Goal: Transaction & Acquisition: Purchase product/service

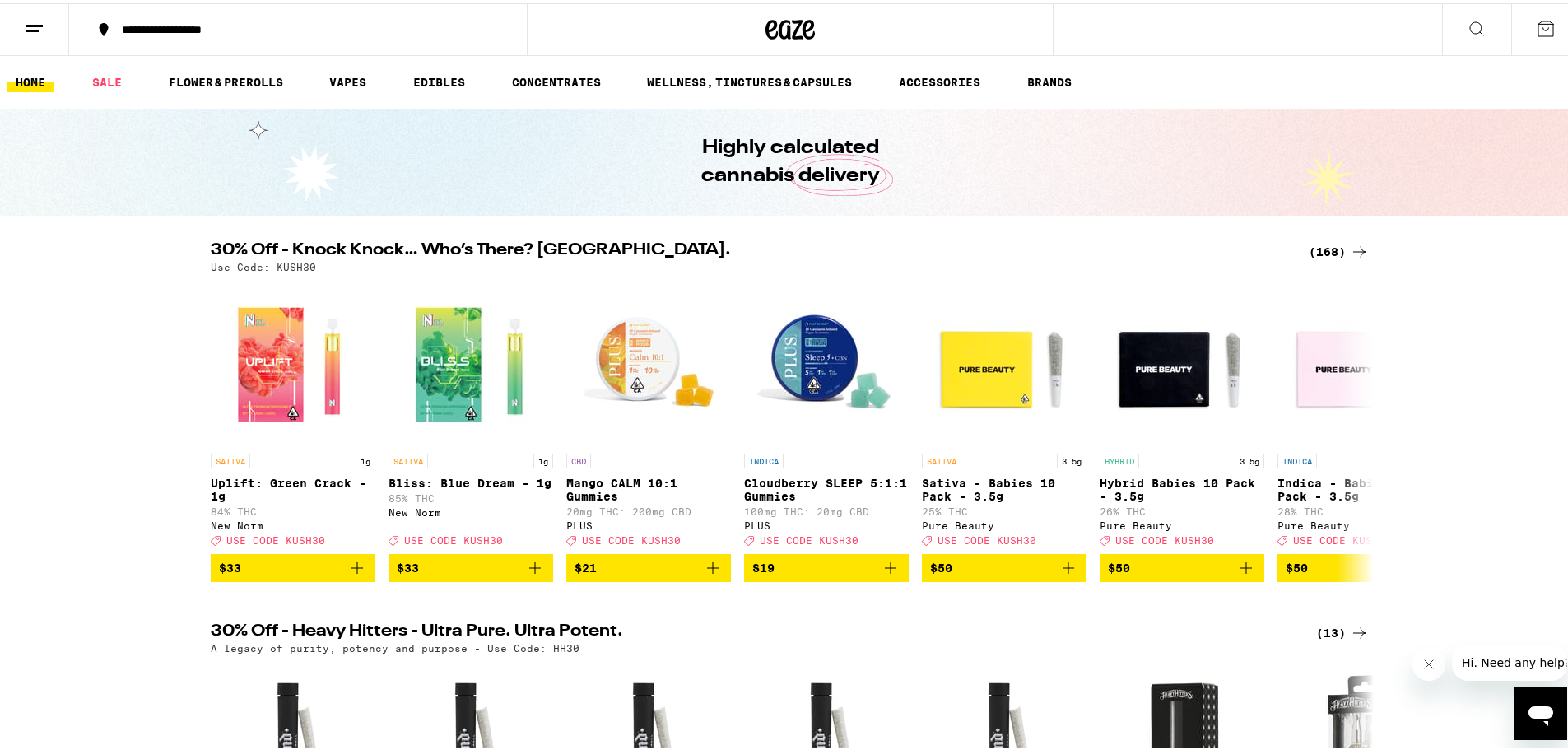
click at [30, 40] on button at bounding box center [34, 26] width 69 height 52
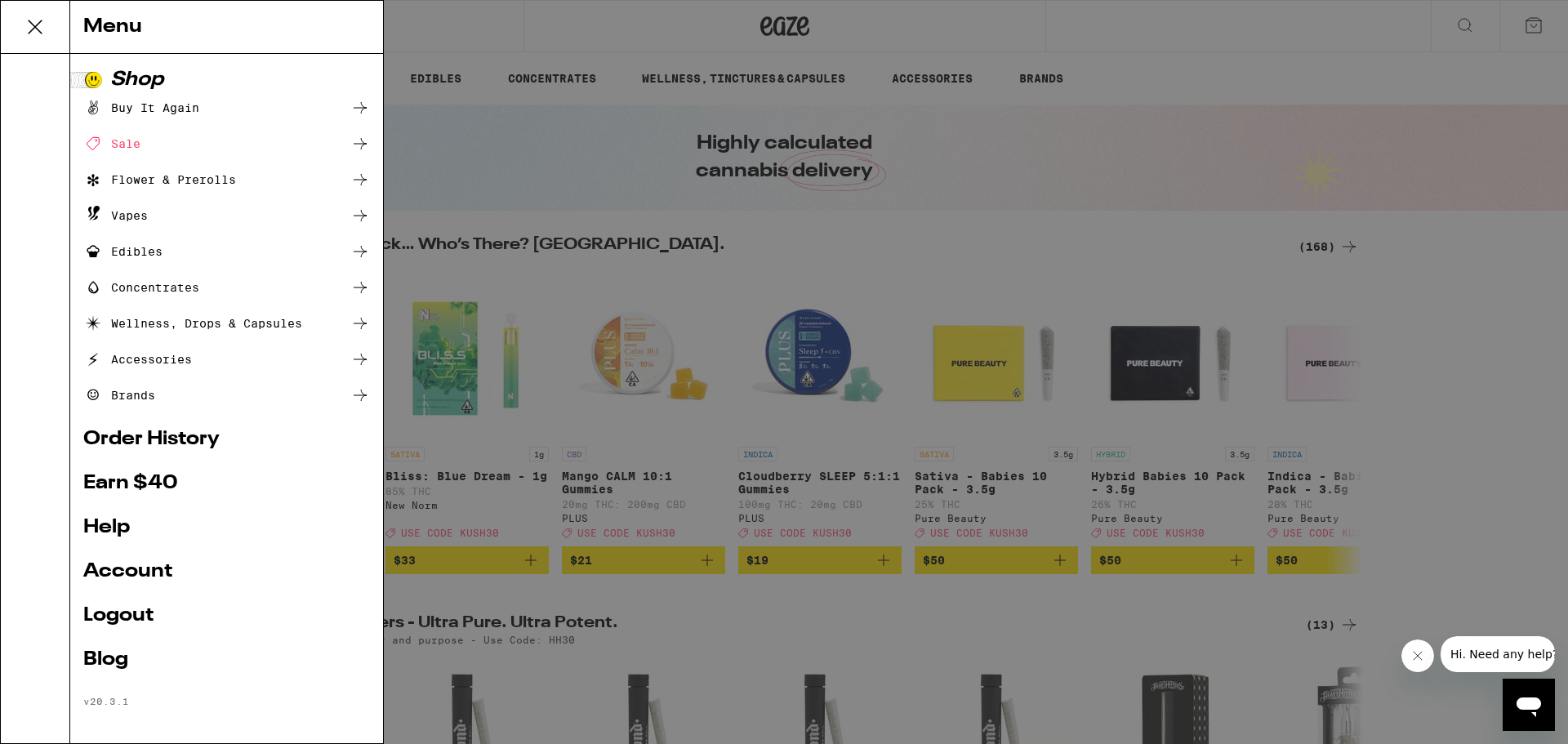
click at [117, 581] on link "Account" at bounding box center [226, 571] width 286 height 19
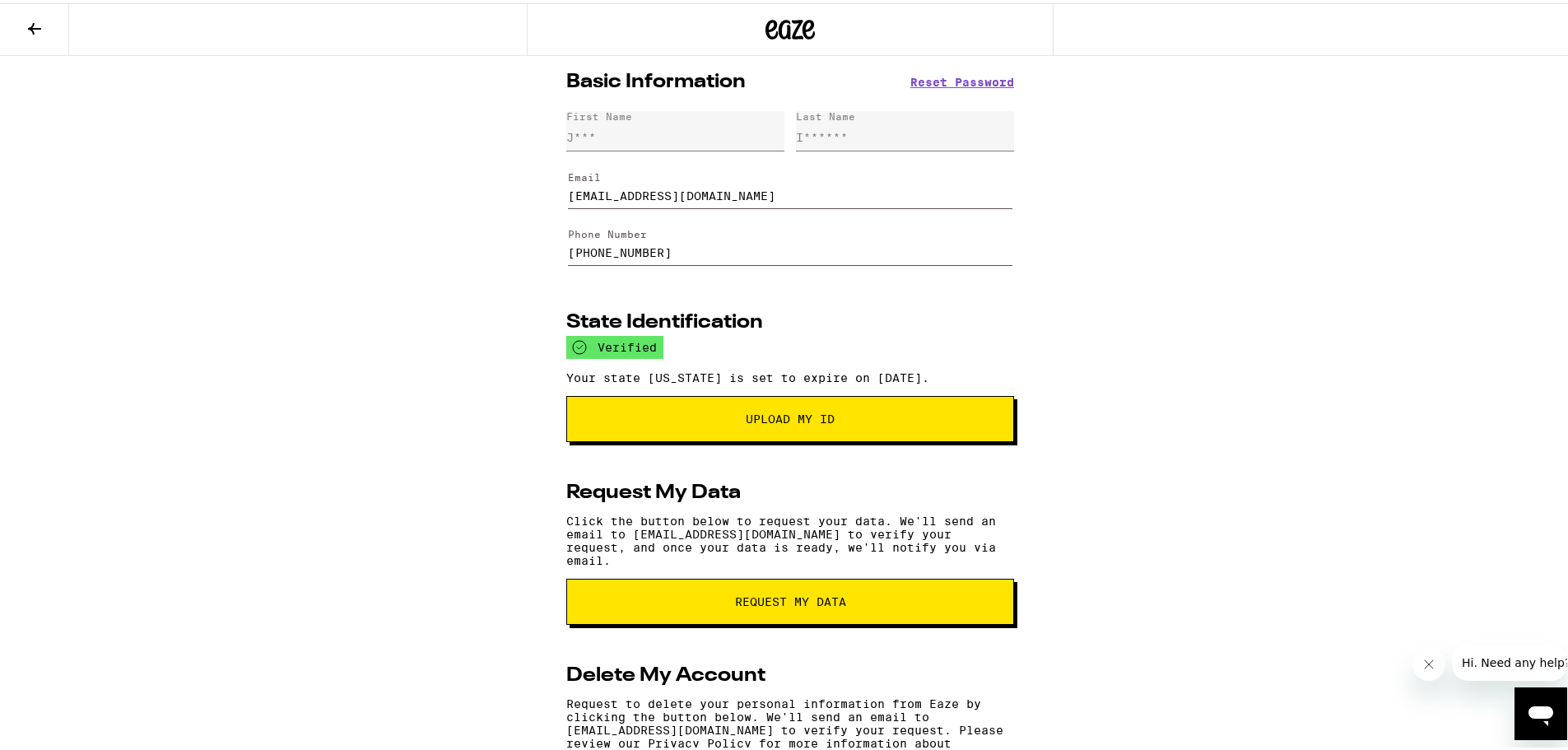
click at [38, 32] on icon at bounding box center [34, 25] width 20 height 20
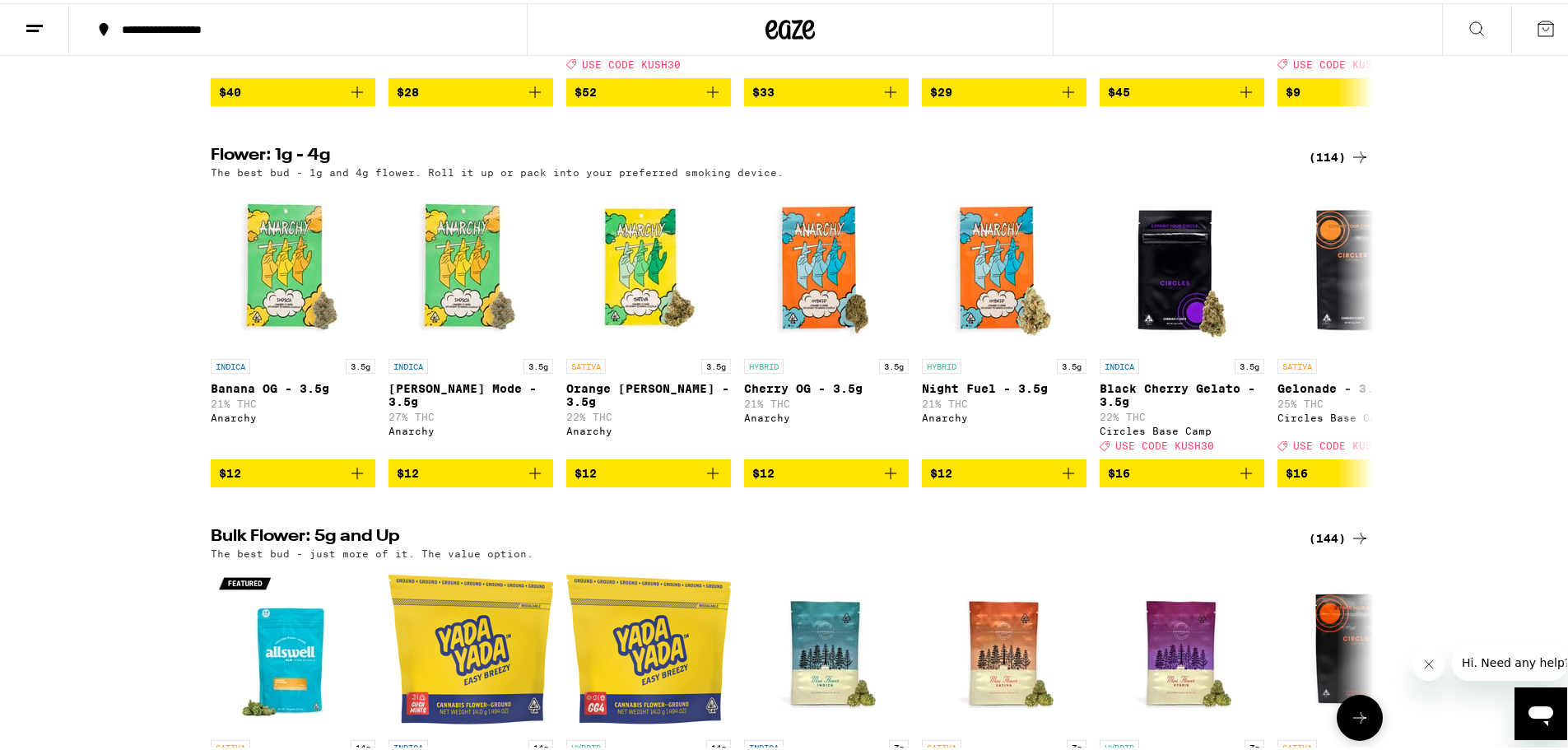
scroll to position [1976, 0]
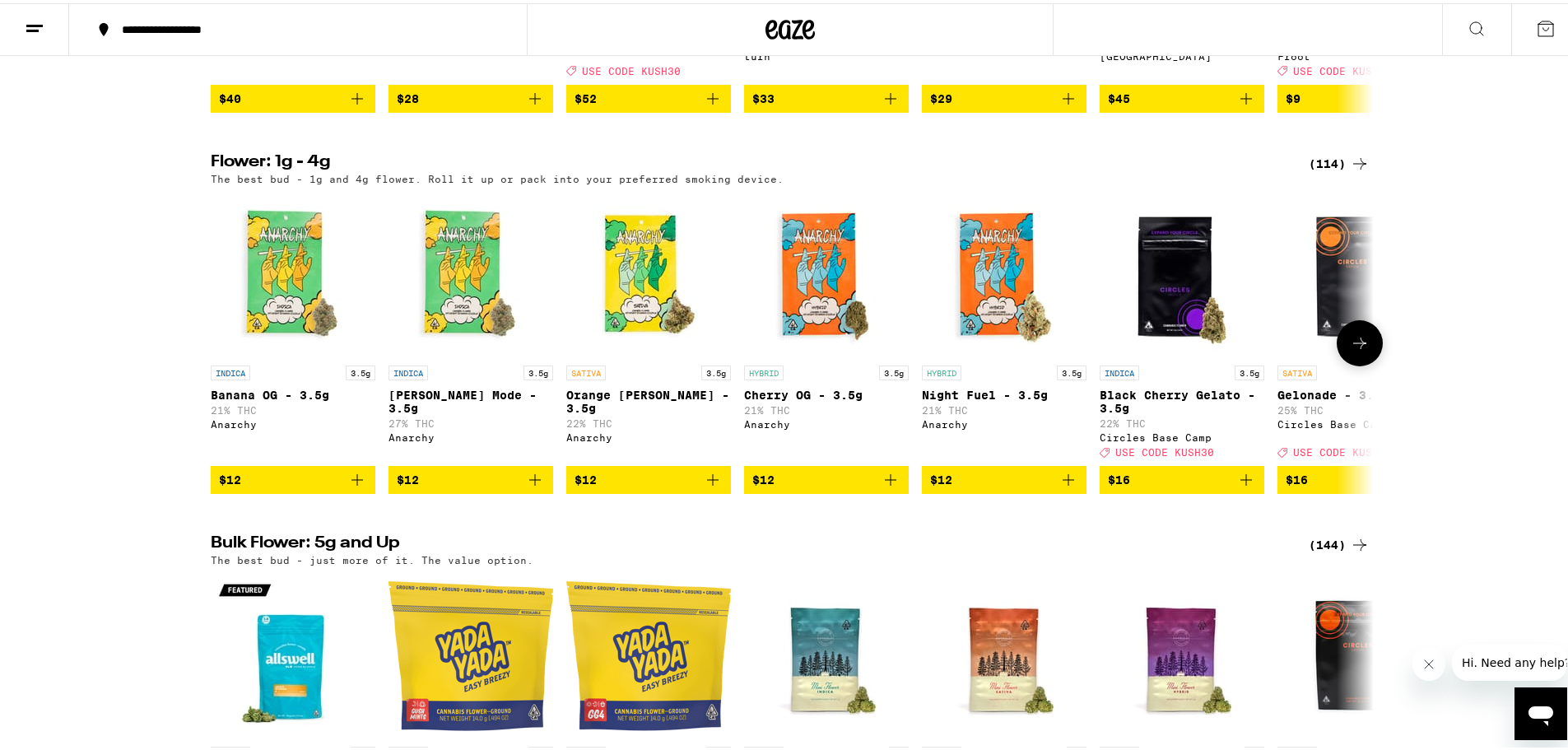
click at [1350, 350] on icon at bounding box center [1360, 339] width 20 height 20
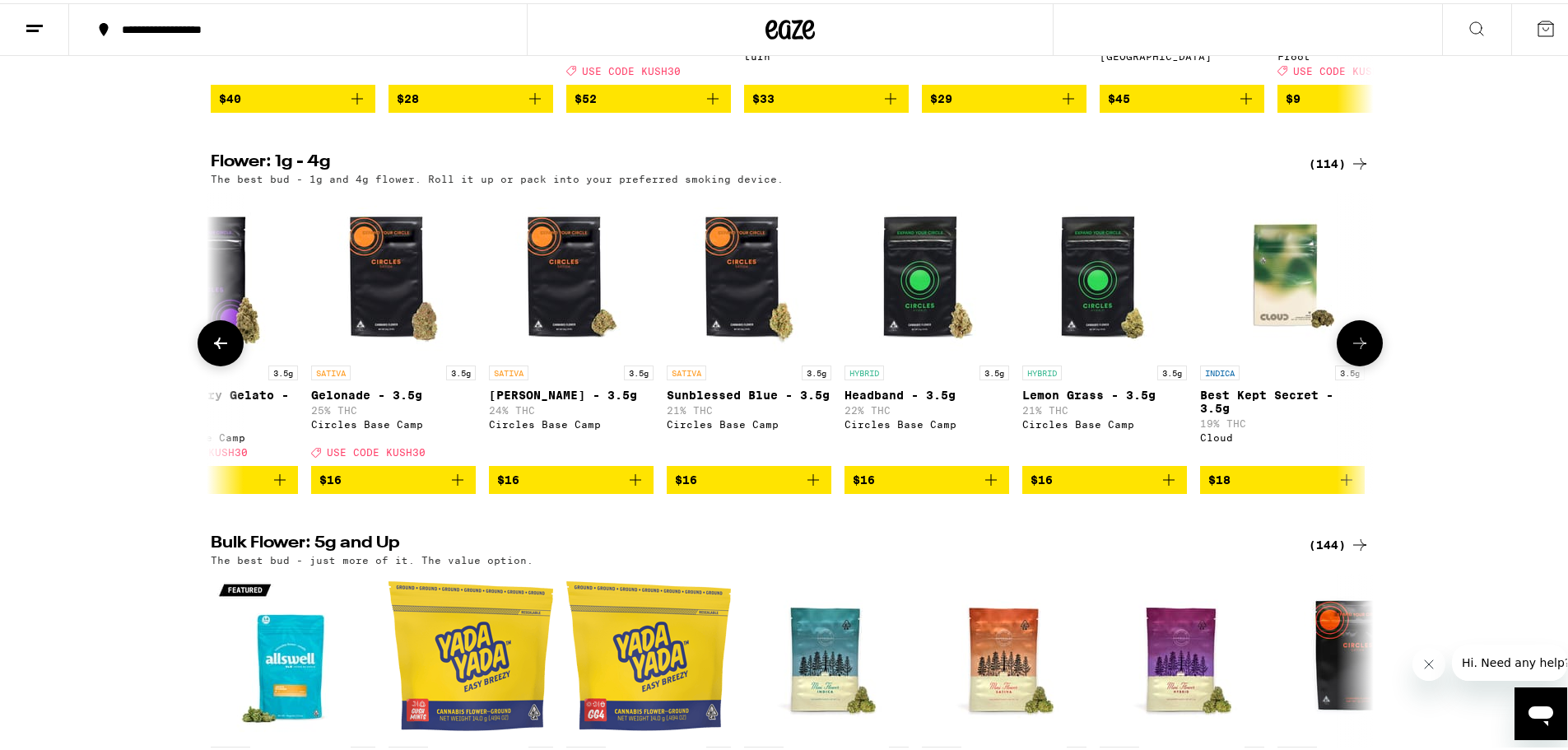
scroll to position [0, 980]
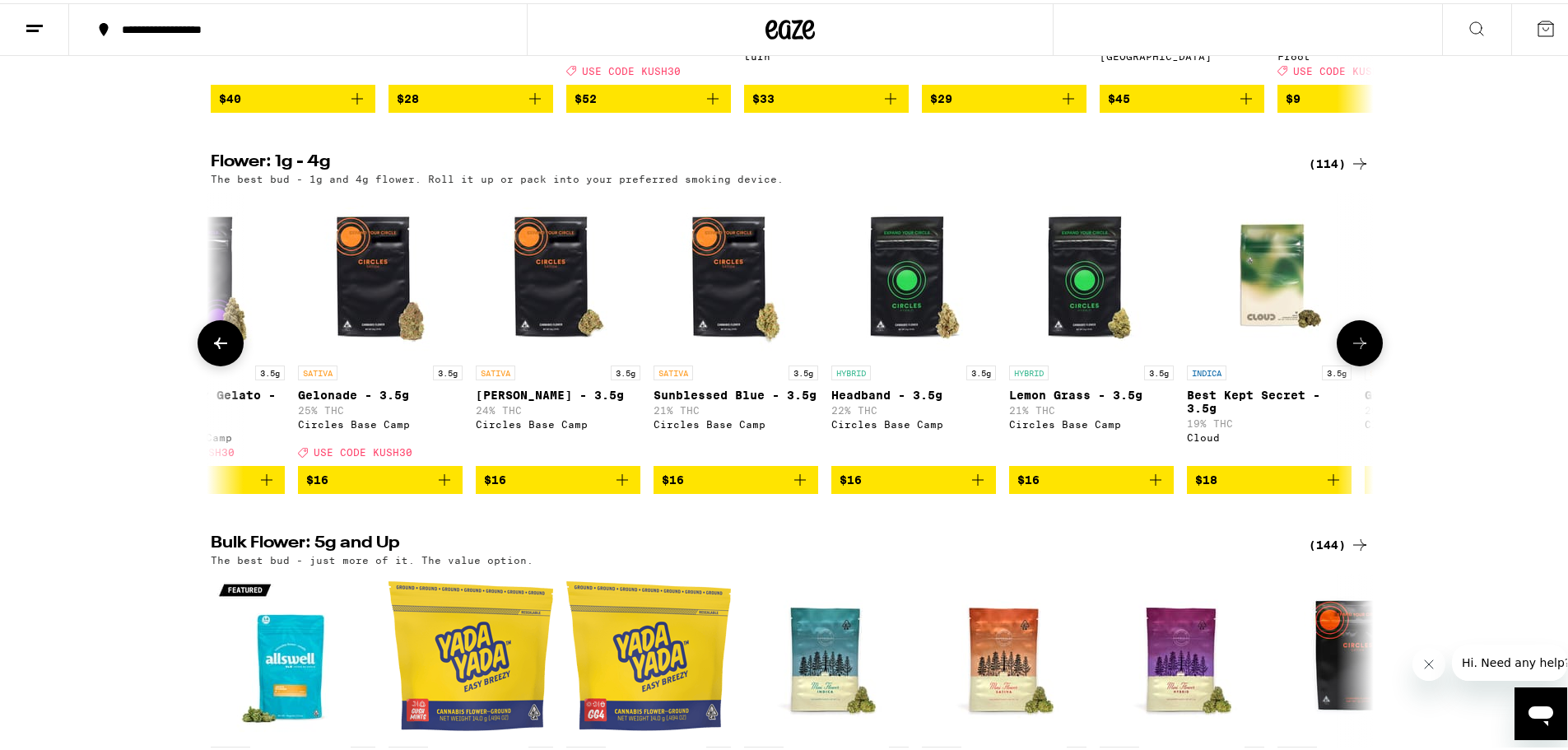
click at [218, 350] on icon at bounding box center [220, 339] width 20 height 20
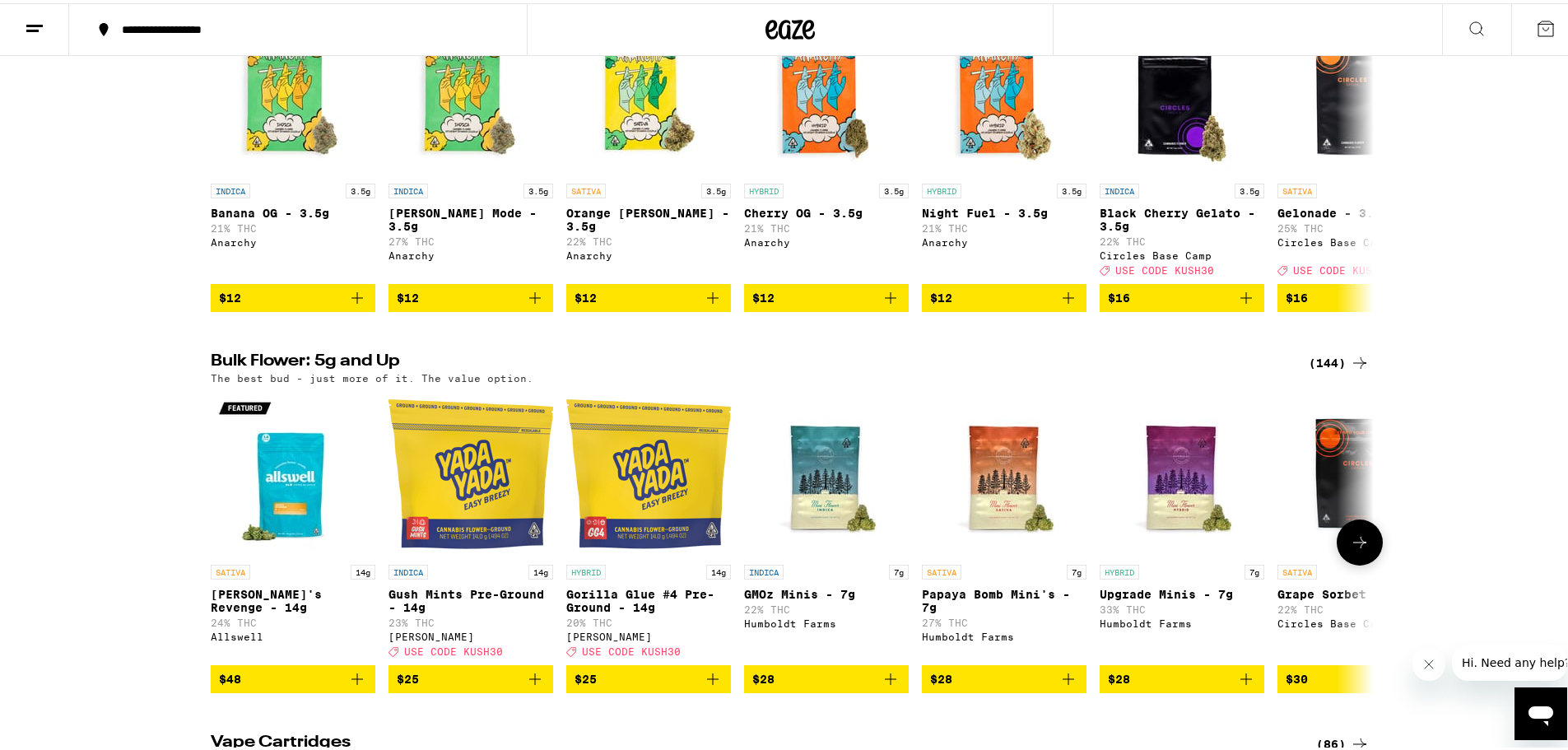
scroll to position [2059, 0]
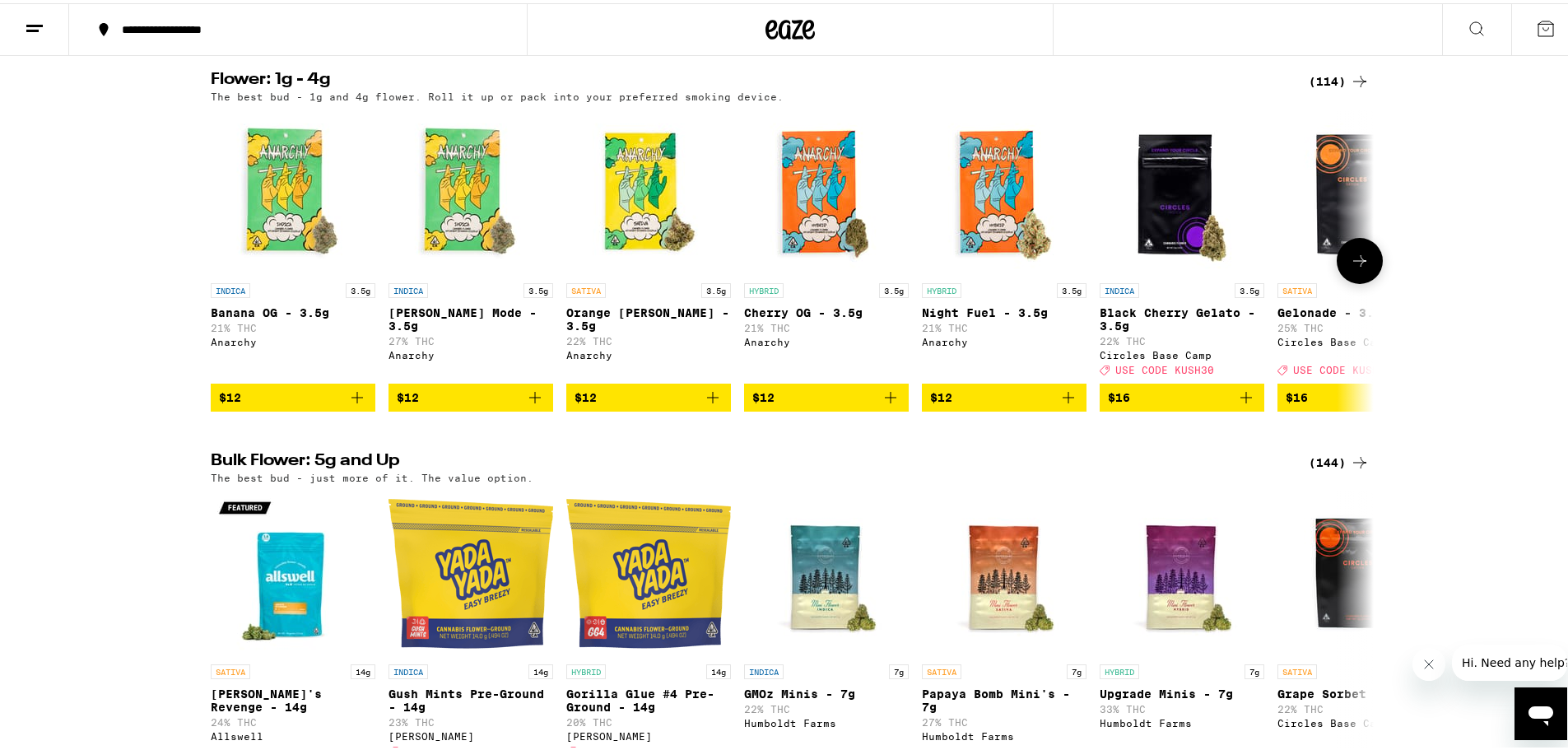
click at [1365, 281] on button at bounding box center [1360, 258] width 46 height 46
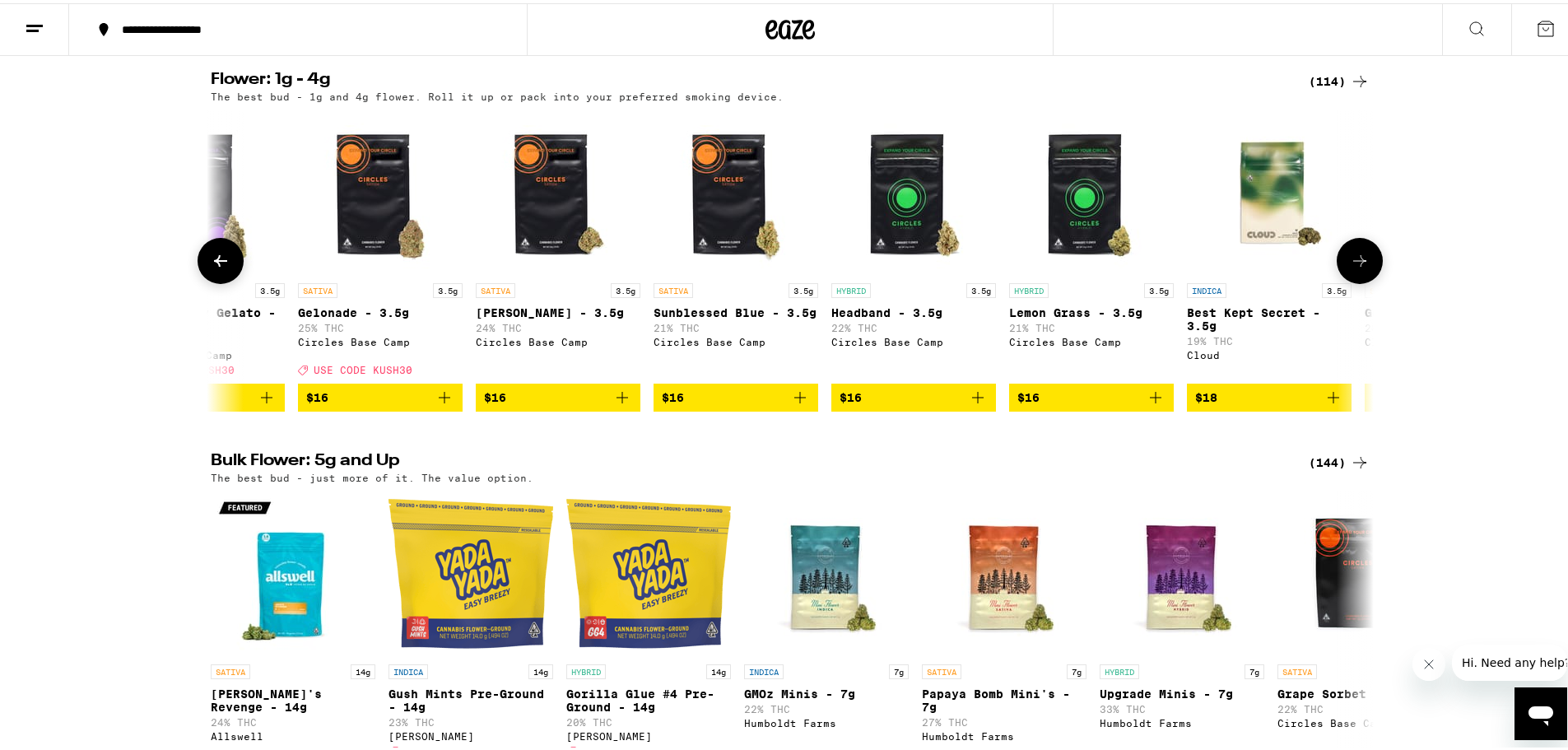
click at [1365, 281] on button at bounding box center [1360, 258] width 46 height 46
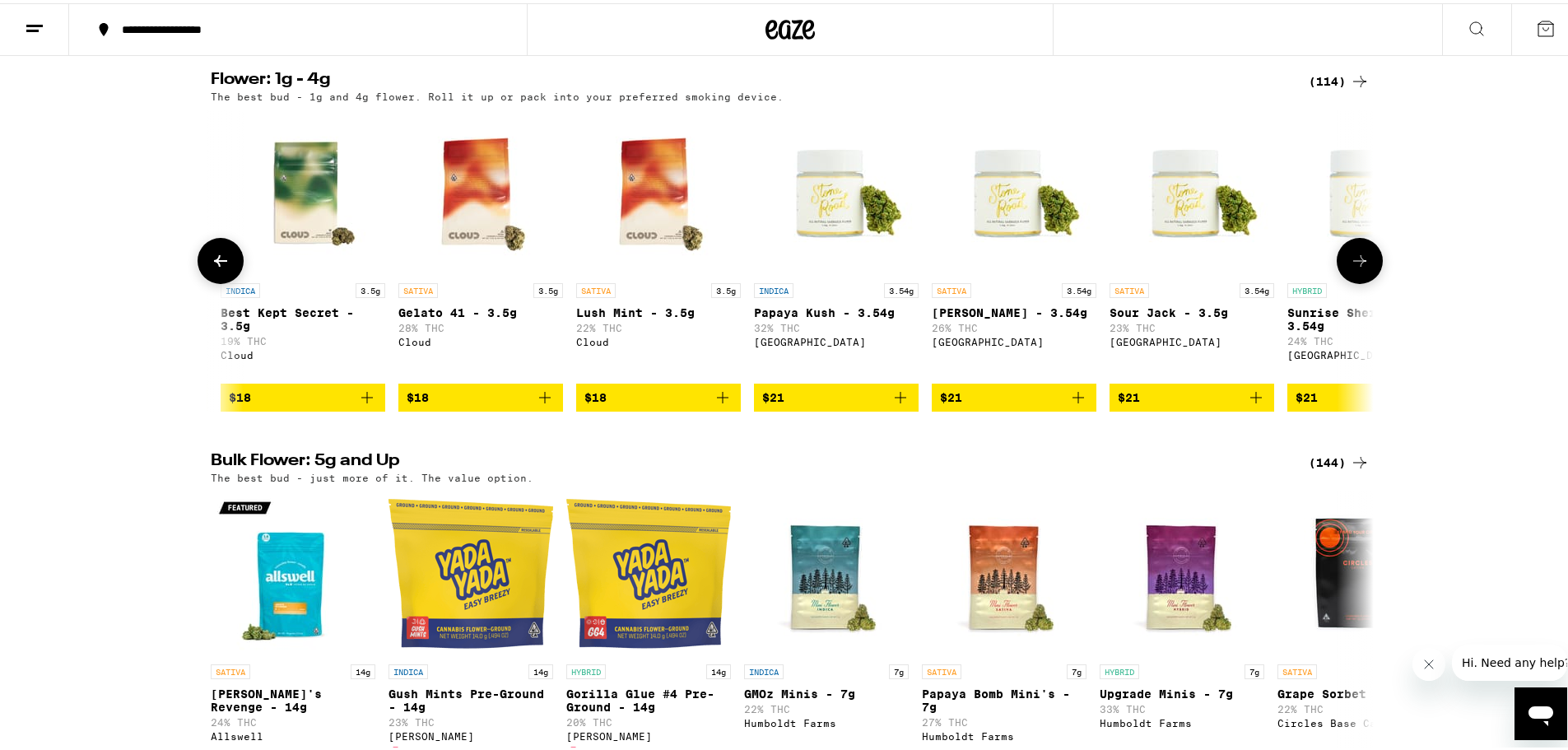
click at [1365, 281] on button at bounding box center [1360, 258] width 46 height 46
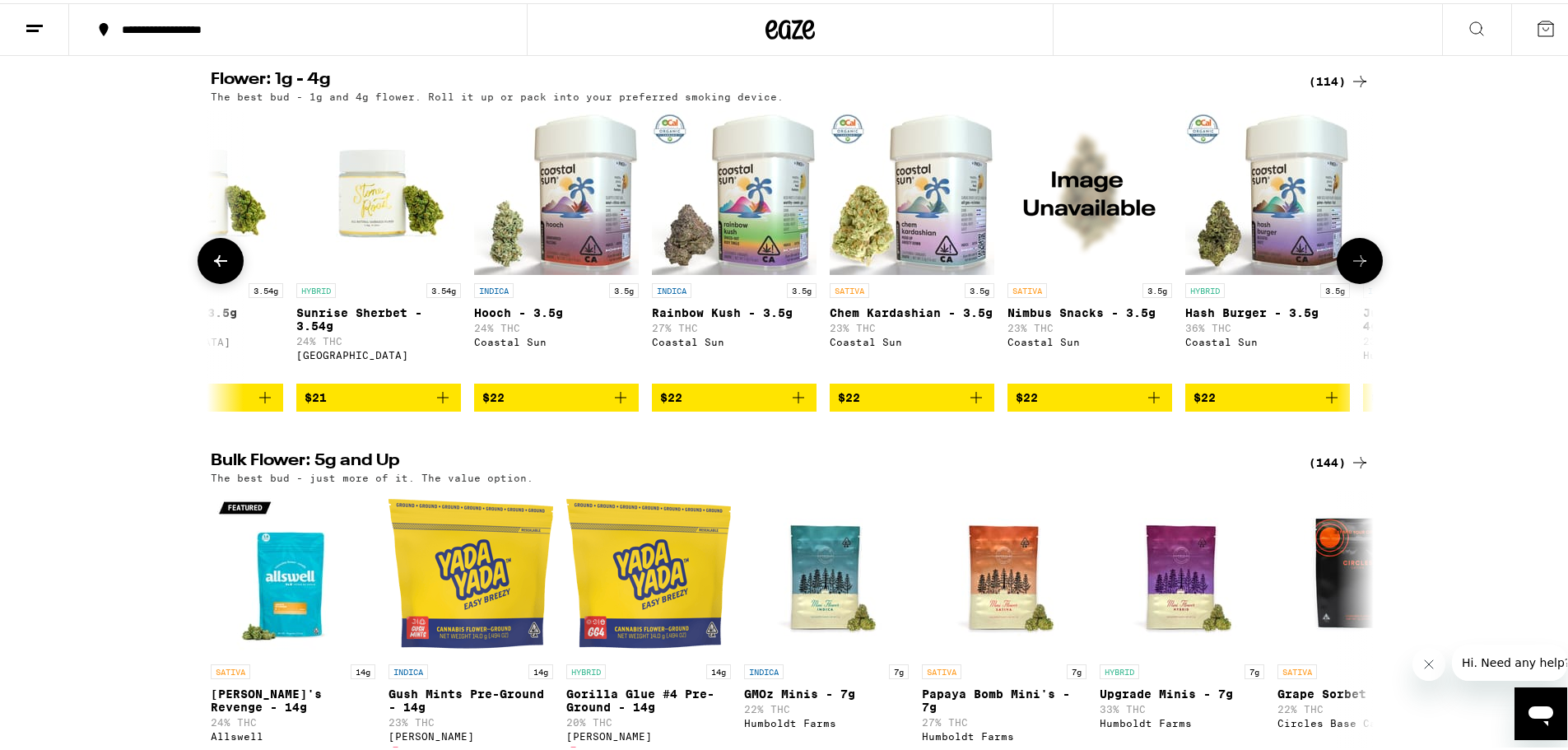
click at [1365, 281] on button at bounding box center [1360, 258] width 46 height 46
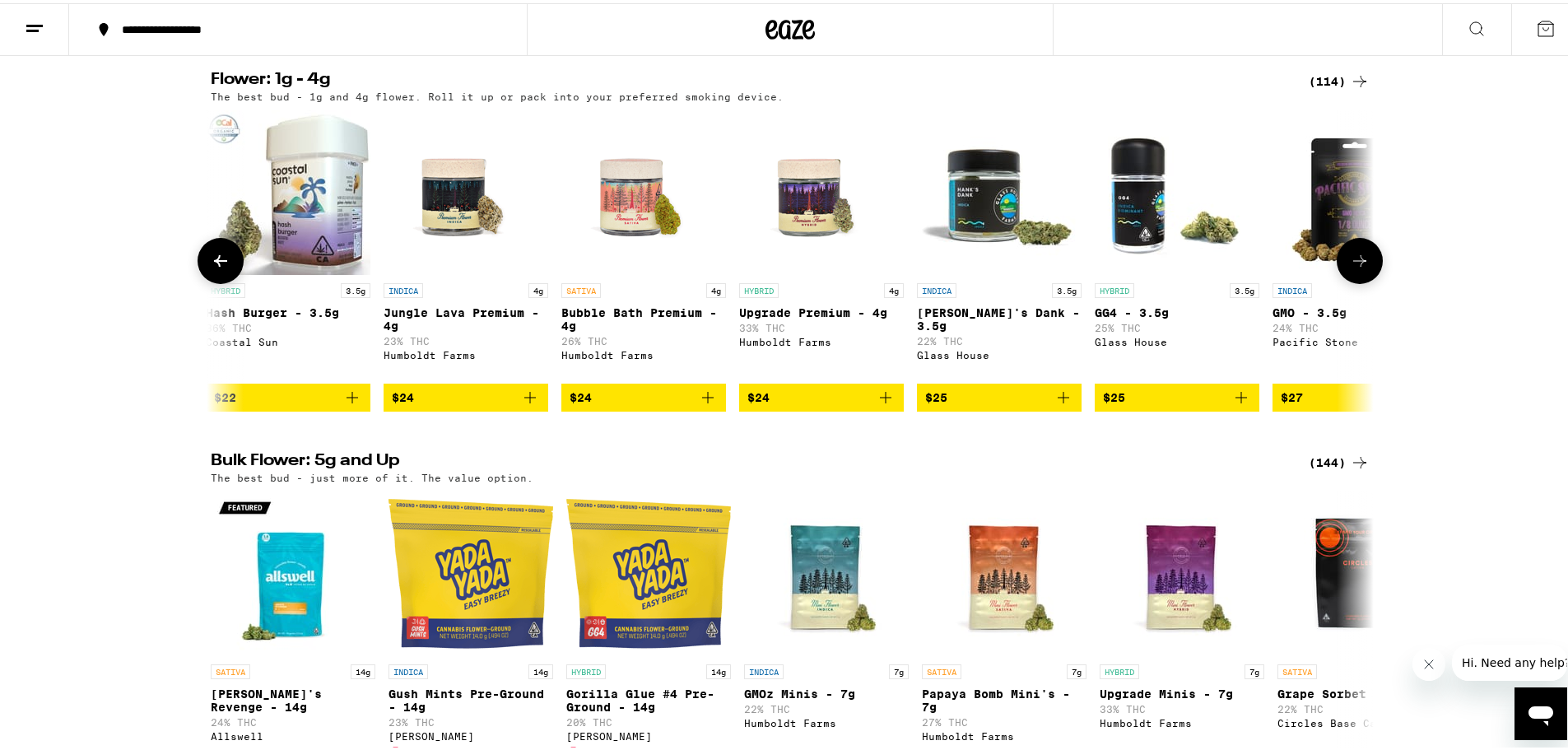
click at [1363, 267] on icon at bounding box center [1360, 257] width 20 height 20
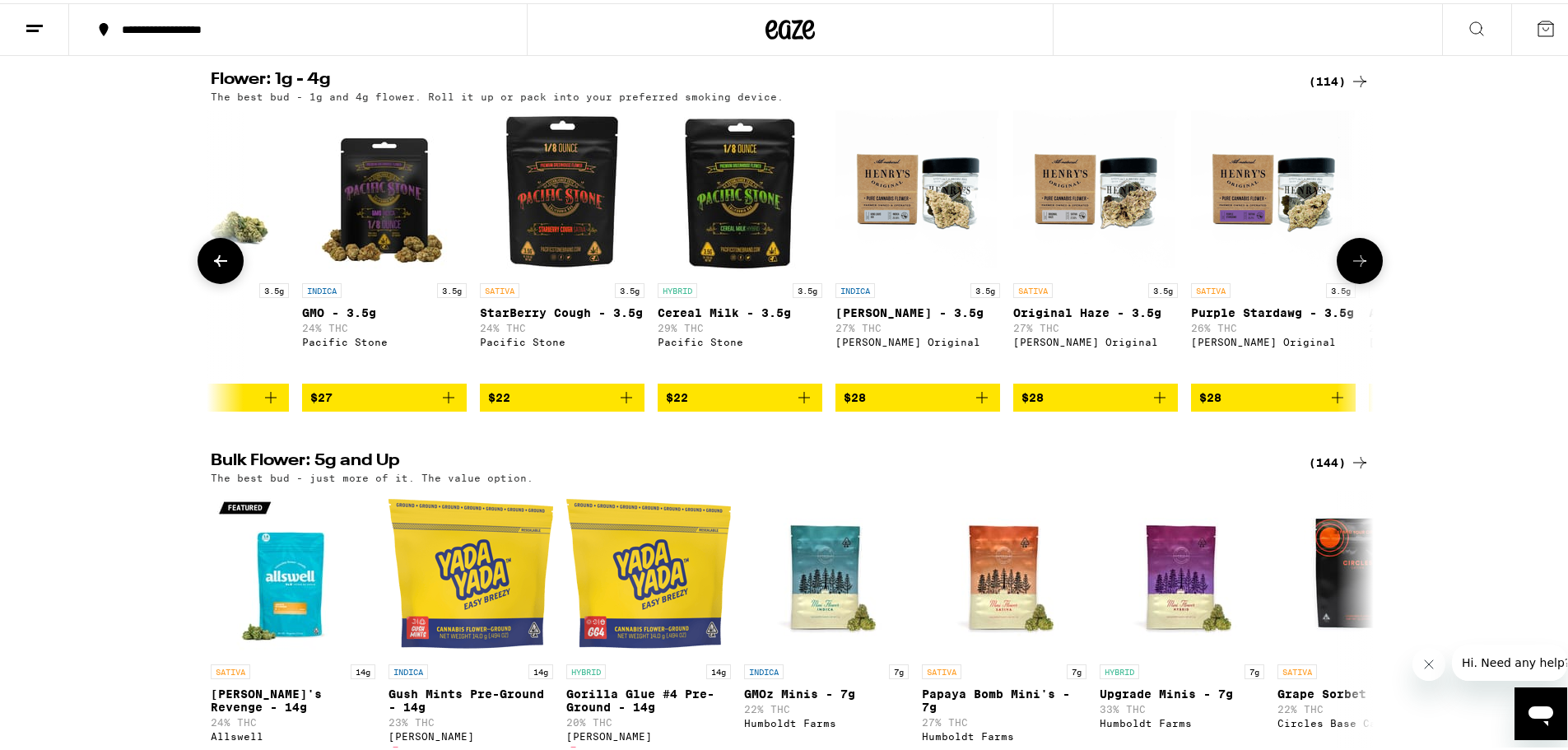
scroll to position [0, 4896]
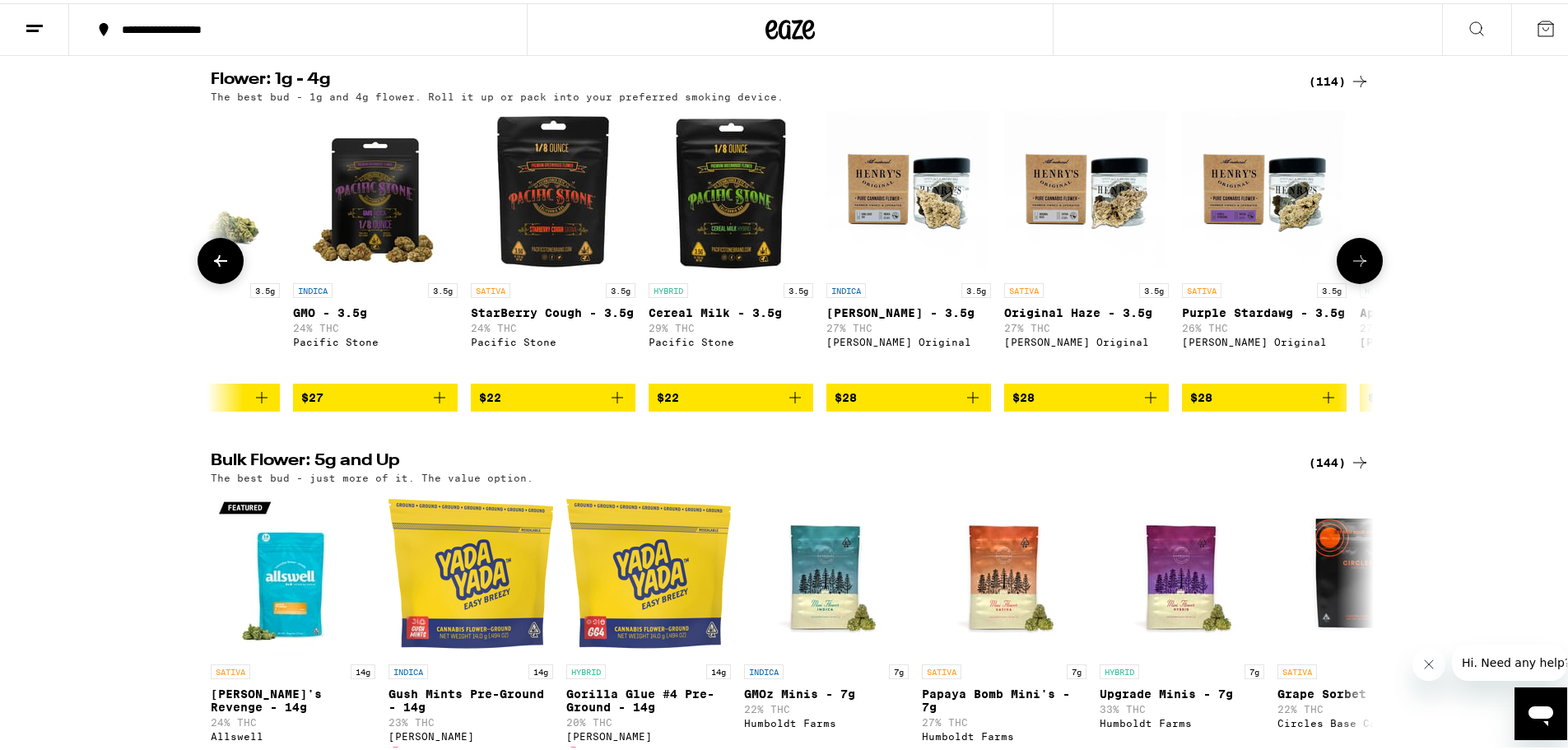
click at [1363, 267] on icon at bounding box center [1360, 257] width 20 height 20
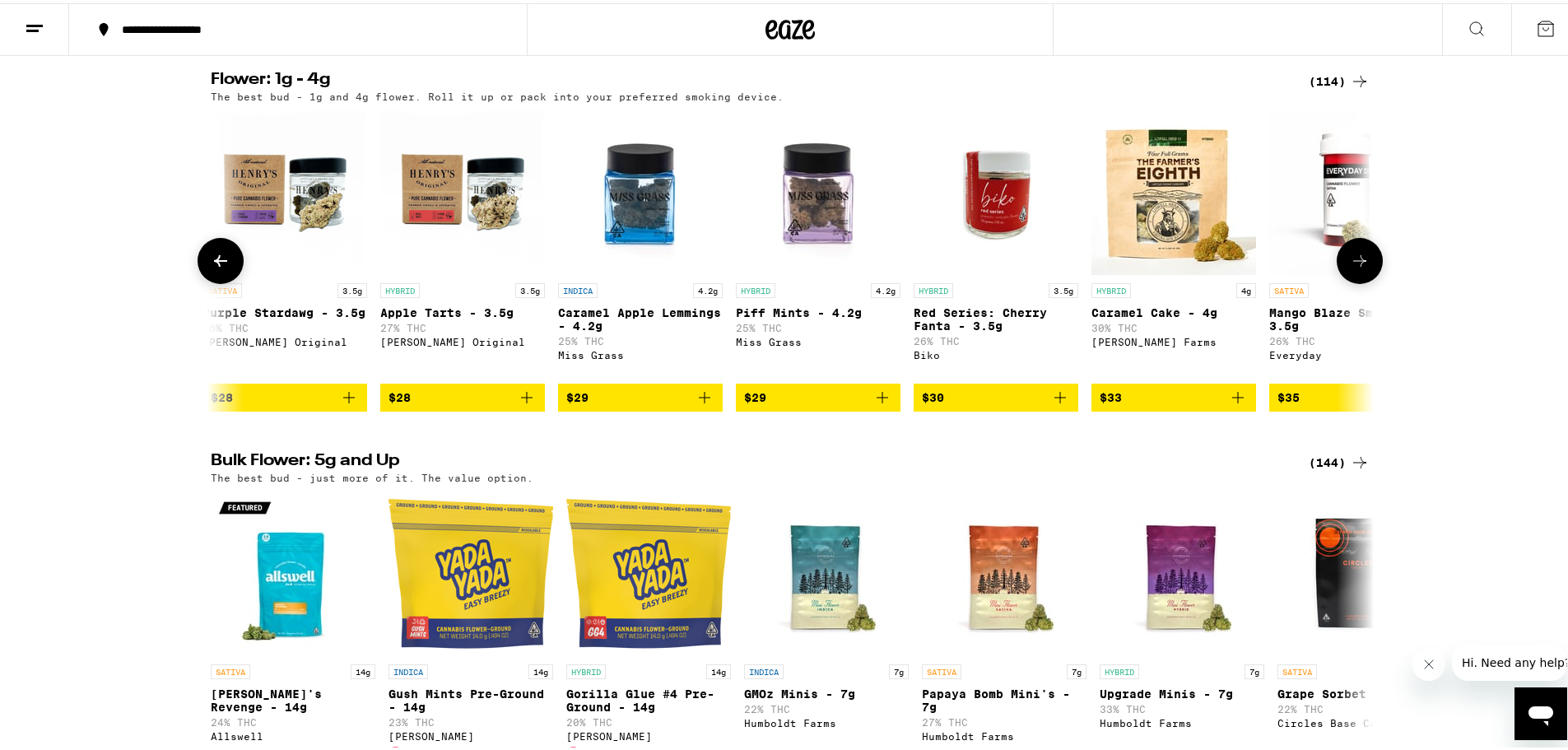
click at [1363, 267] on icon at bounding box center [1360, 257] width 20 height 20
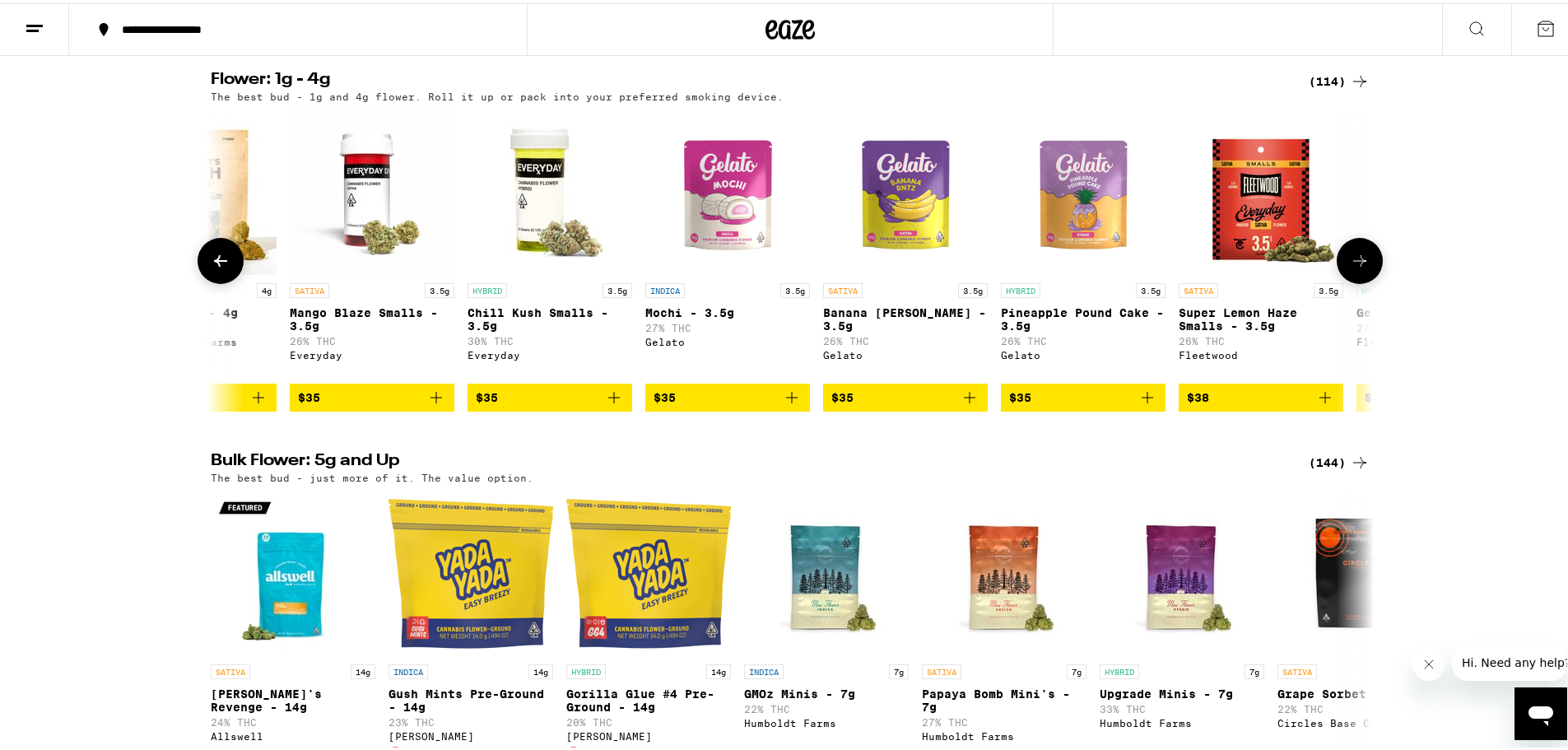
click at [1363, 267] on icon at bounding box center [1360, 257] width 20 height 20
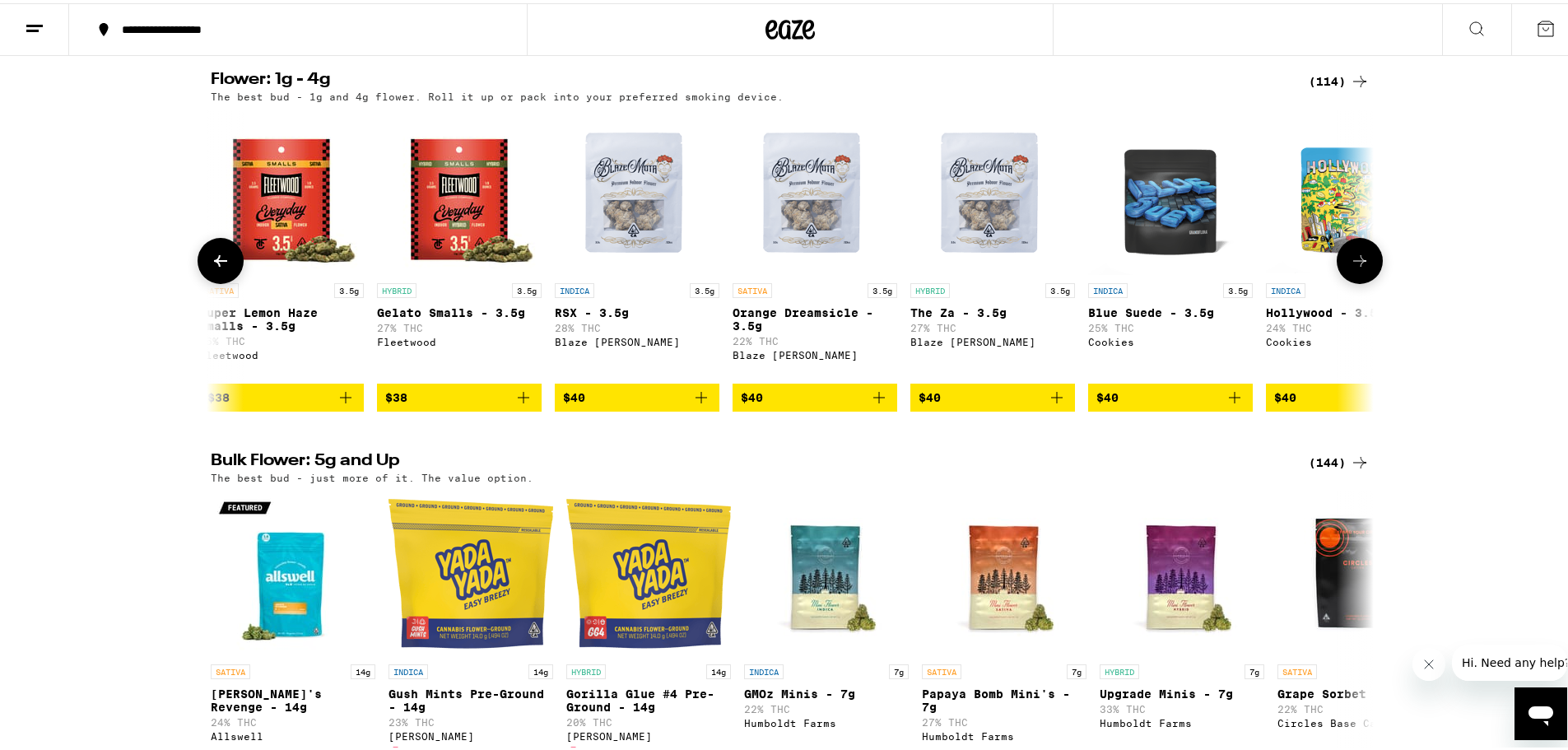
click at [1363, 267] on icon at bounding box center [1360, 257] width 20 height 20
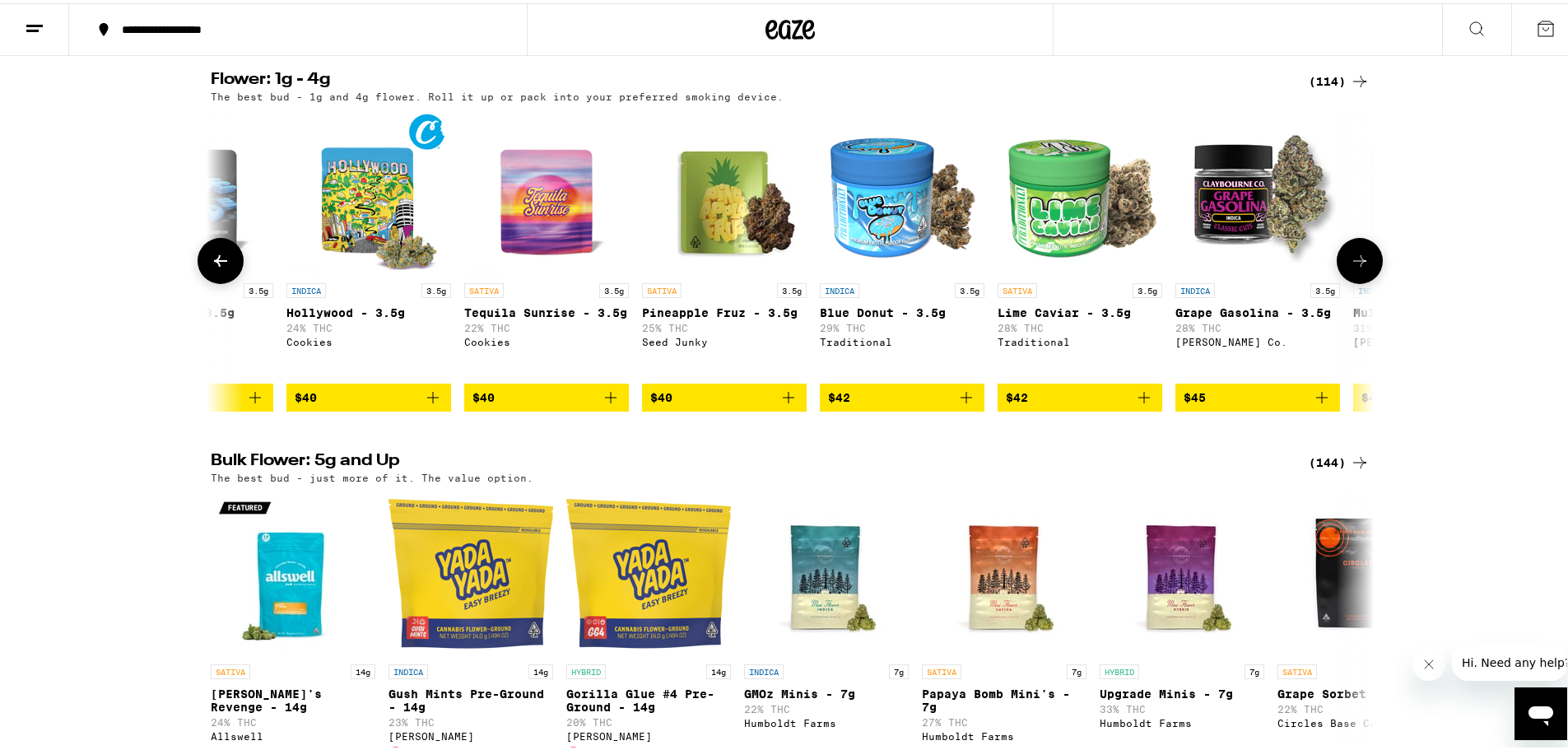
click at [1363, 267] on icon at bounding box center [1360, 257] width 20 height 20
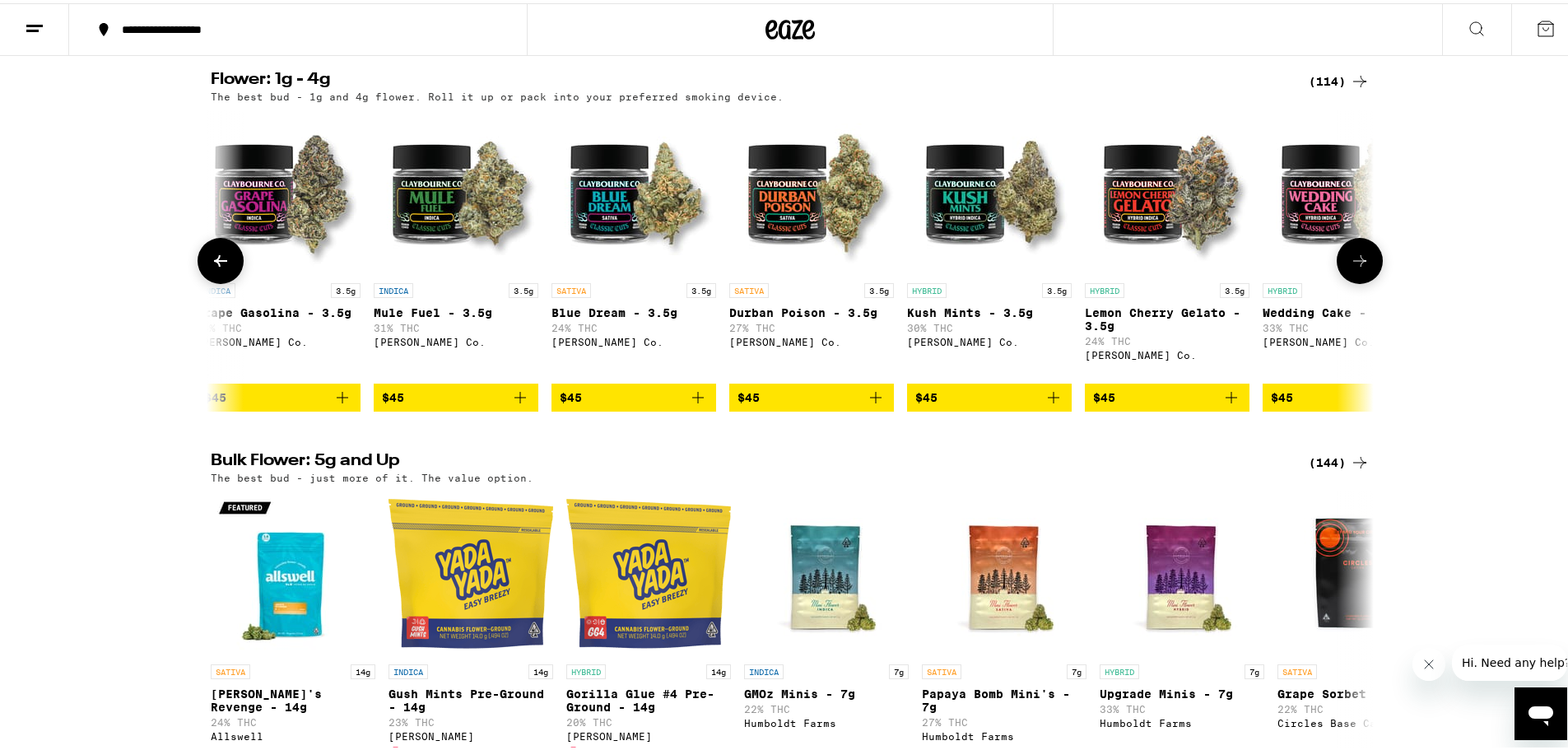
click at [1363, 267] on icon at bounding box center [1360, 257] width 20 height 20
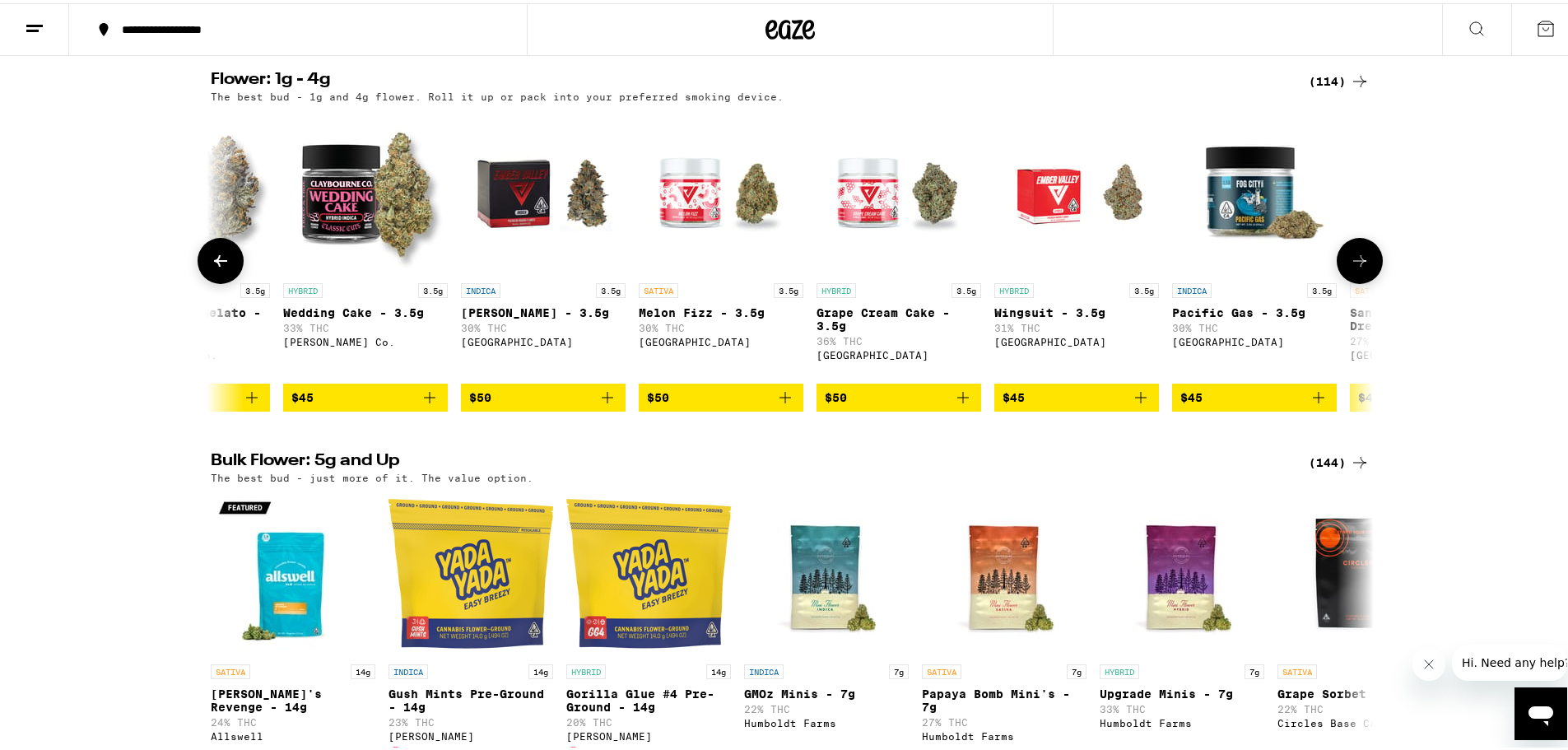
click at [1363, 267] on icon at bounding box center [1360, 257] width 20 height 20
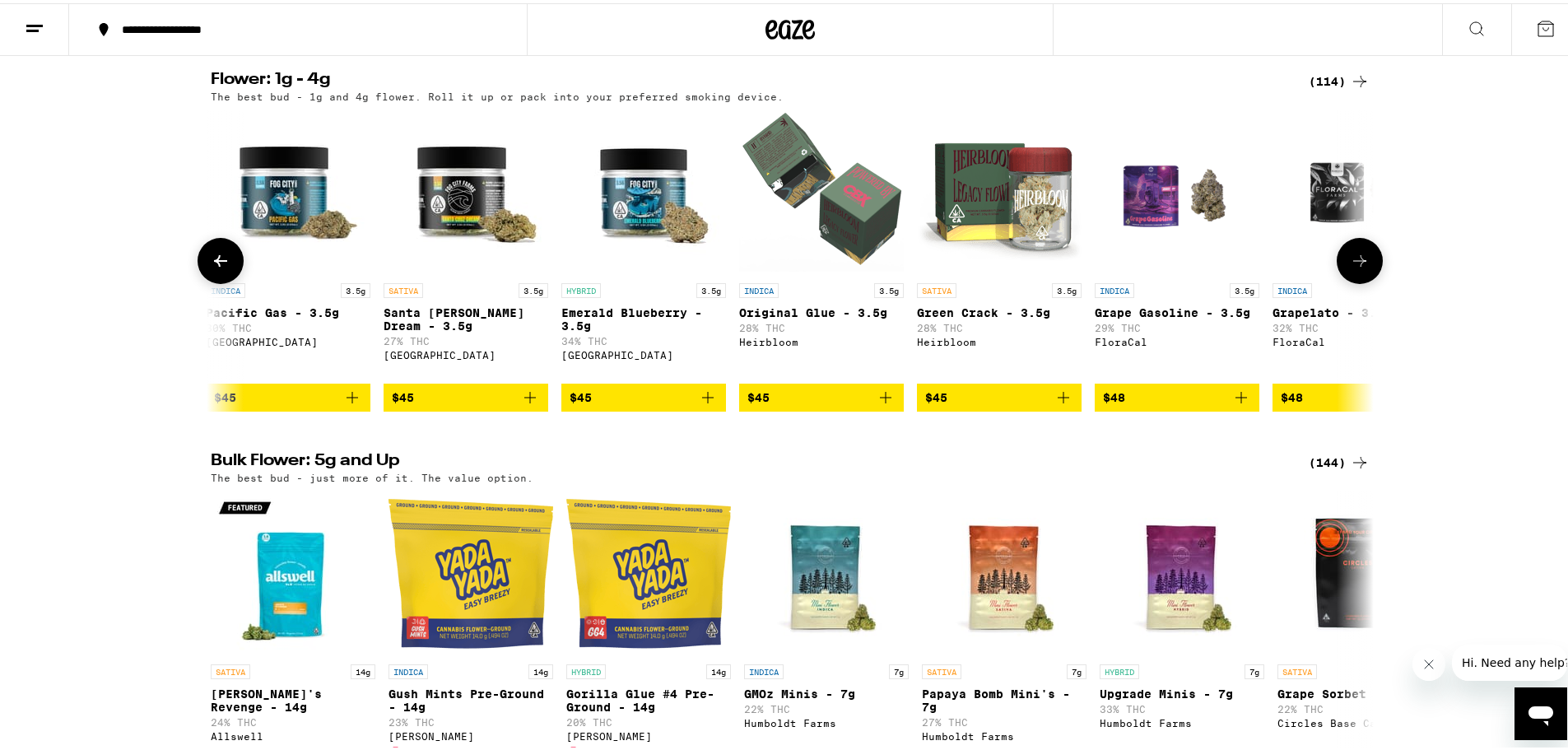
scroll to position [0, 11753]
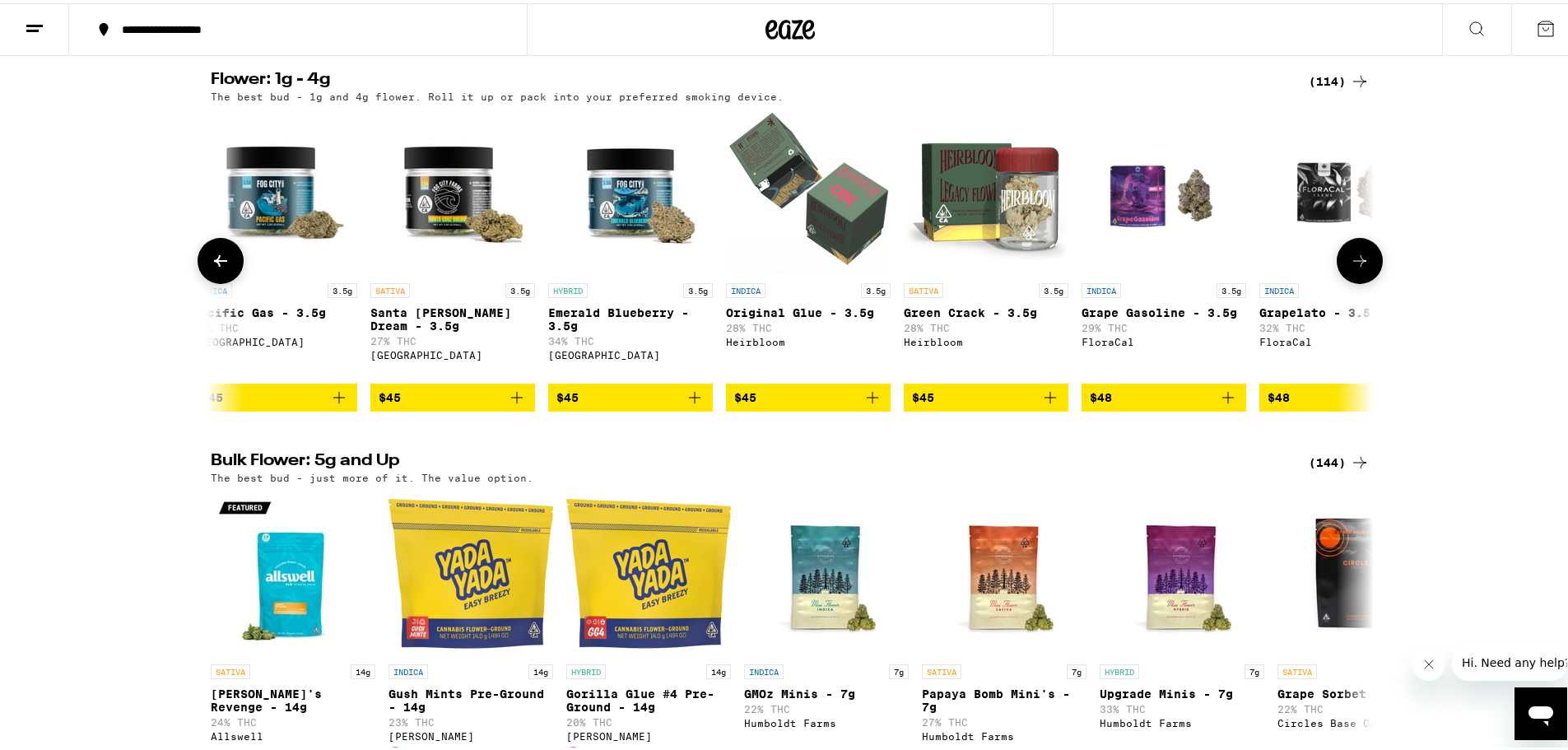
click at [1363, 267] on icon at bounding box center [1360, 257] width 20 height 20
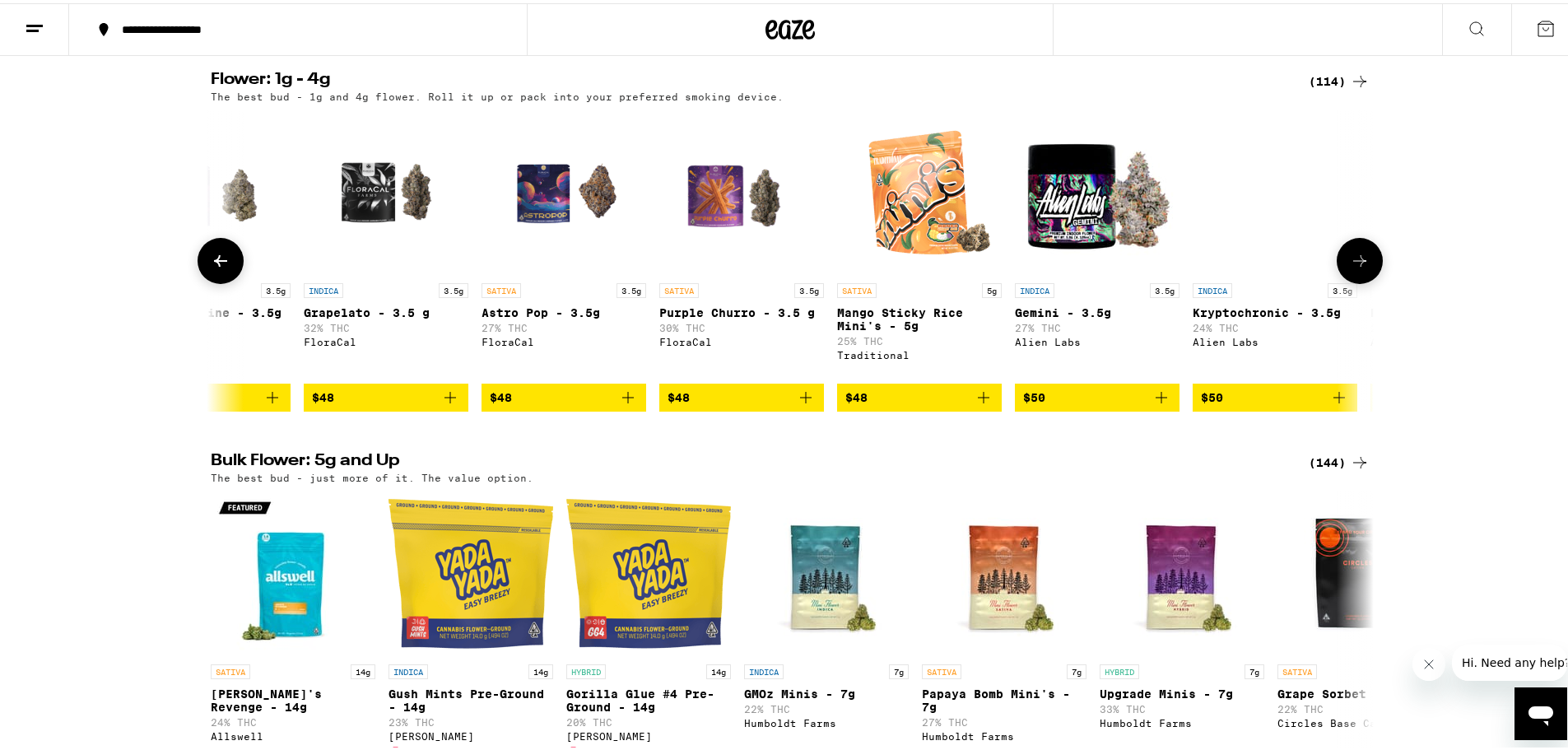
scroll to position [0, 12733]
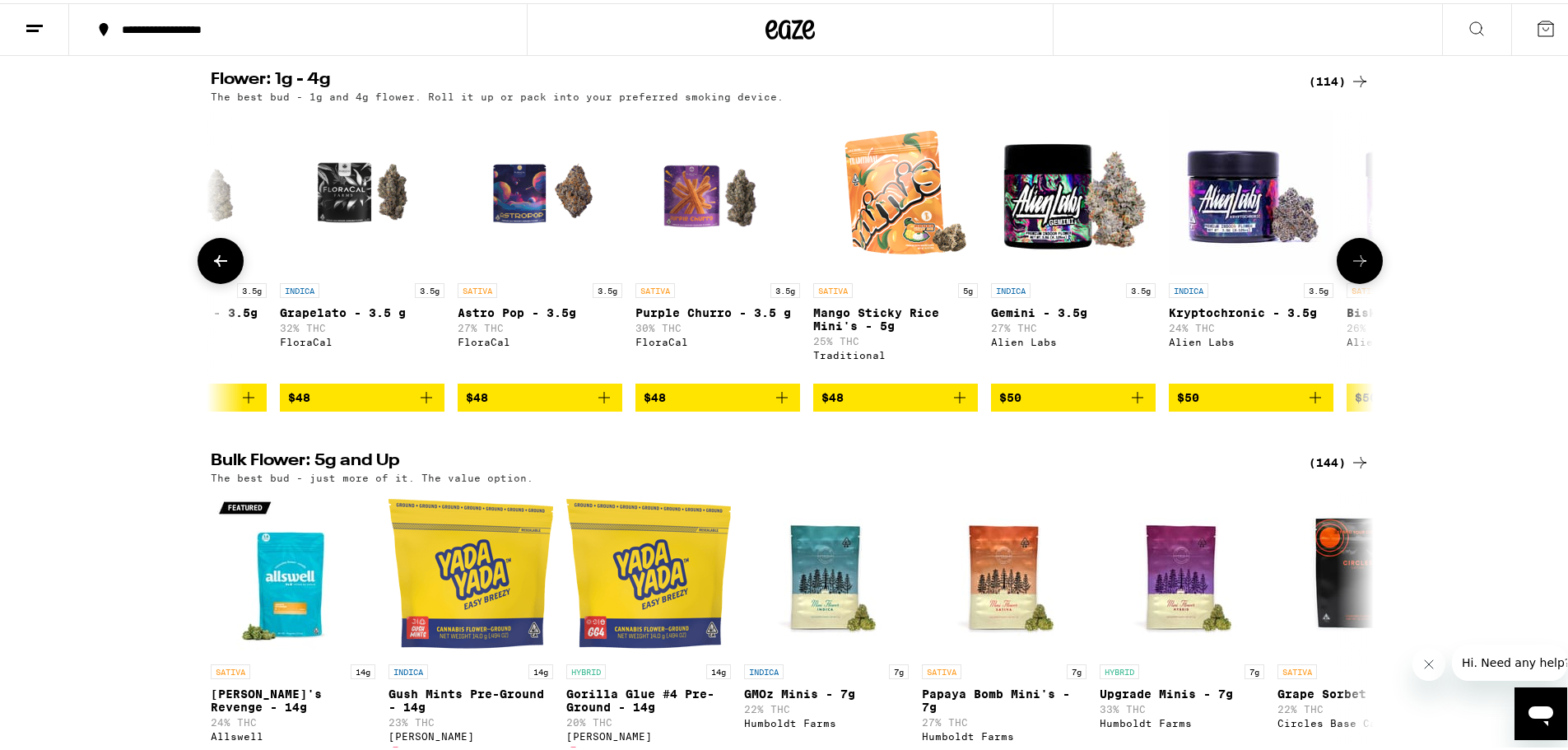
click at [1363, 267] on icon at bounding box center [1360, 257] width 20 height 20
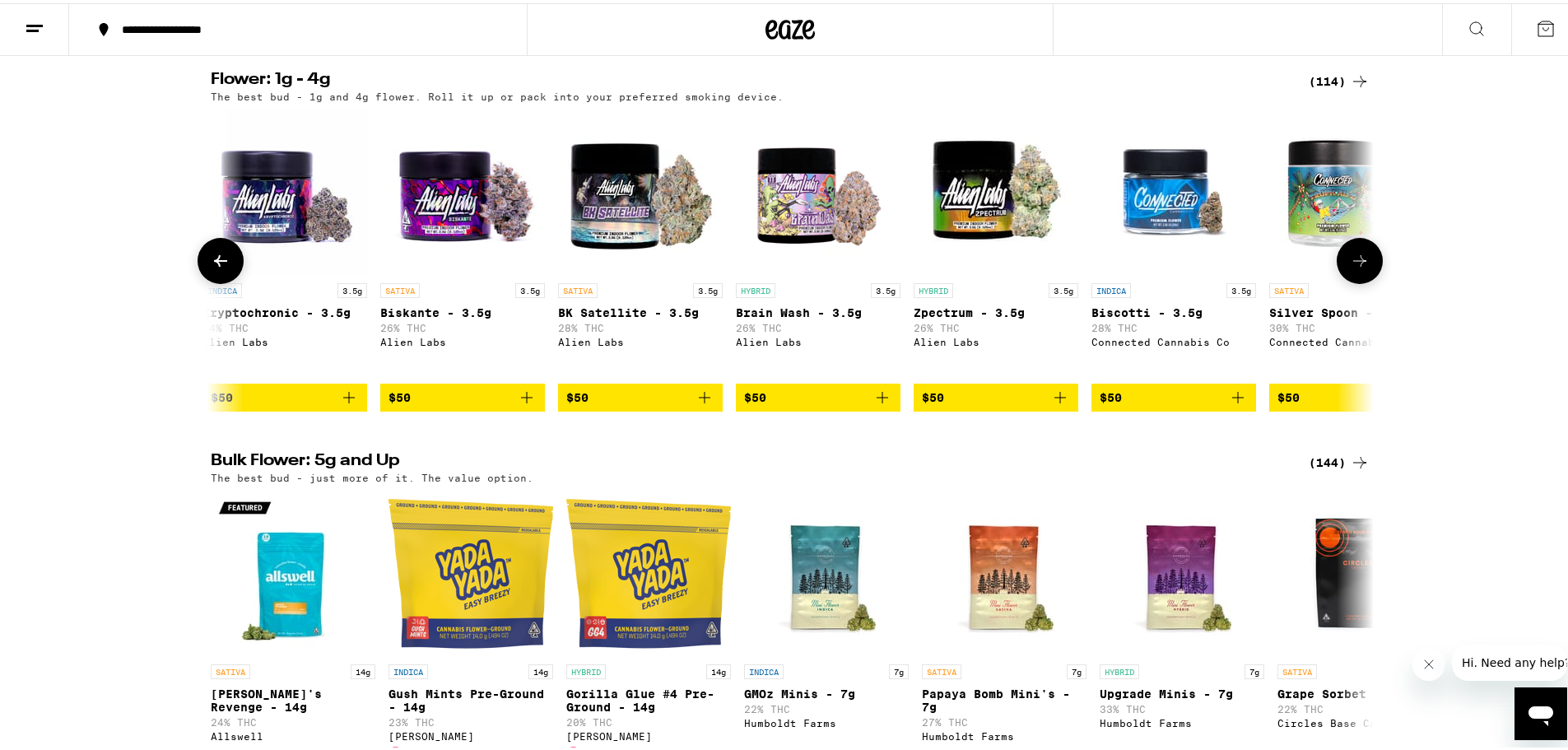
scroll to position [0, 13712]
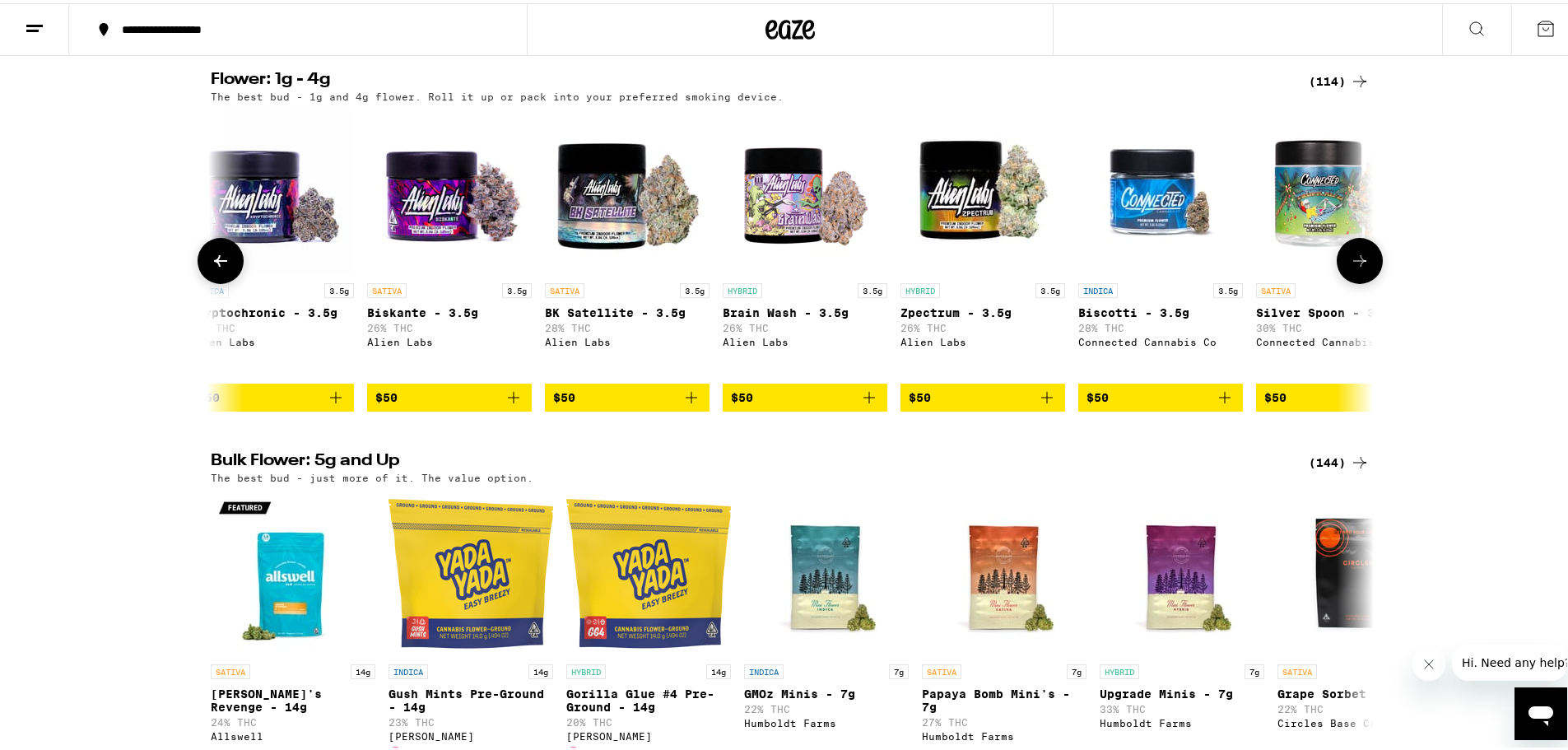
click at [217, 267] on icon at bounding box center [220, 257] width 20 height 20
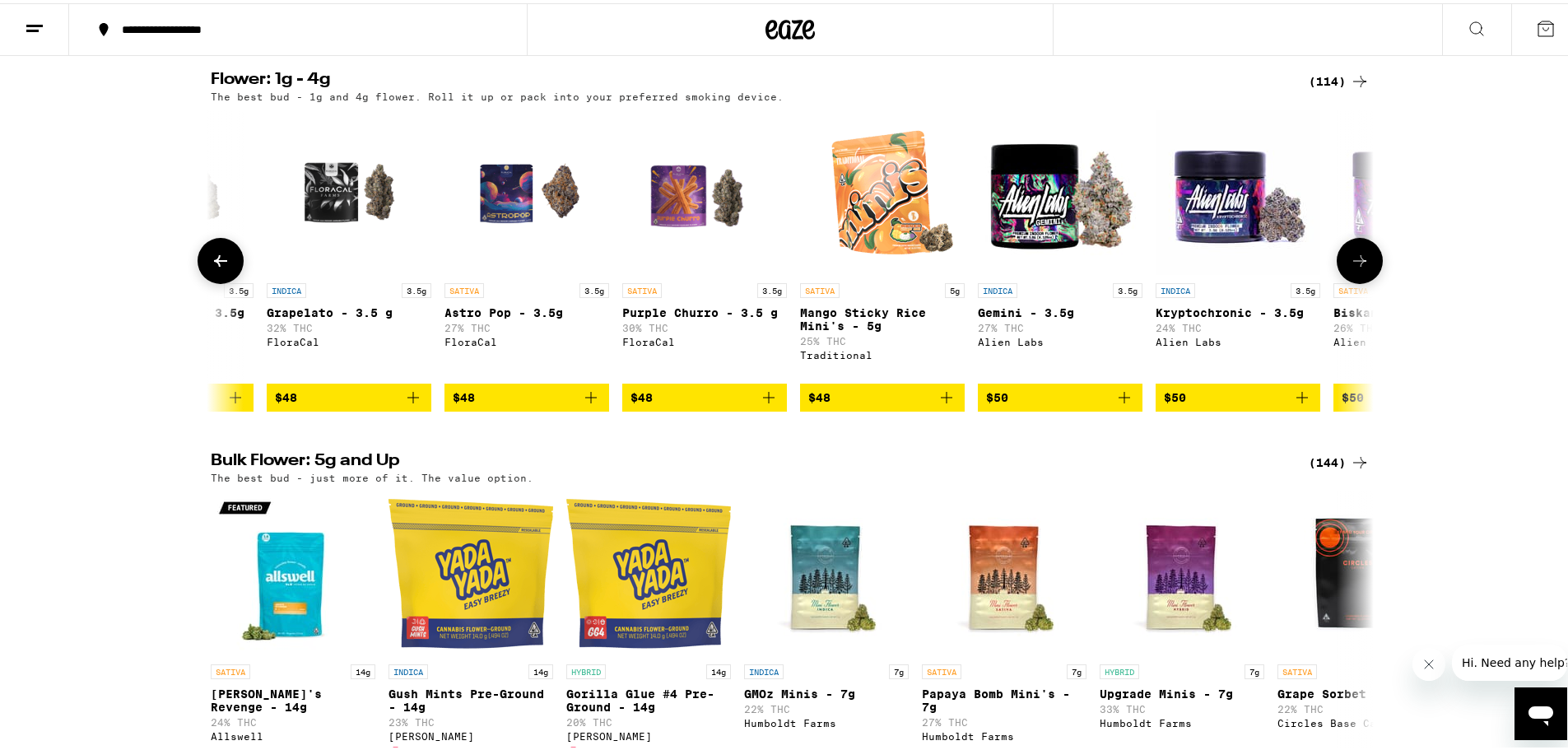
scroll to position [0, 12733]
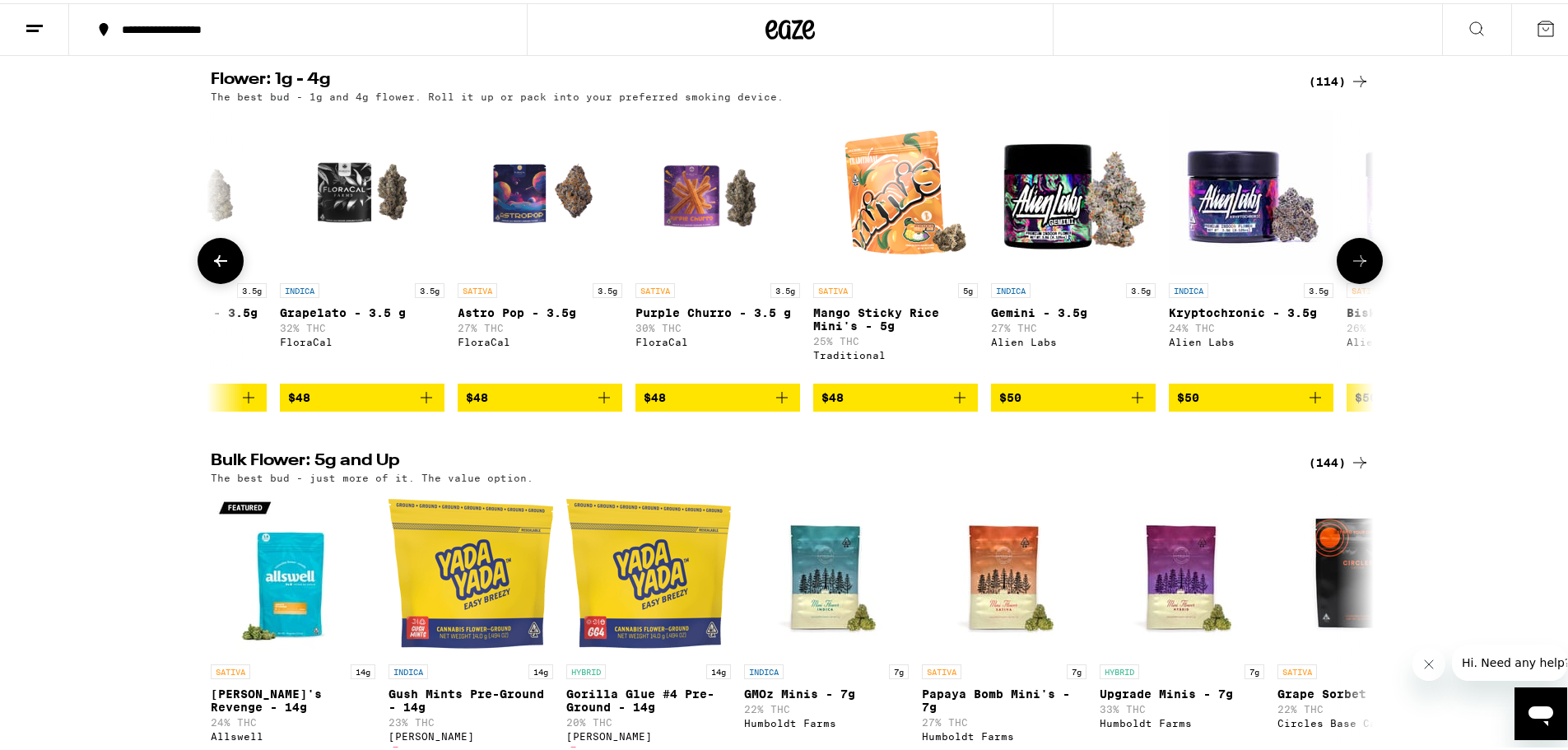
click at [217, 267] on icon at bounding box center [220, 257] width 20 height 20
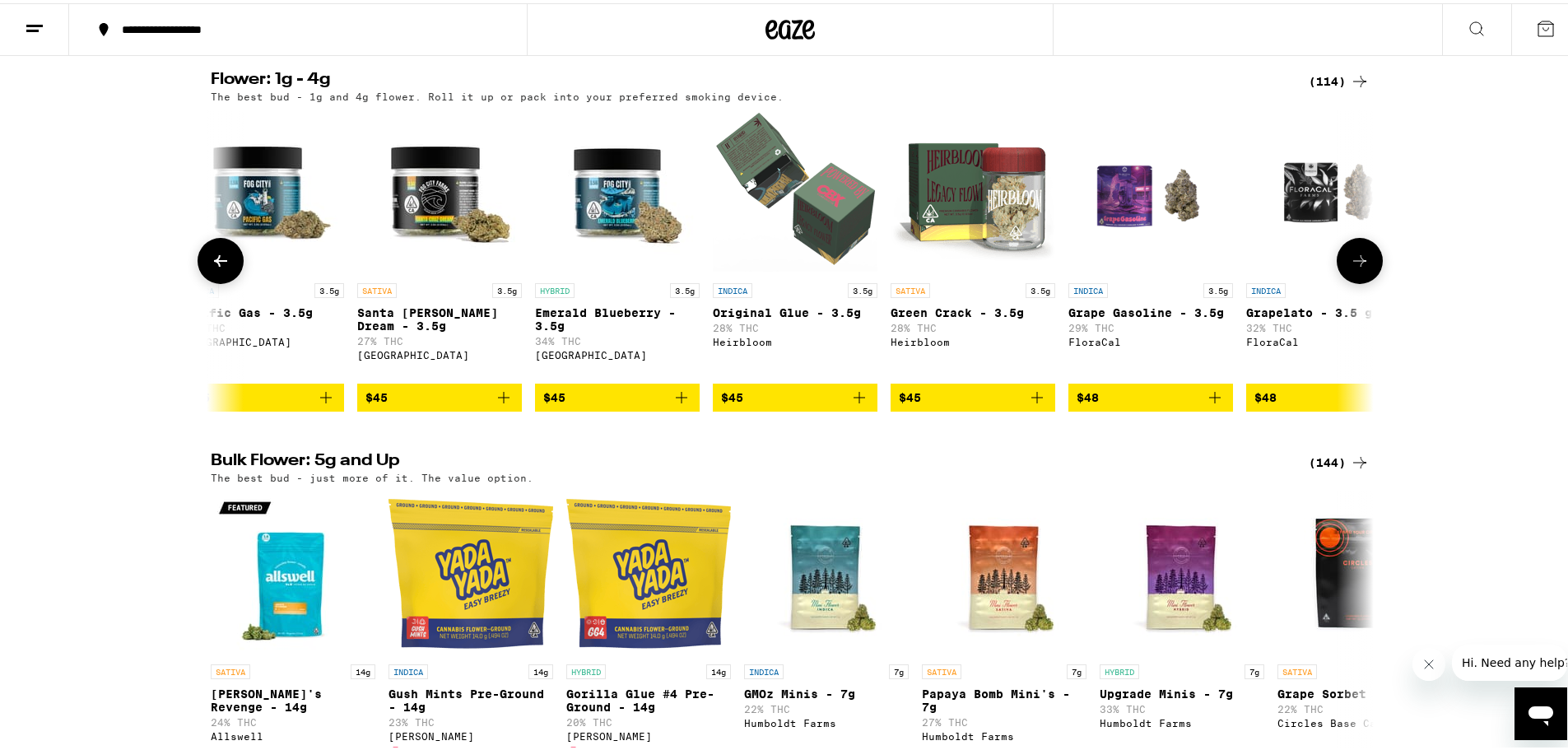
scroll to position [0, 11753]
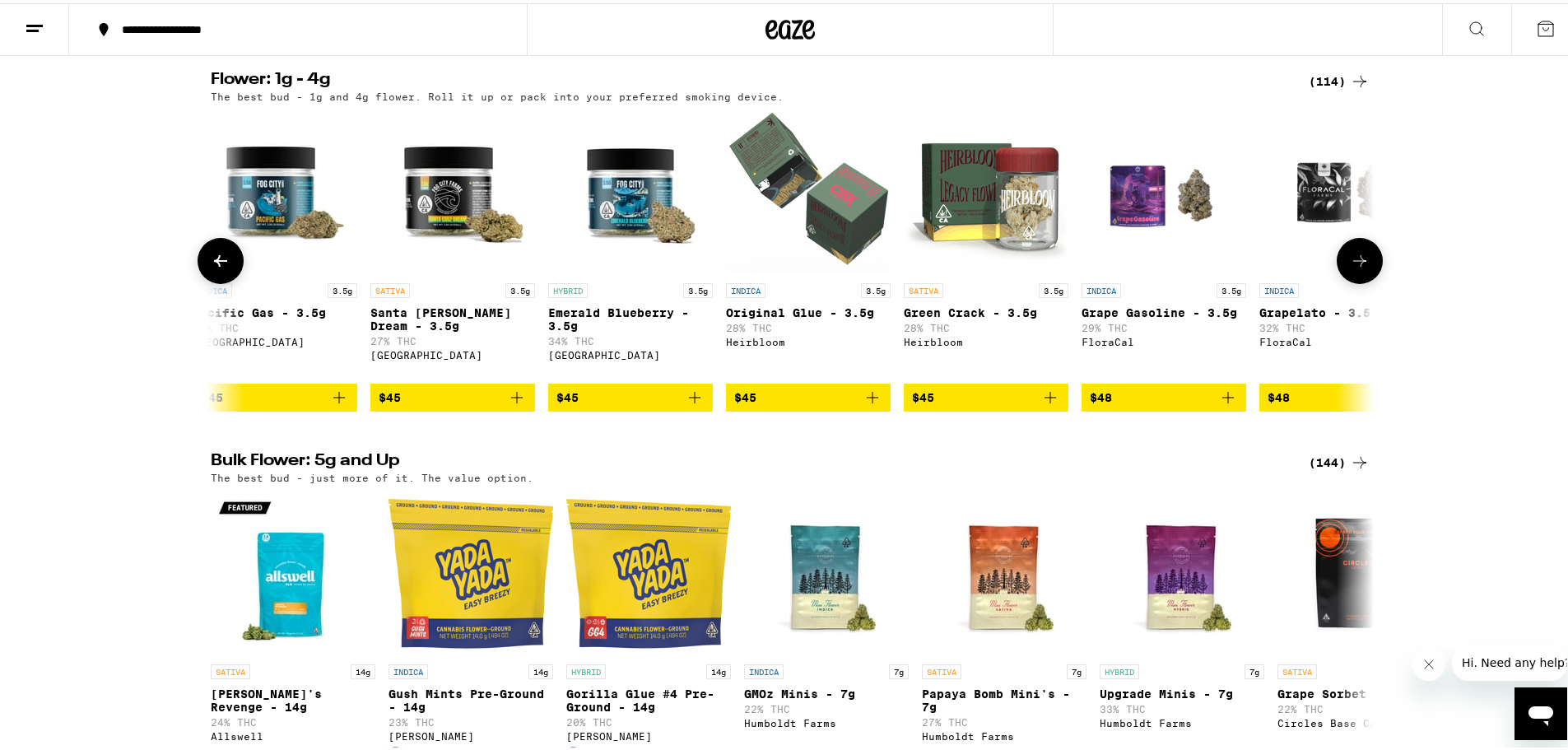
click at [212, 267] on icon at bounding box center [220, 257] width 20 height 20
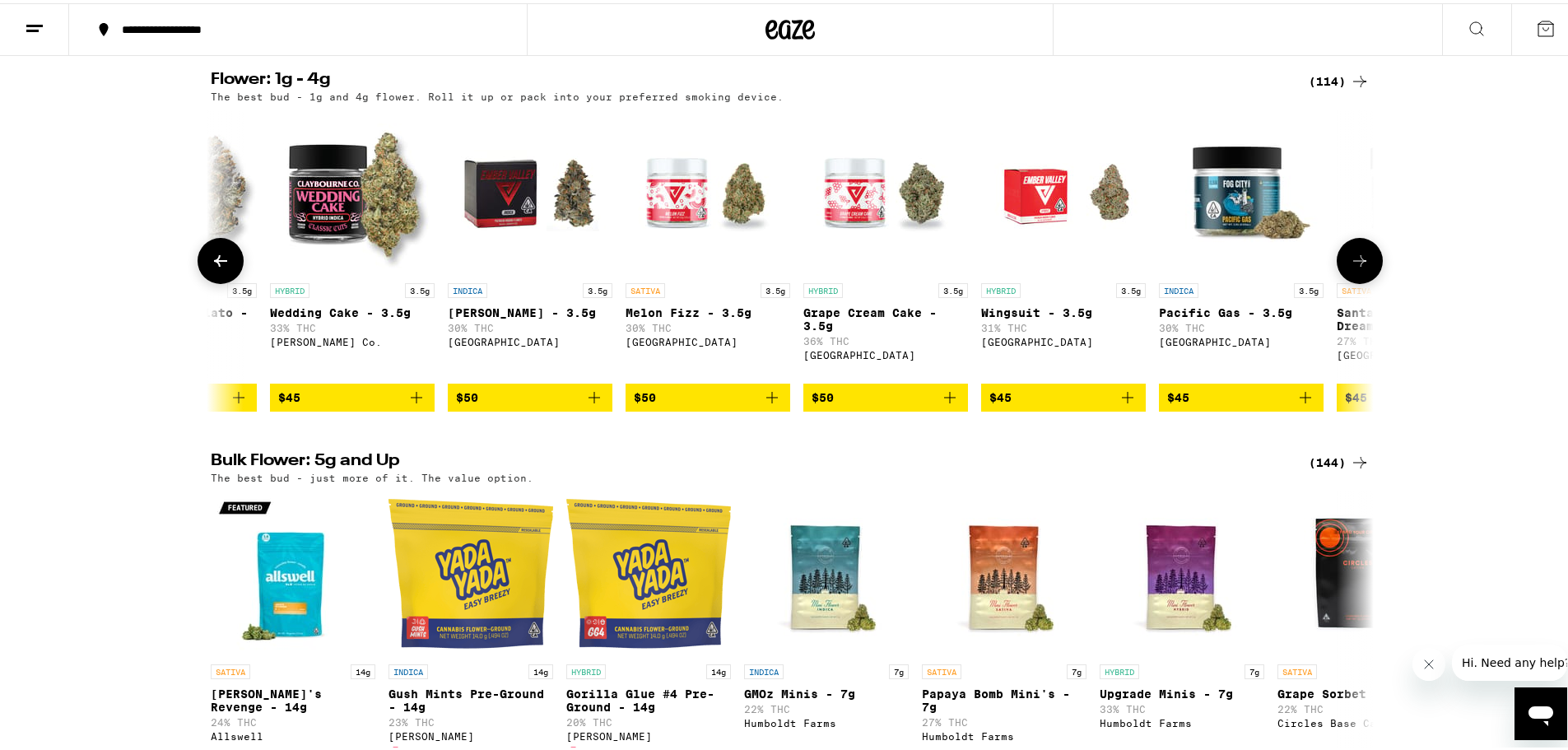
scroll to position [0, 10774]
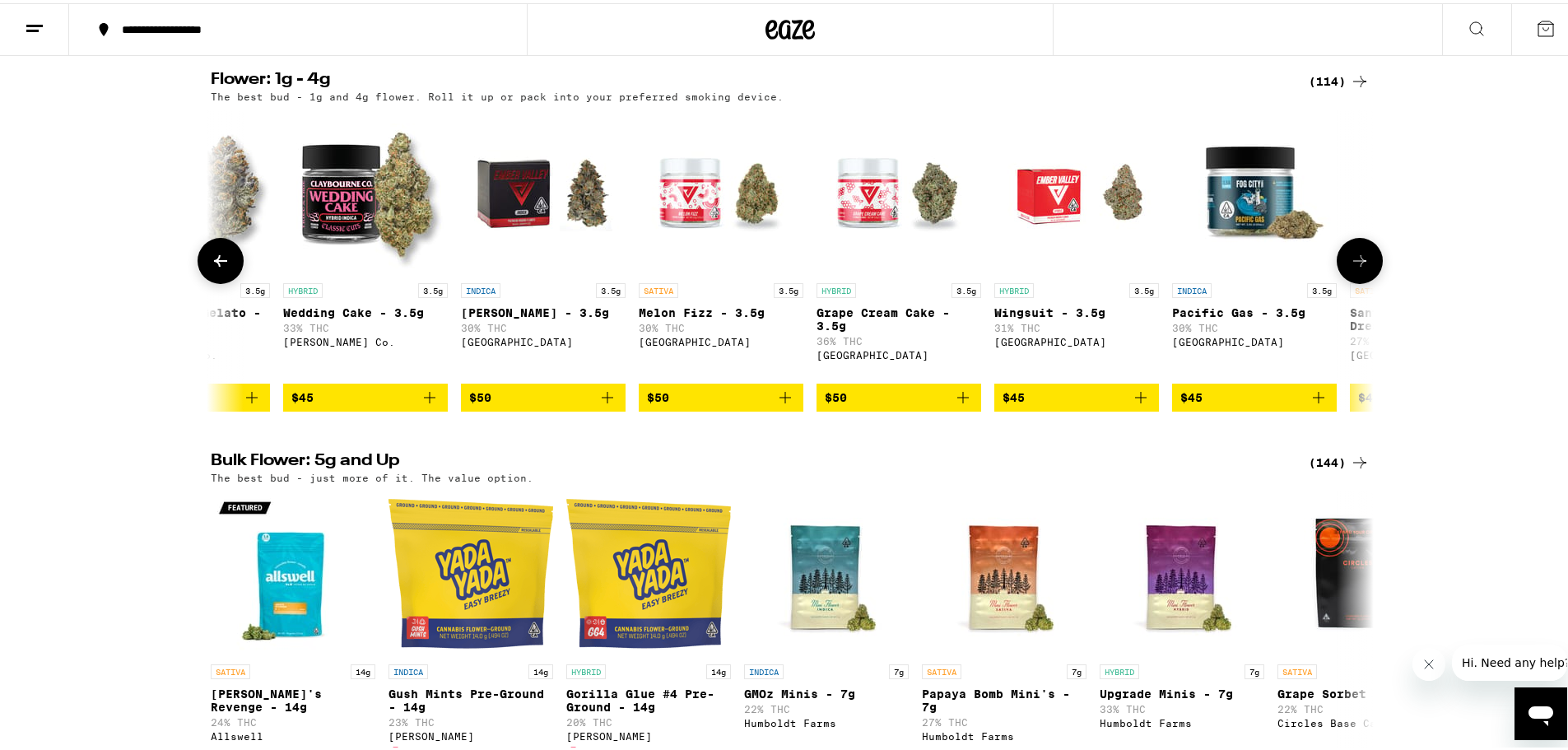
click at [212, 267] on icon at bounding box center [220, 257] width 20 height 20
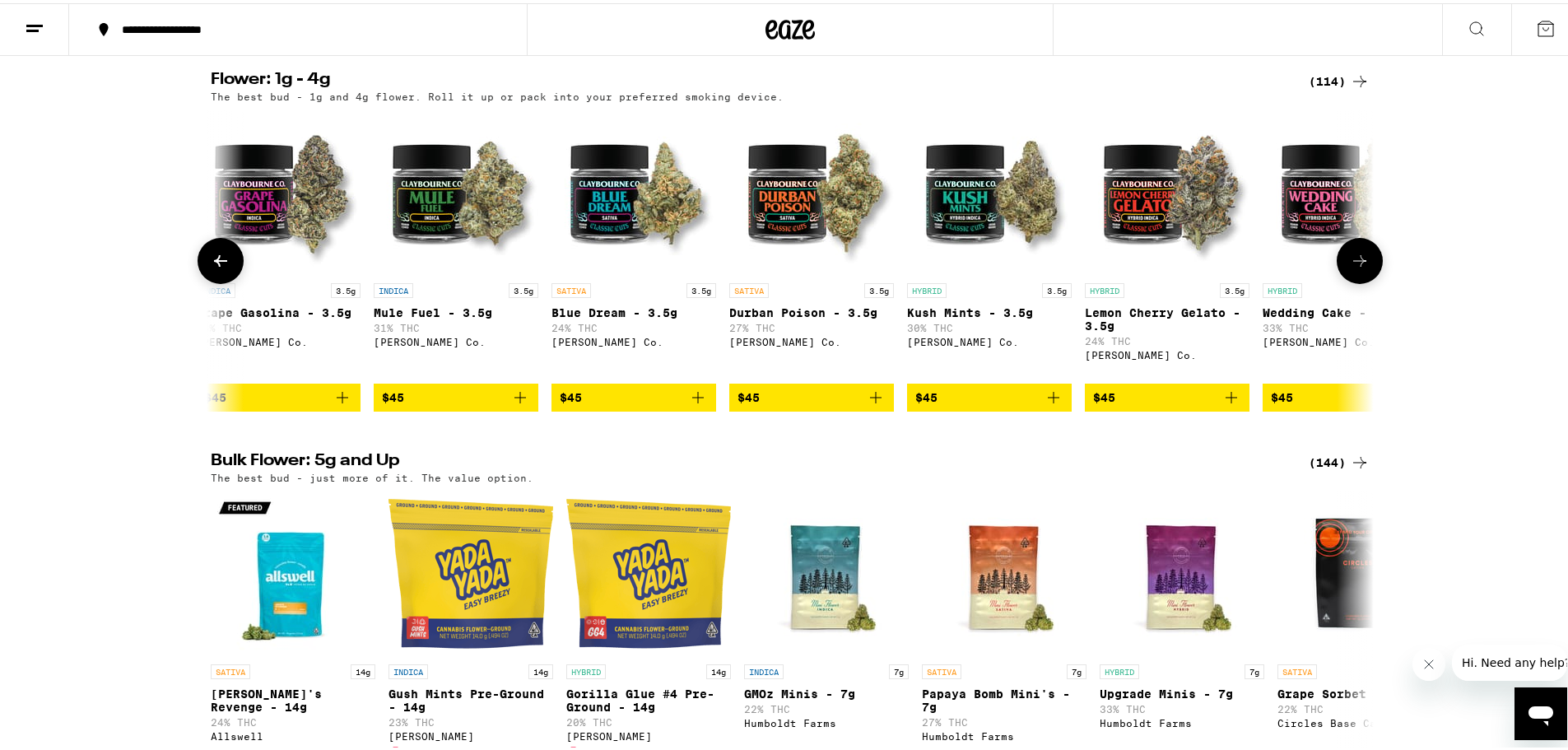
click at [212, 267] on icon at bounding box center [220, 257] width 20 height 20
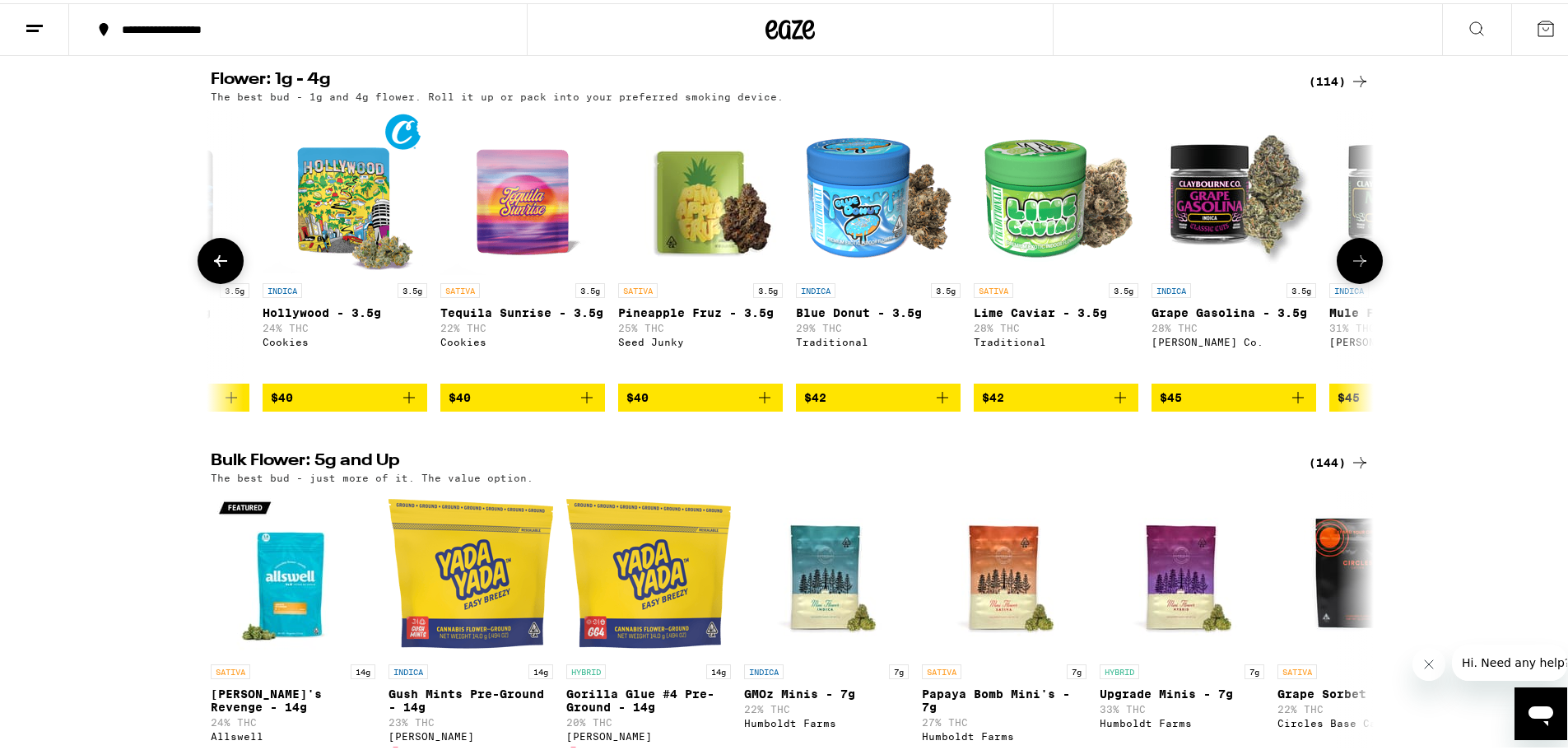
scroll to position [0, 8814]
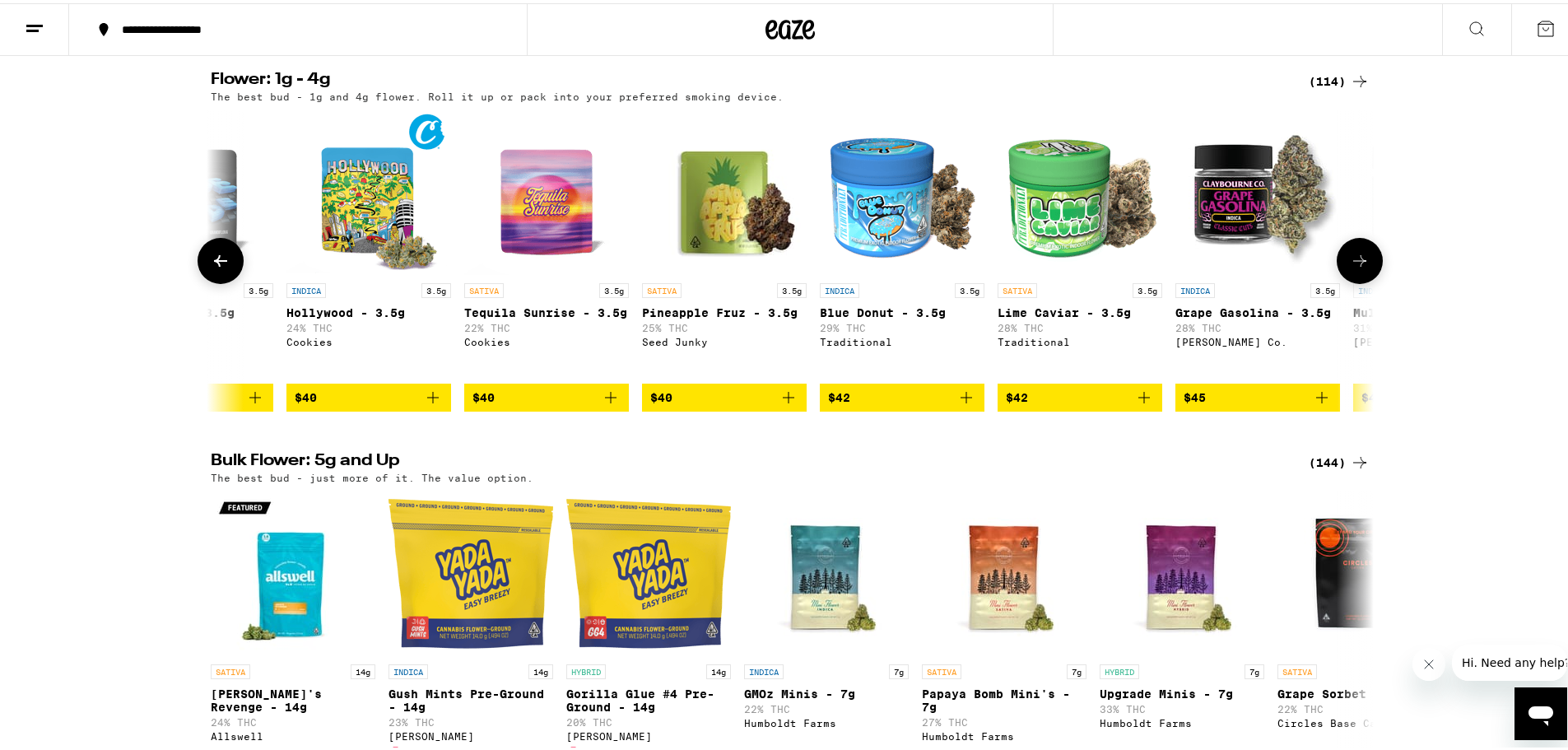
click at [962, 404] on icon "Add to bag" at bounding box center [966, 394] width 20 height 20
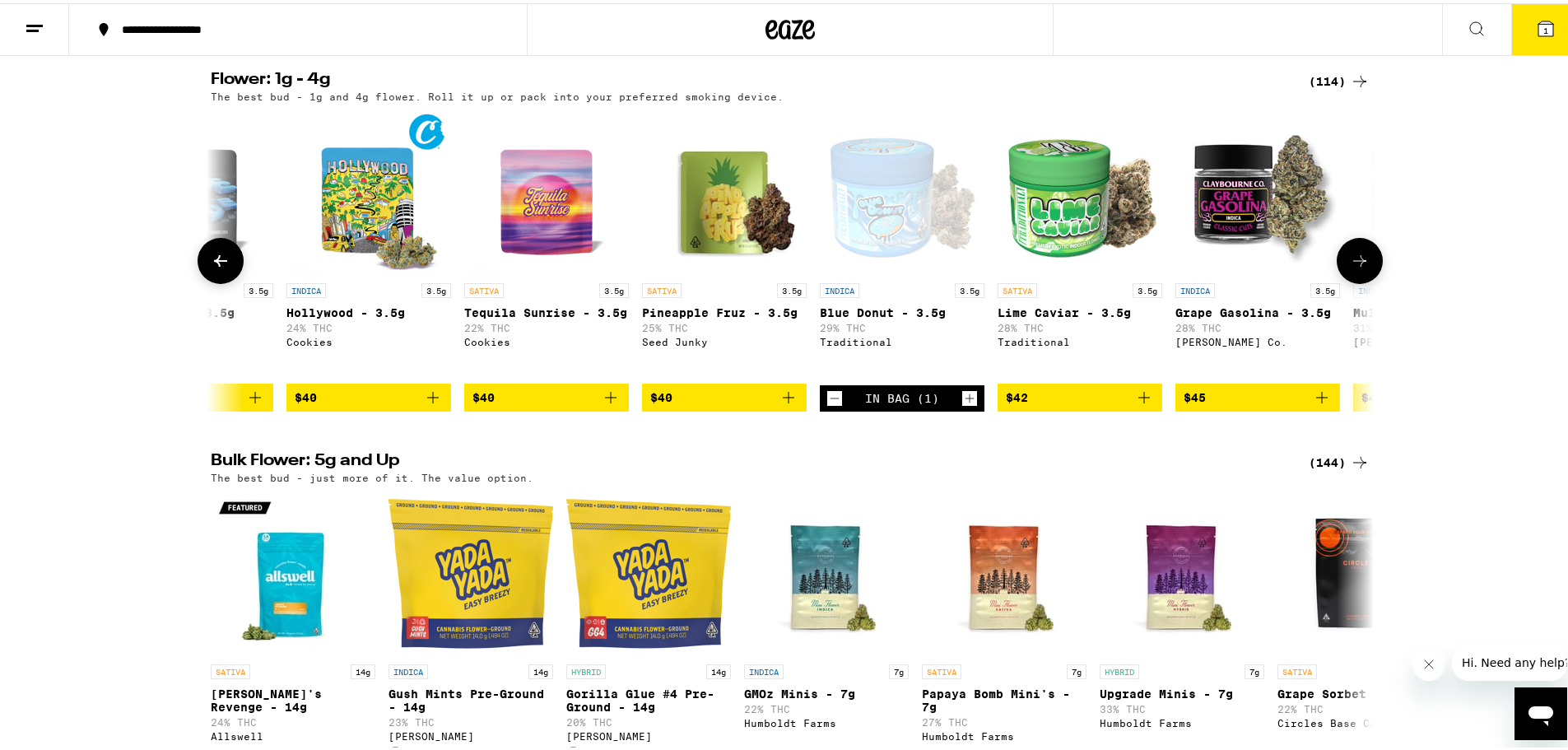
scroll to position [2111, 0]
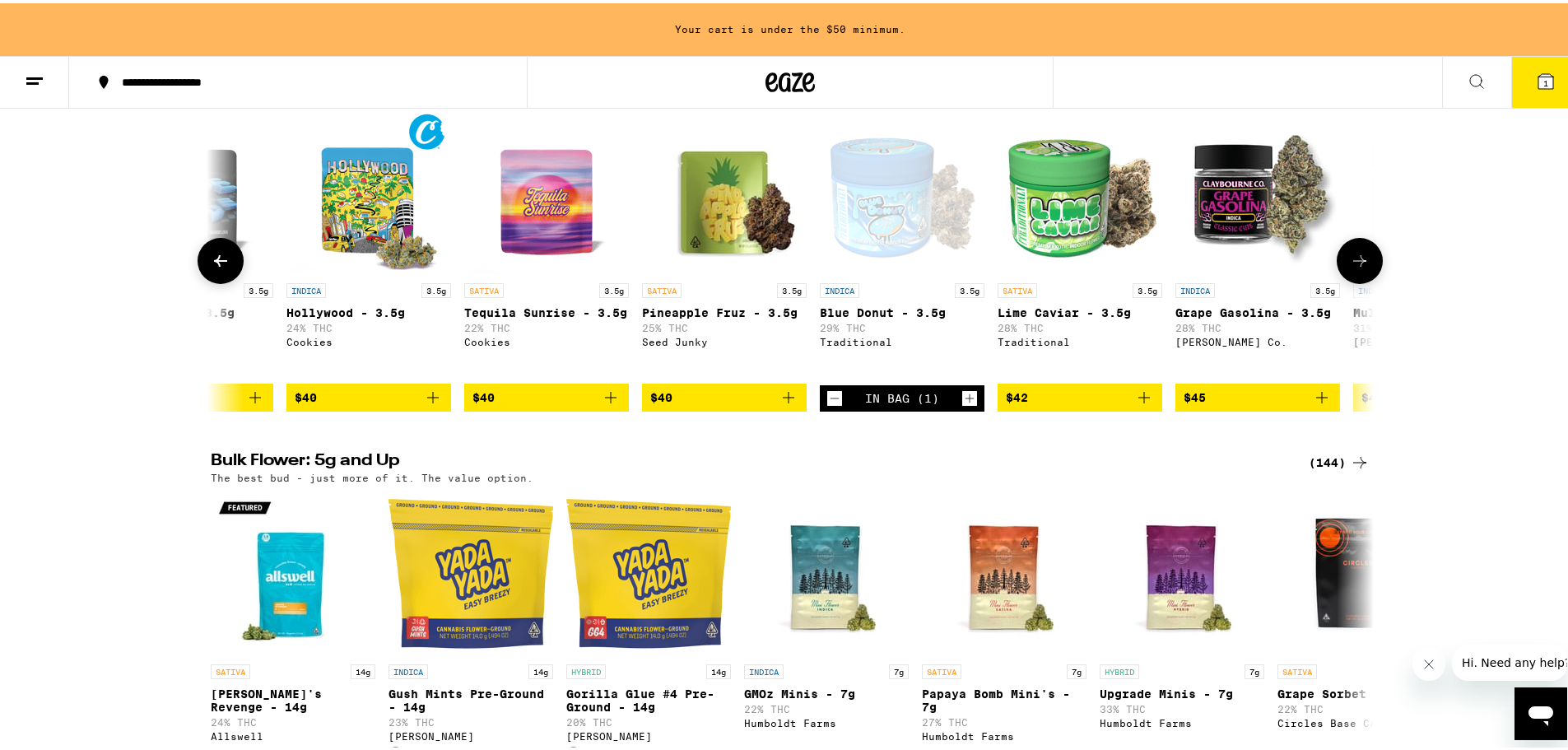
click at [219, 267] on icon at bounding box center [220, 257] width 20 height 20
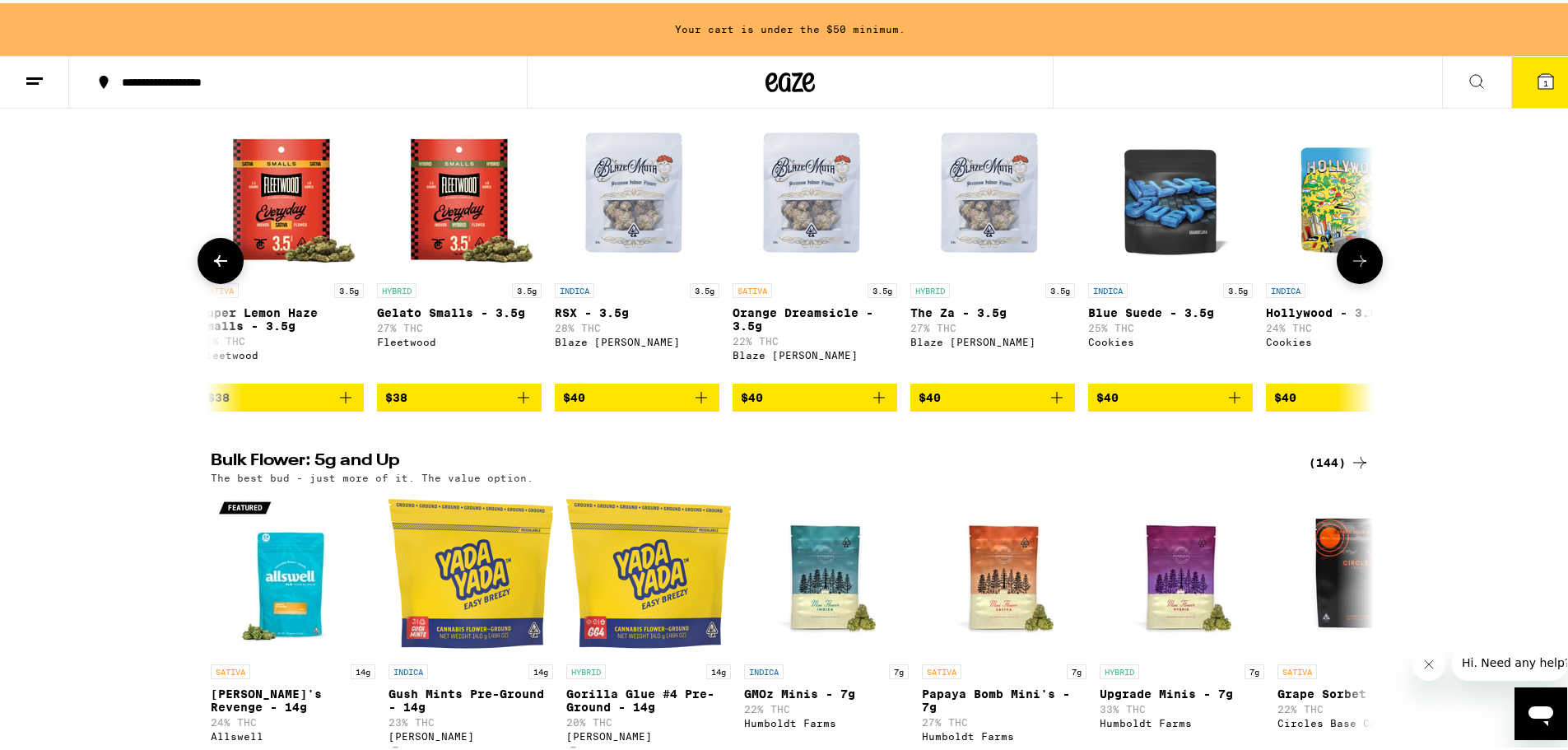
click at [219, 267] on icon at bounding box center [220, 257] width 20 height 20
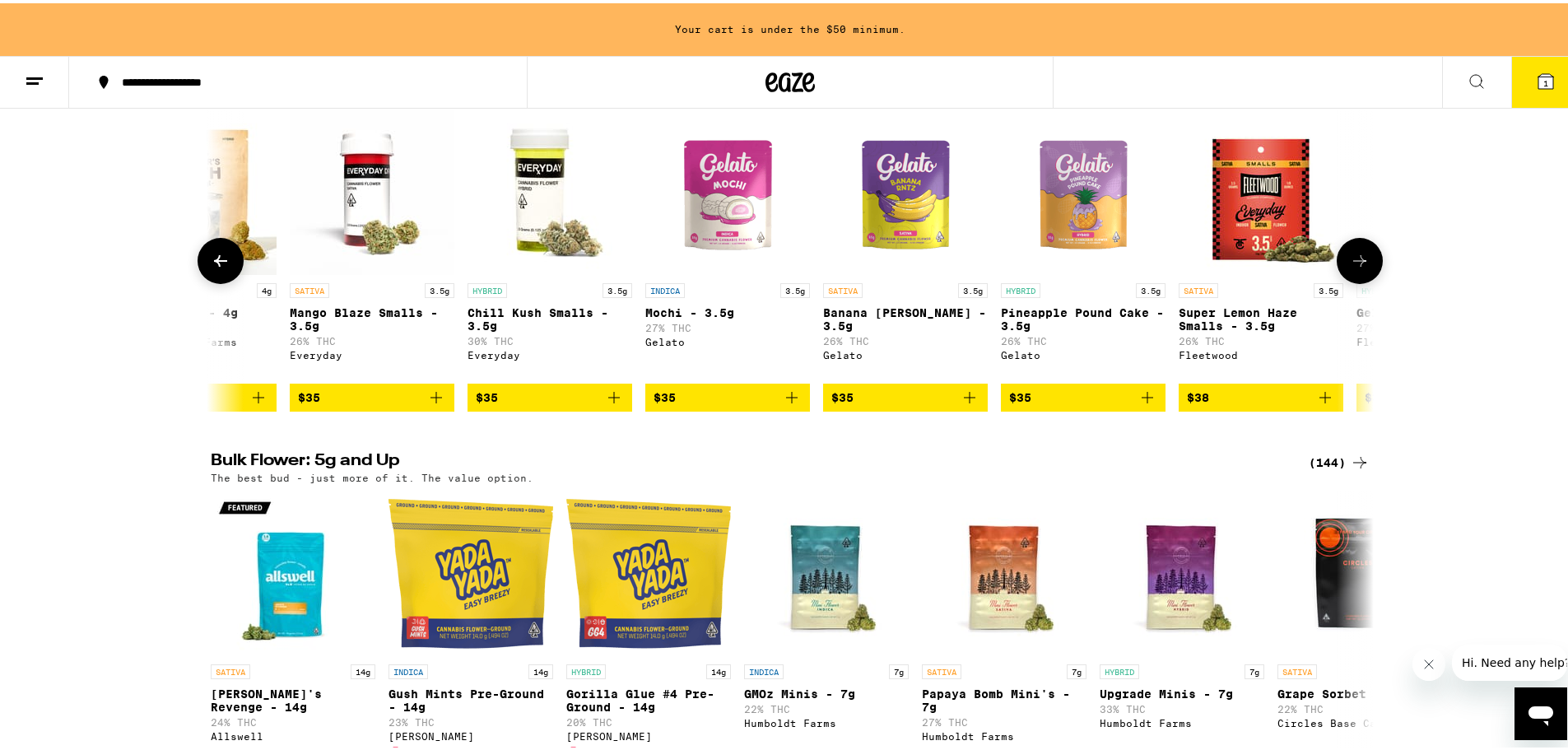
click at [1350, 267] on icon at bounding box center [1360, 257] width 20 height 20
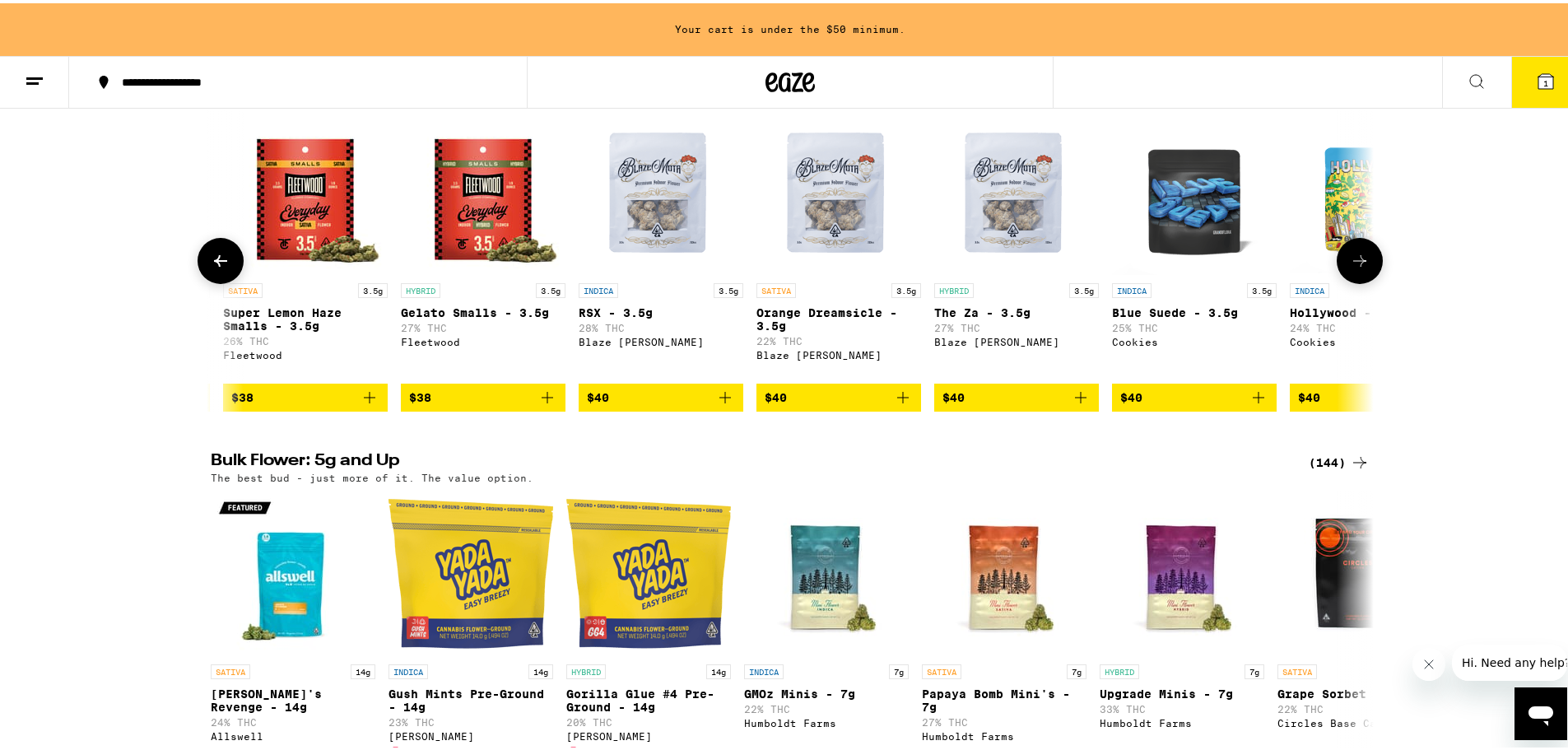
click at [1350, 267] on icon at bounding box center [1360, 257] width 20 height 20
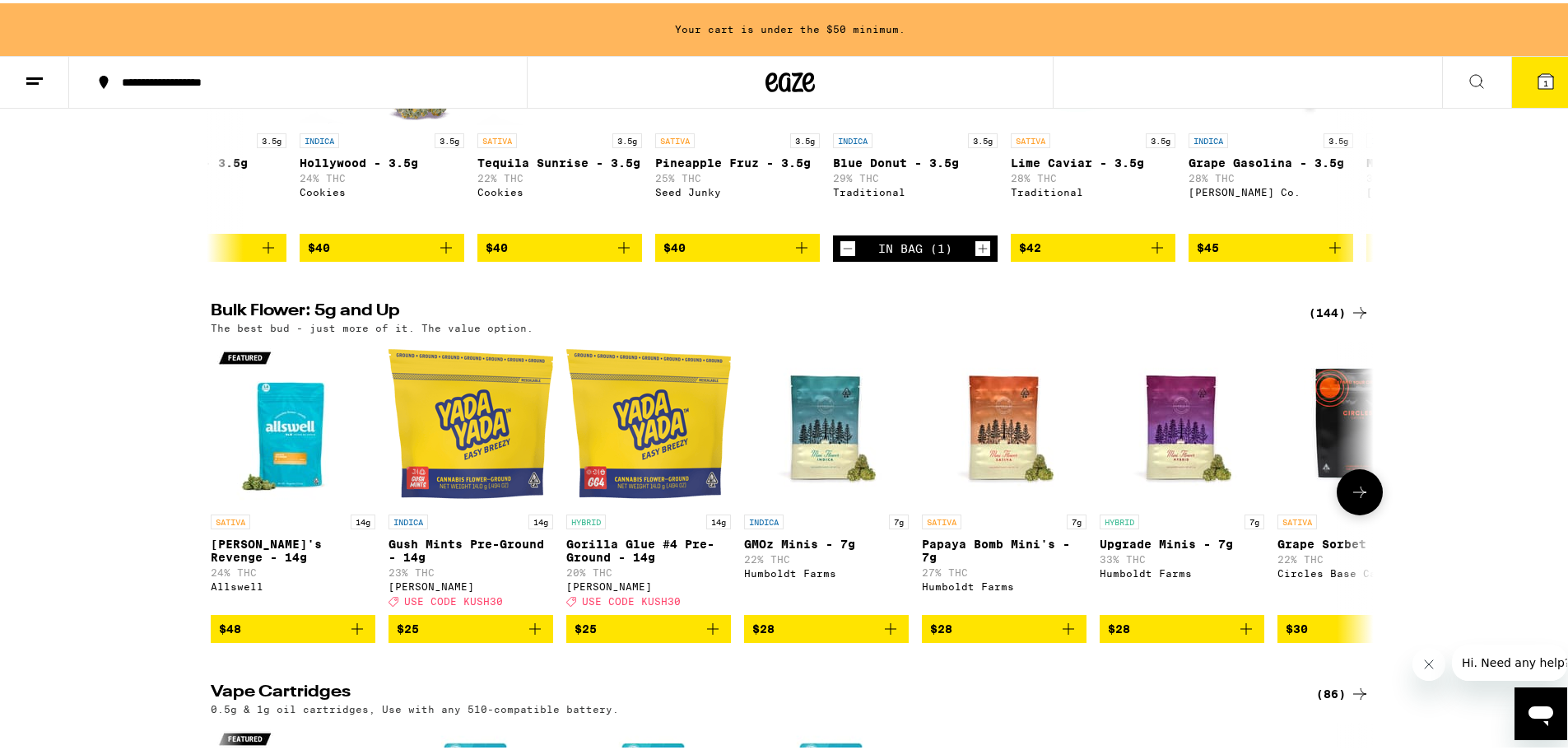
scroll to position [2276, 0]
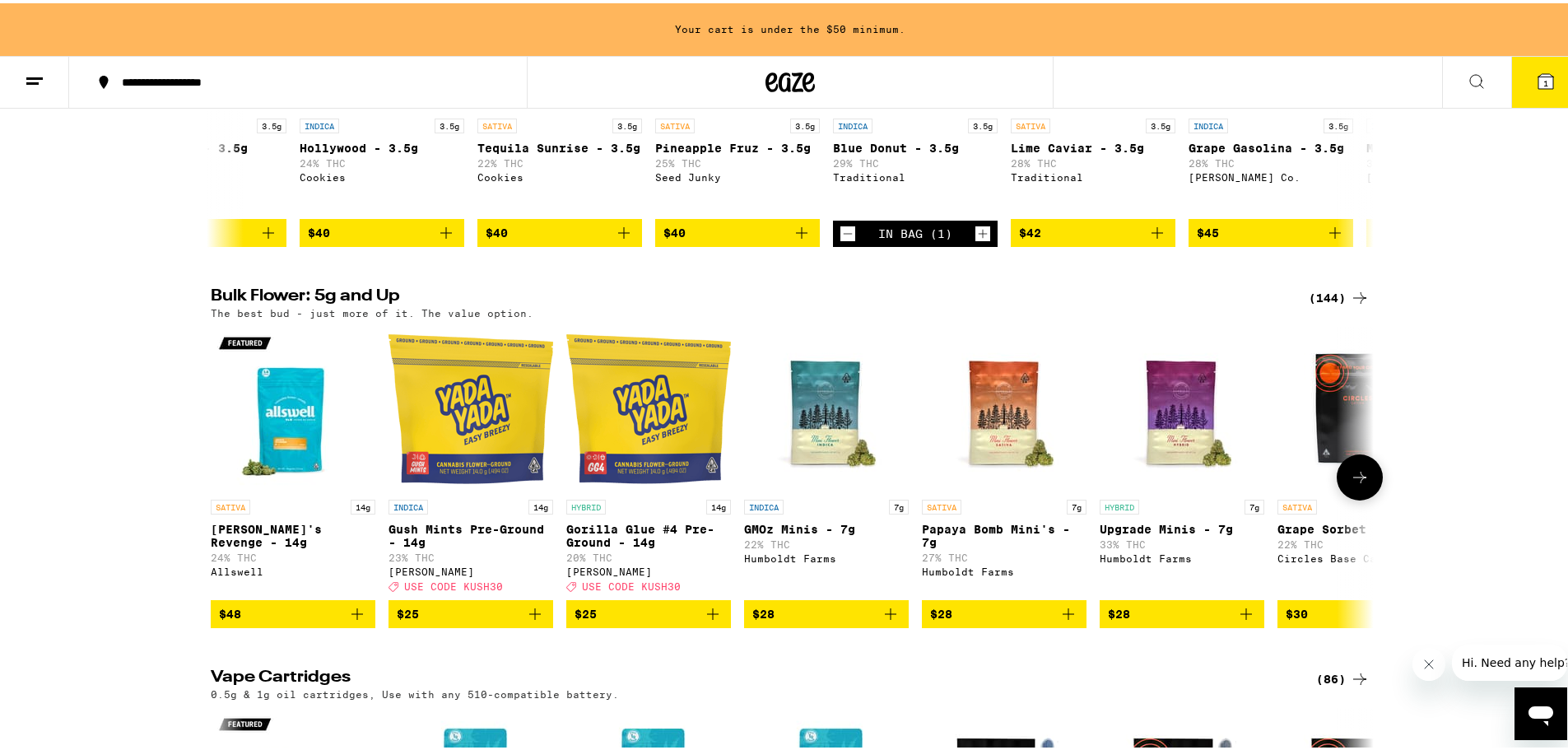
click at [1241, 617] on icon "Add to bag" at bounding box center [1246, 610] width 11 height 11
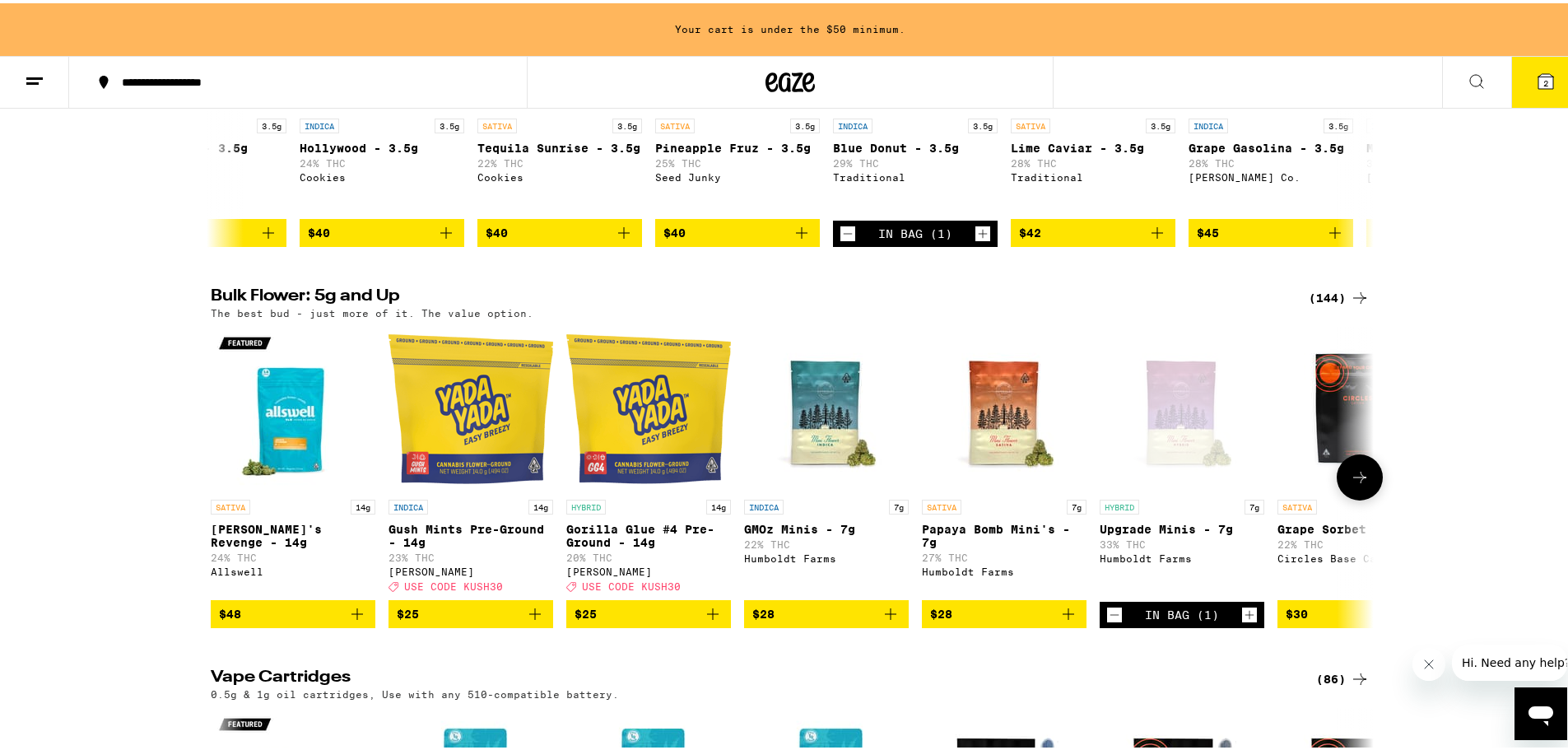
scroll to position [2223, 0]
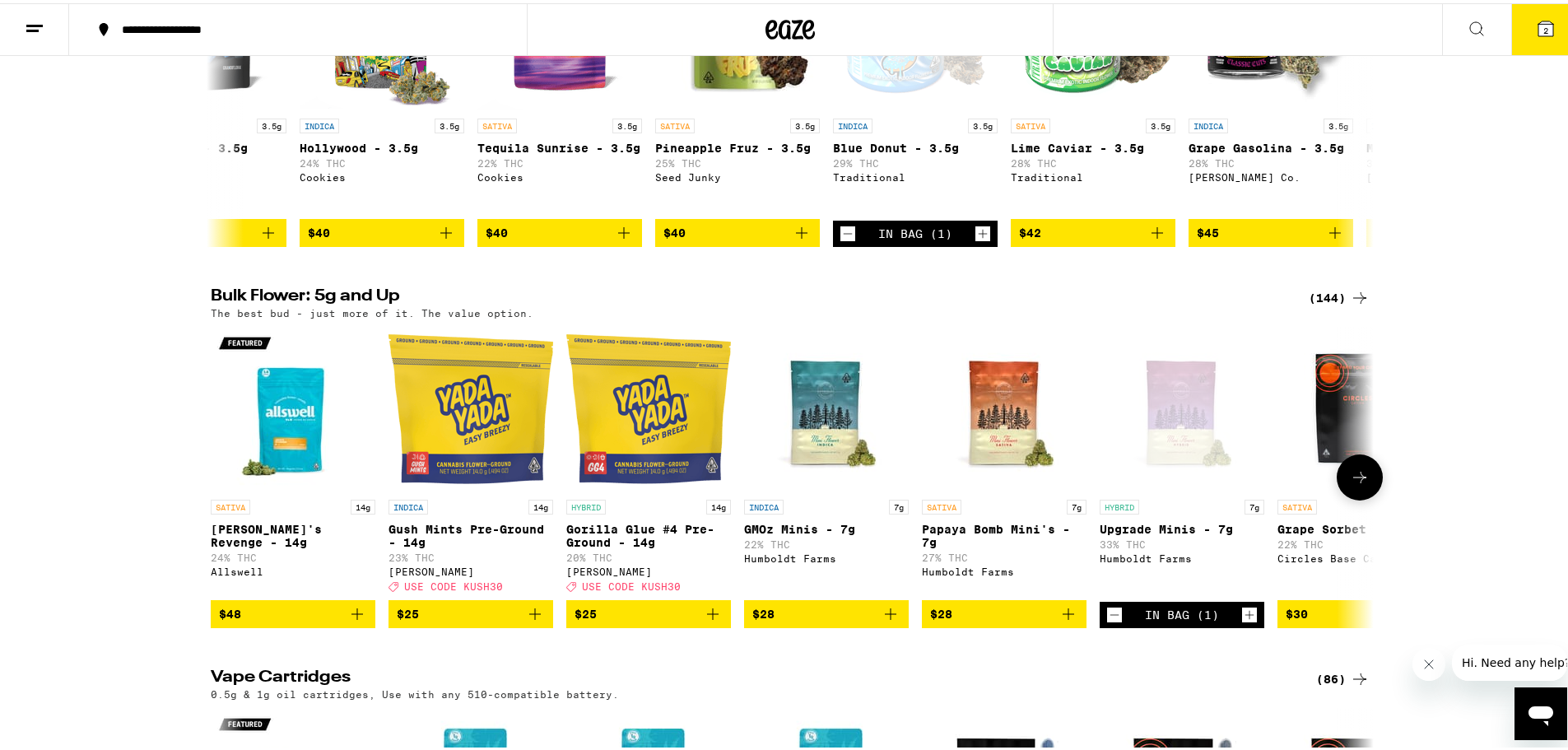
click at [1362, 497] on button at bounding box center [1360, 474] width 46 height 46
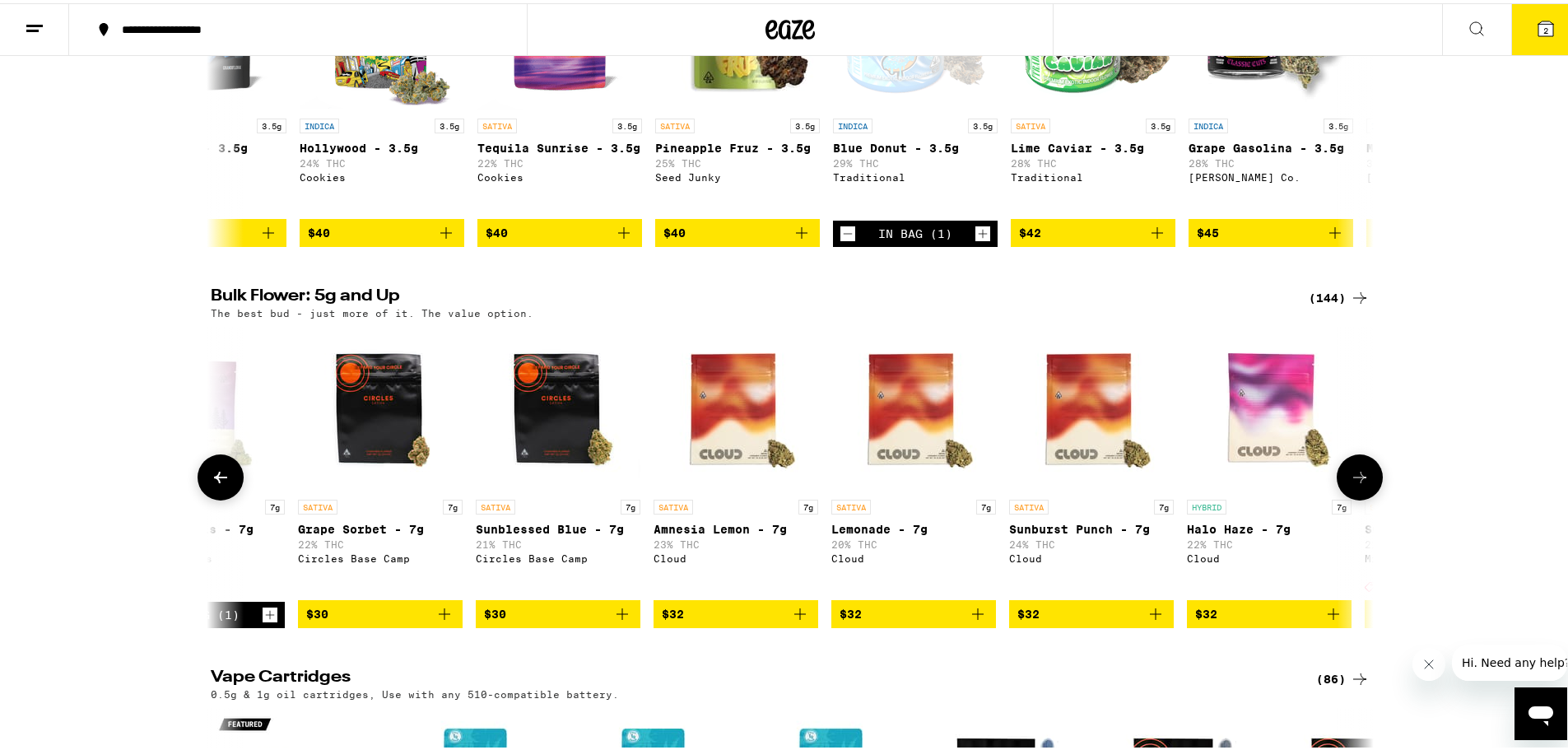
click at [1362, 497] on button at bounding box center [1360, 474] width 46 height 46
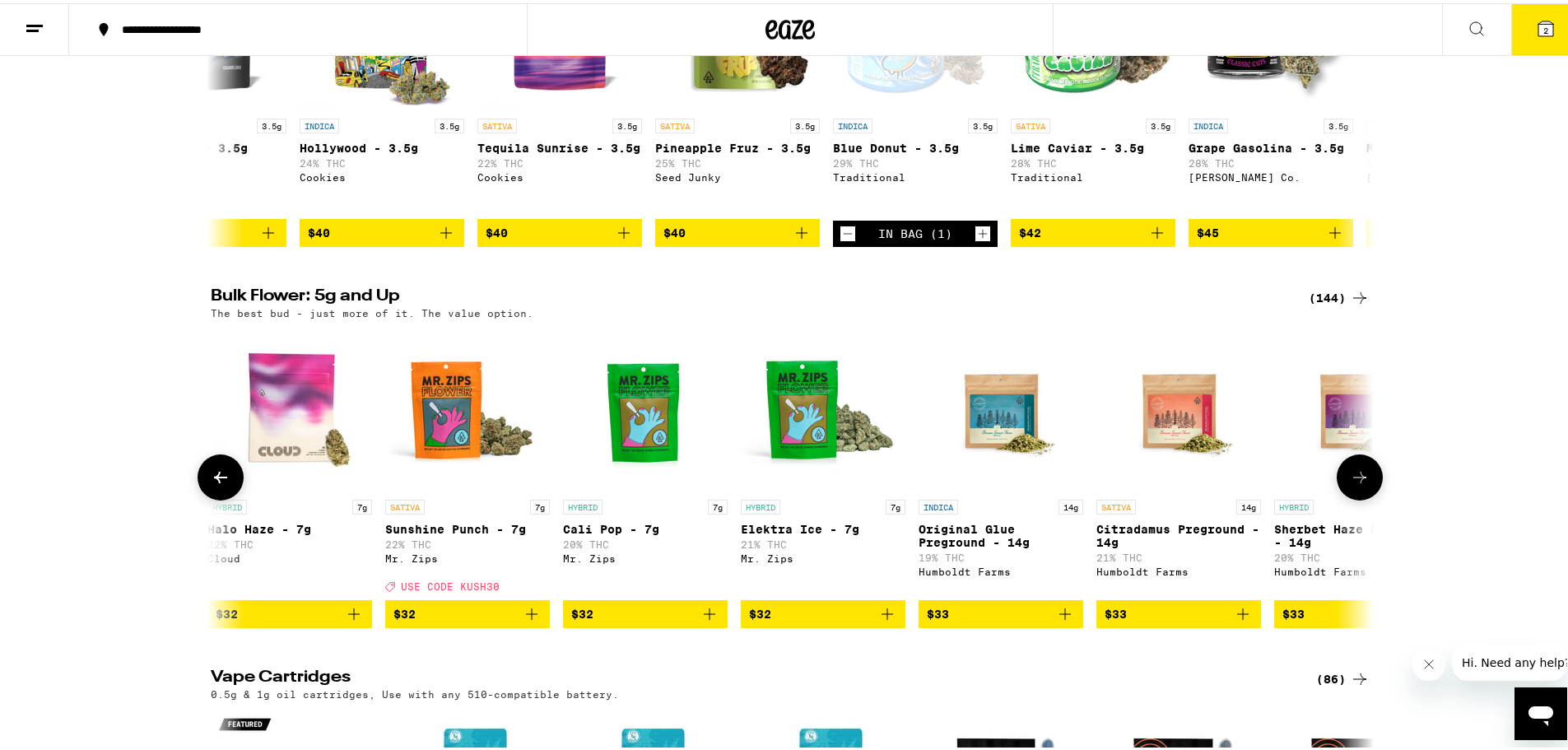
click at [1362, 497] on button at bounding box center [1360, 474] width 46 height 46
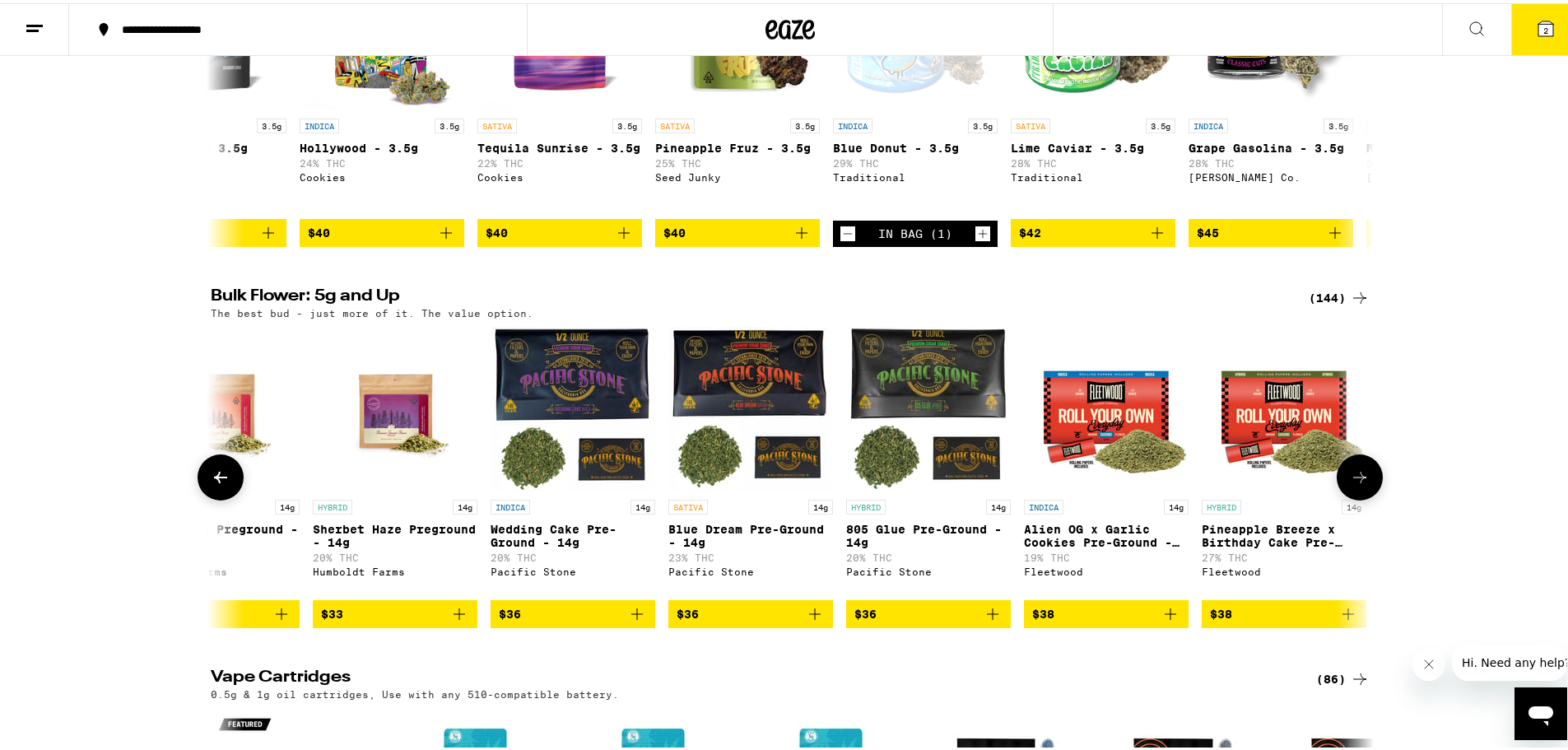
scroll to position [0, 2939]
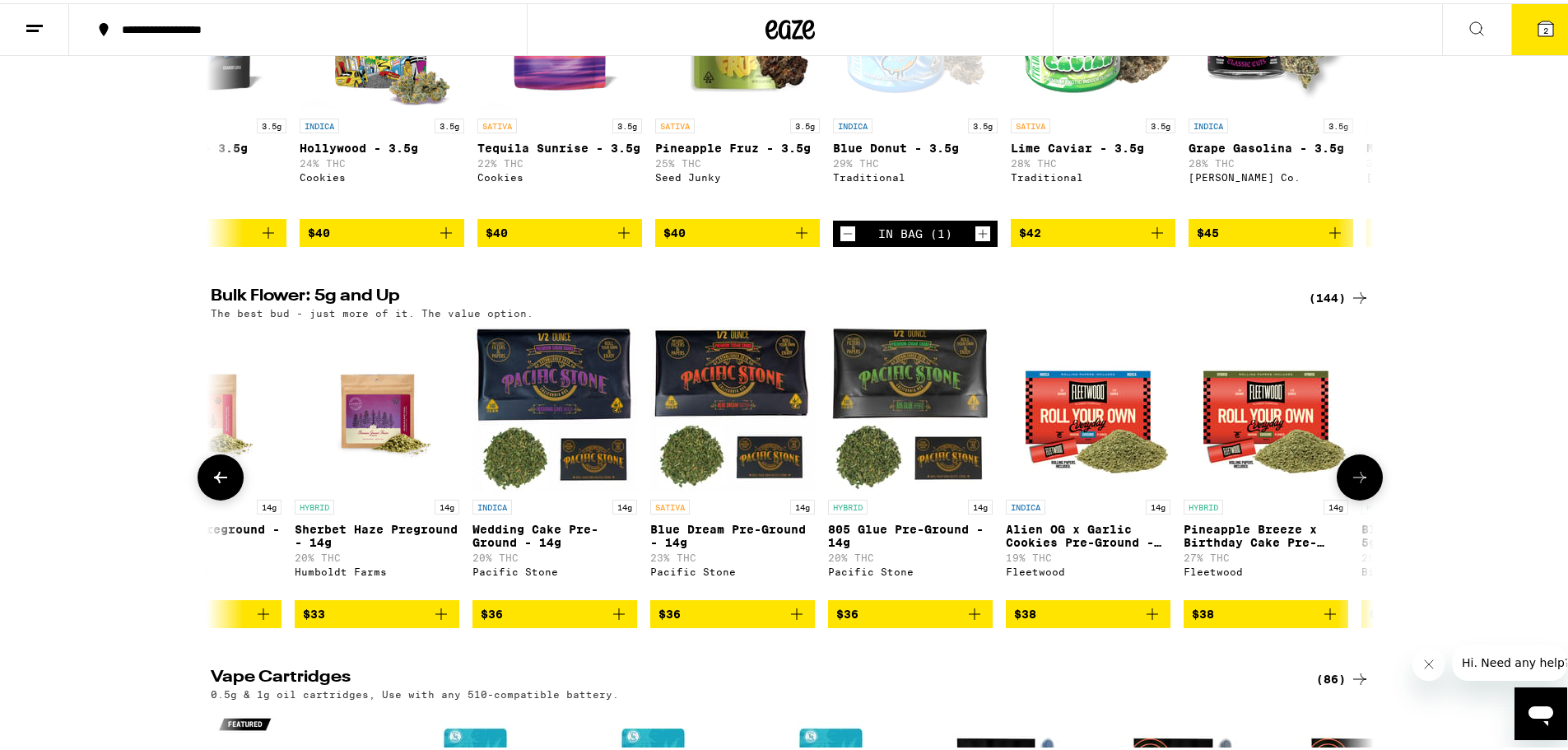
click at [1358, 497] on button at bounding box center [1360, 474] width 46 height 46
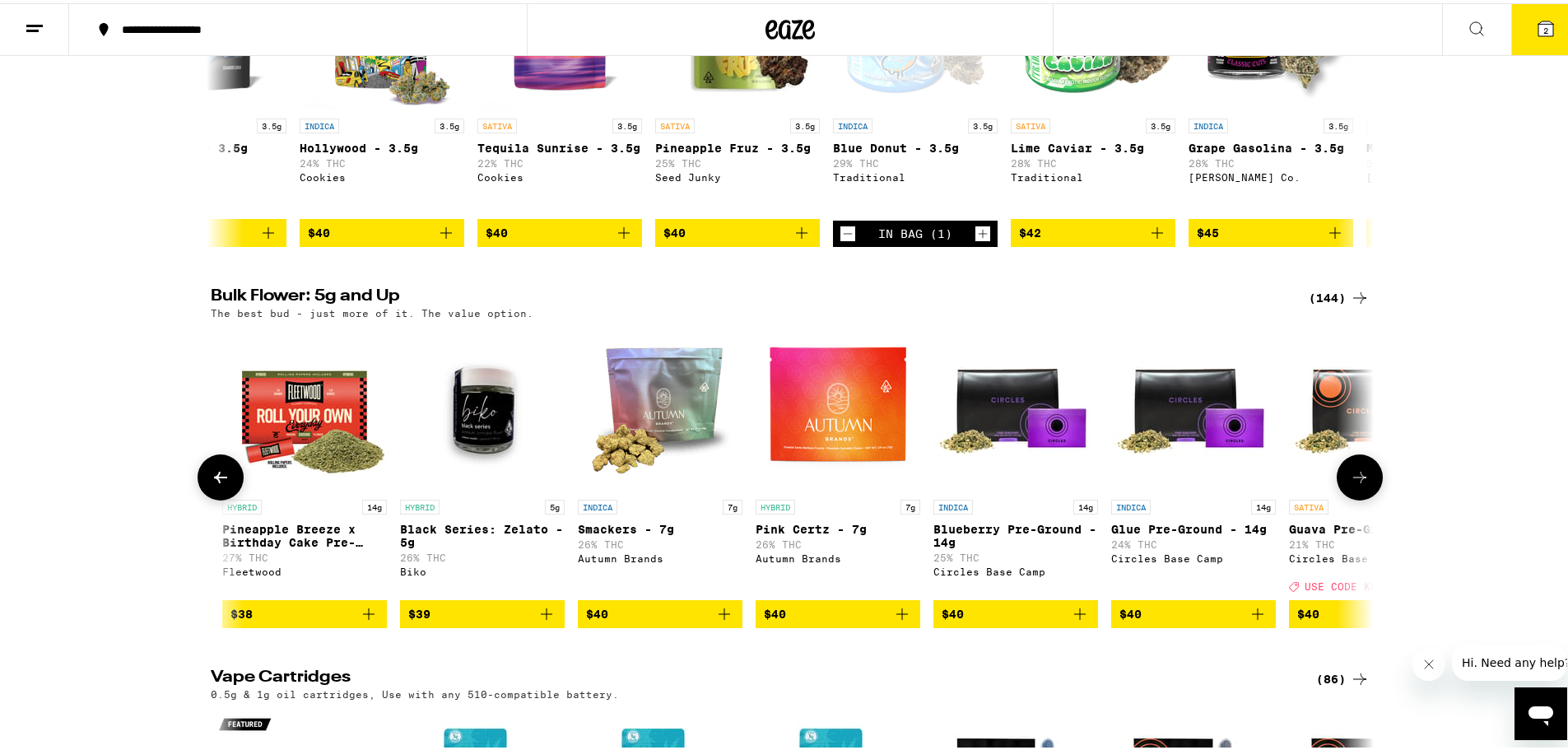
scroll to position [0, 3918]
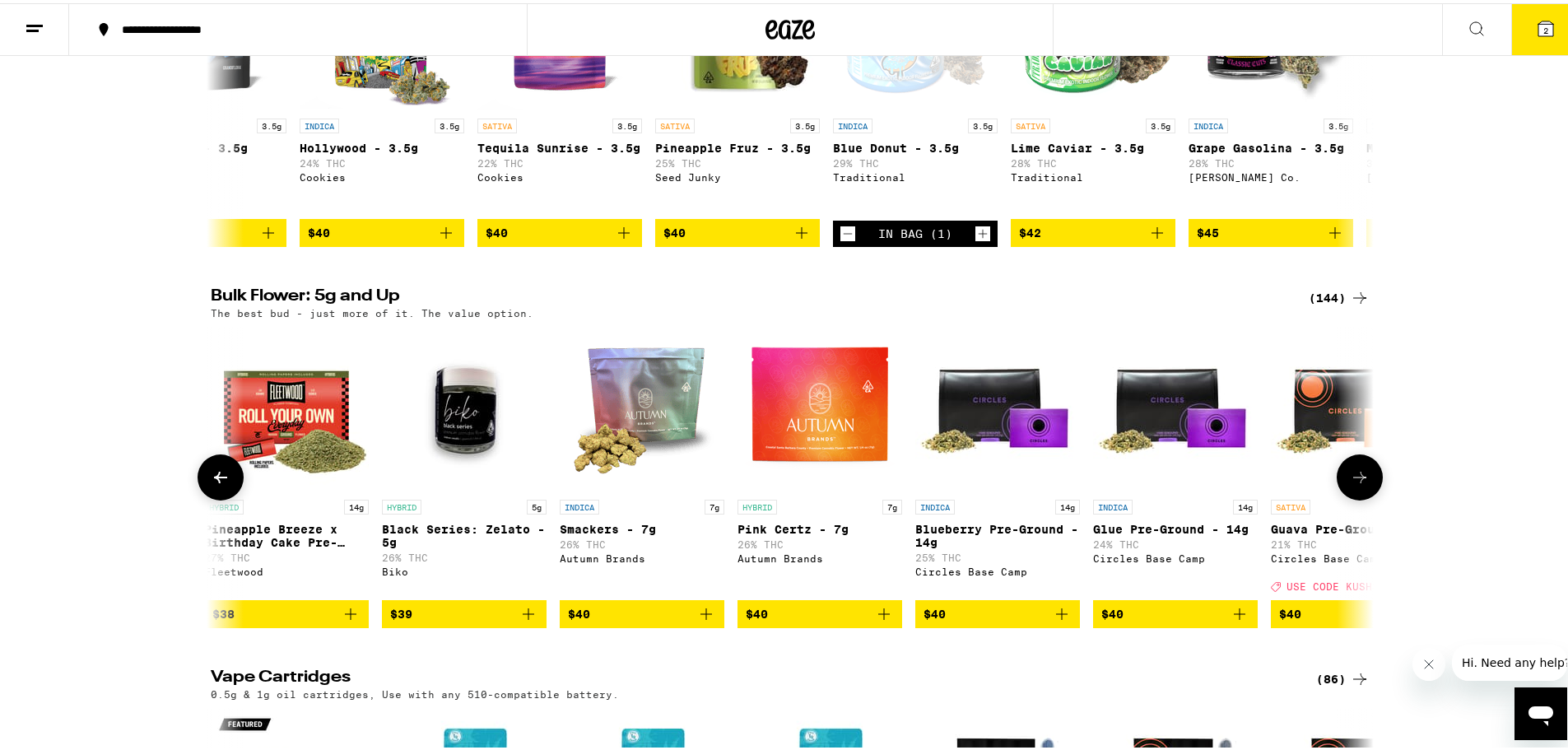
click at [1352, 497] on button at bounding box center [1360, 474] width 46 height 46
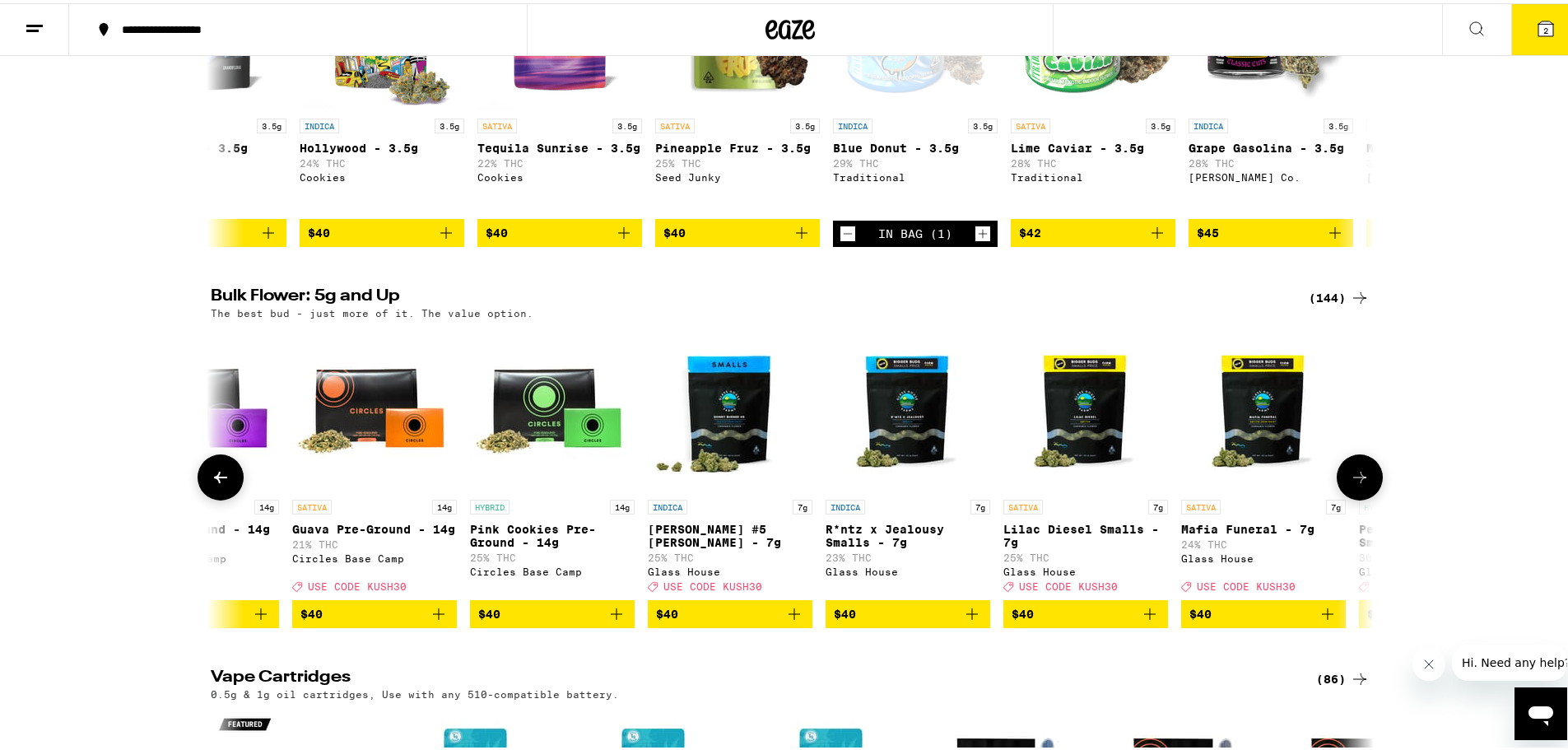
scroll to position [0, 4898]
click at [225, 497] on button at bounding box center [220, 474] width 46 height 46
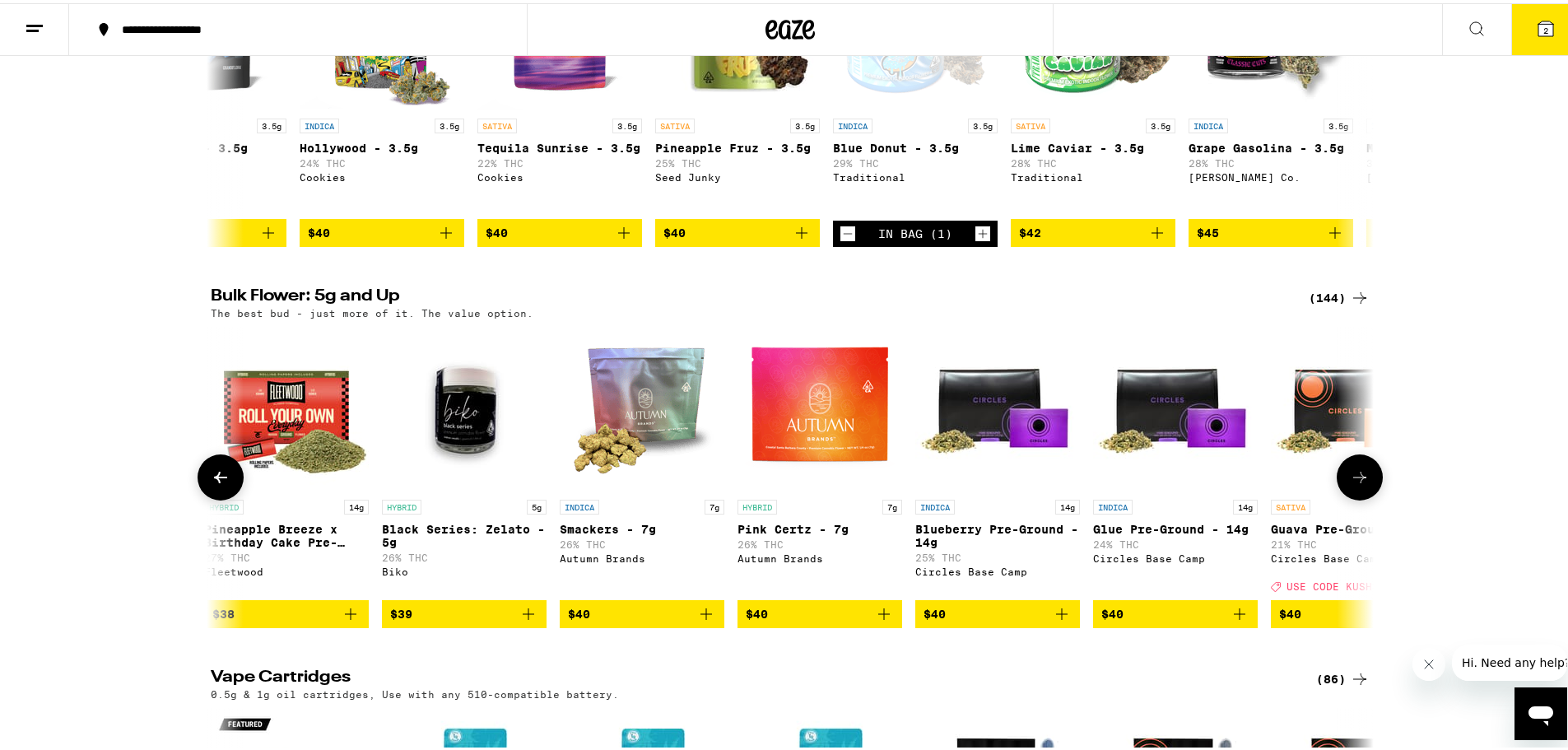
click at [225, 497] on button at bounding box center [220, 474] width 46 height 46
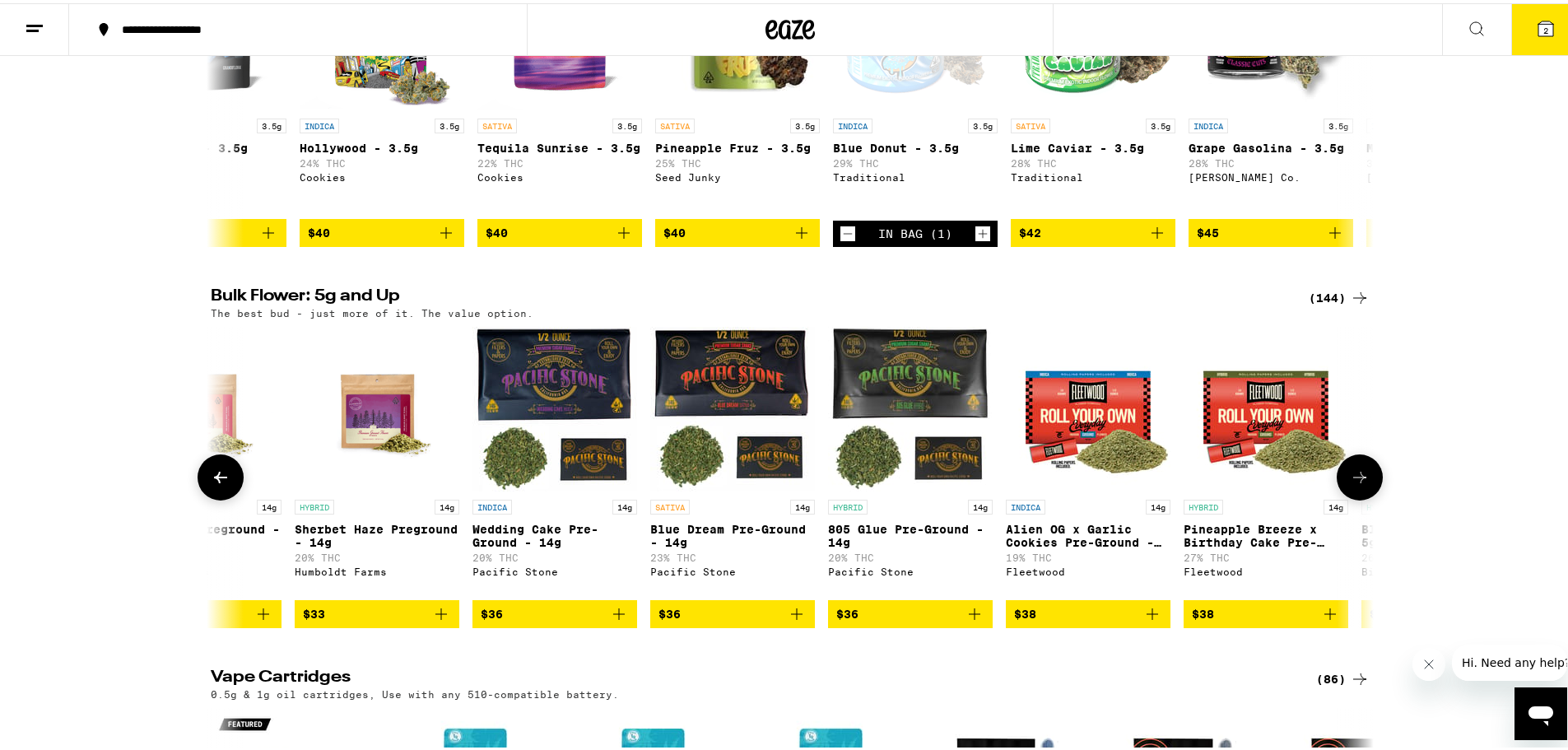
click at [225, 497] on button at bounding box center [220, 474] width 46 height 46
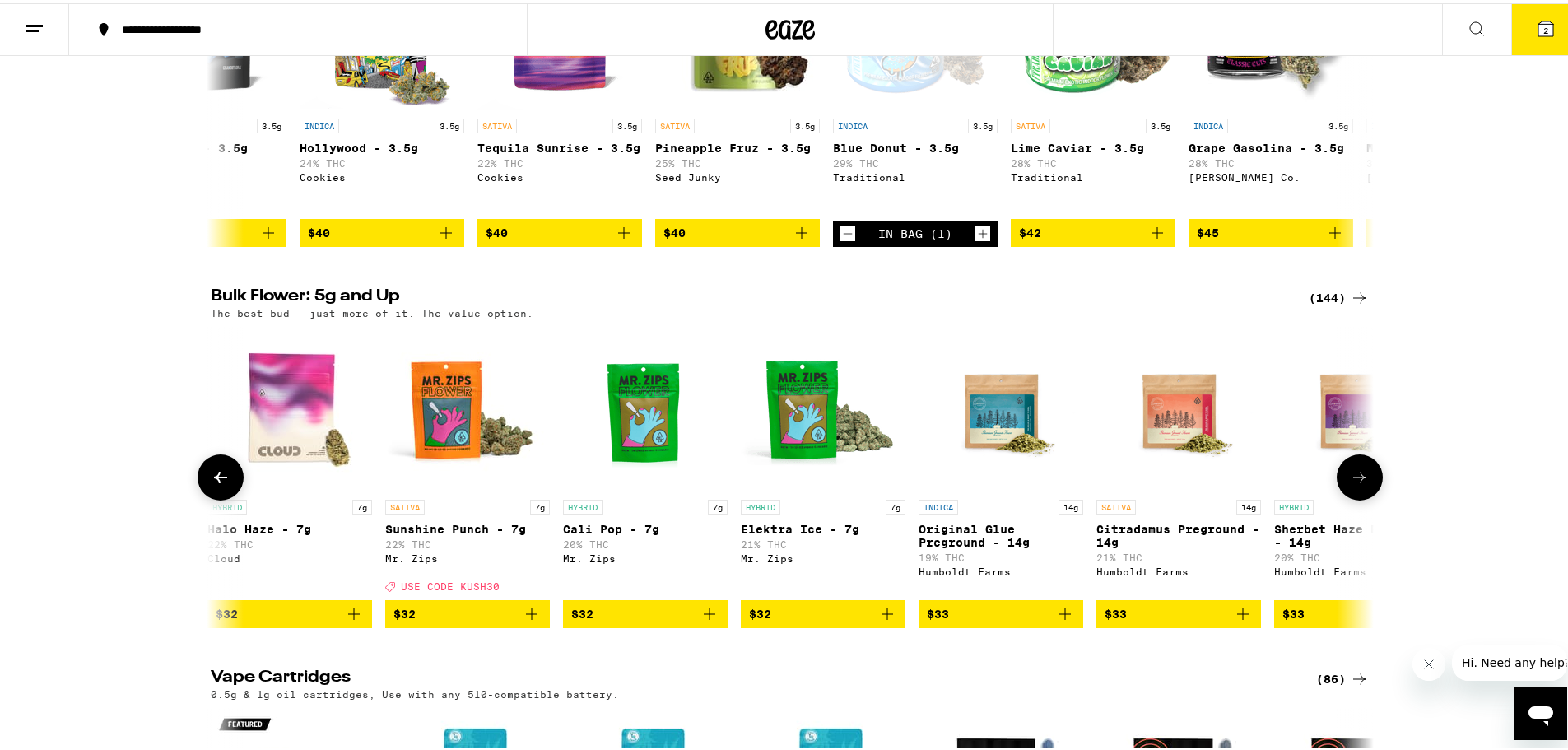
click at [225, 497] on button at bounding box center [220, 474] width 46 height 46
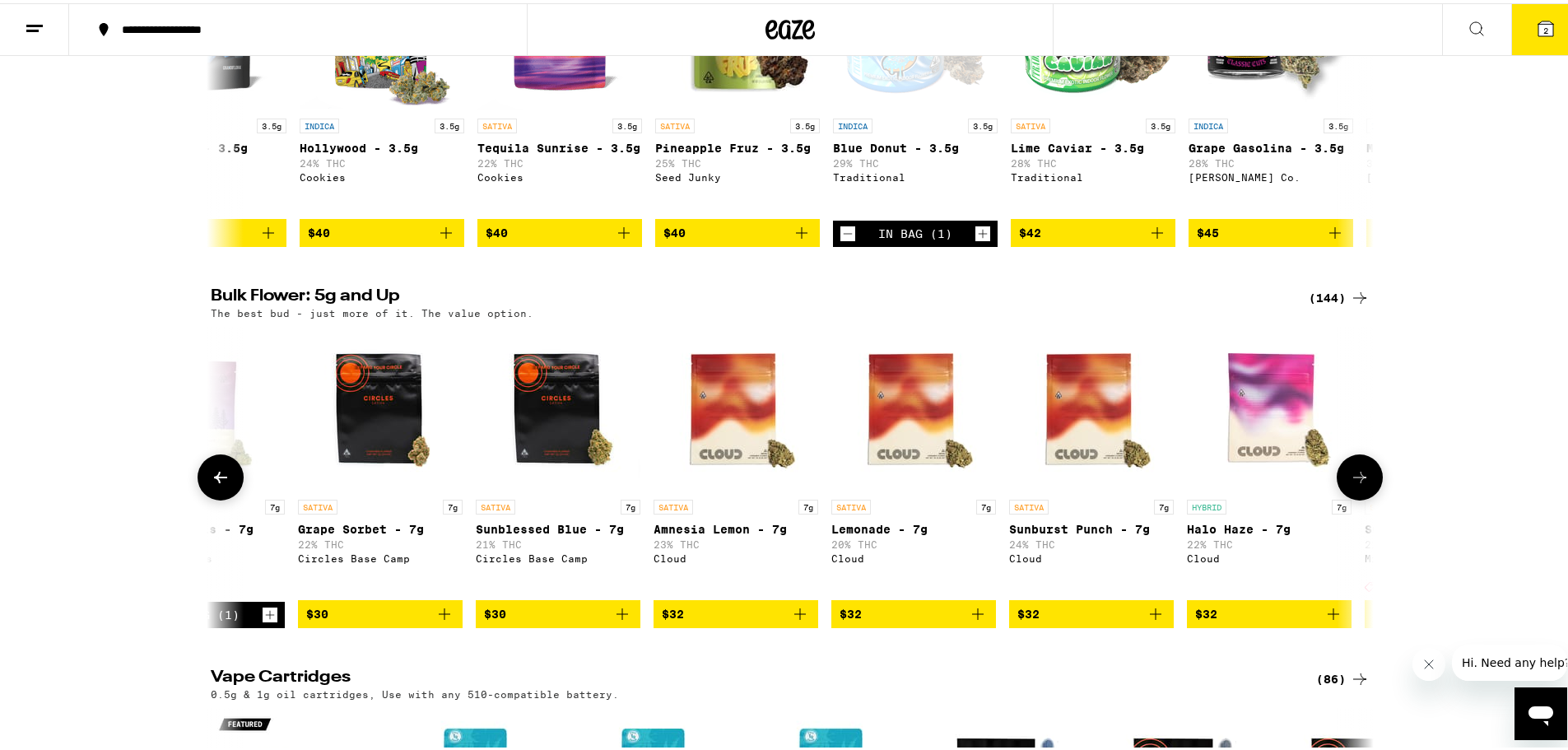
click at [225, 497] on button at bounding box center [220, 474] width 46 height 46
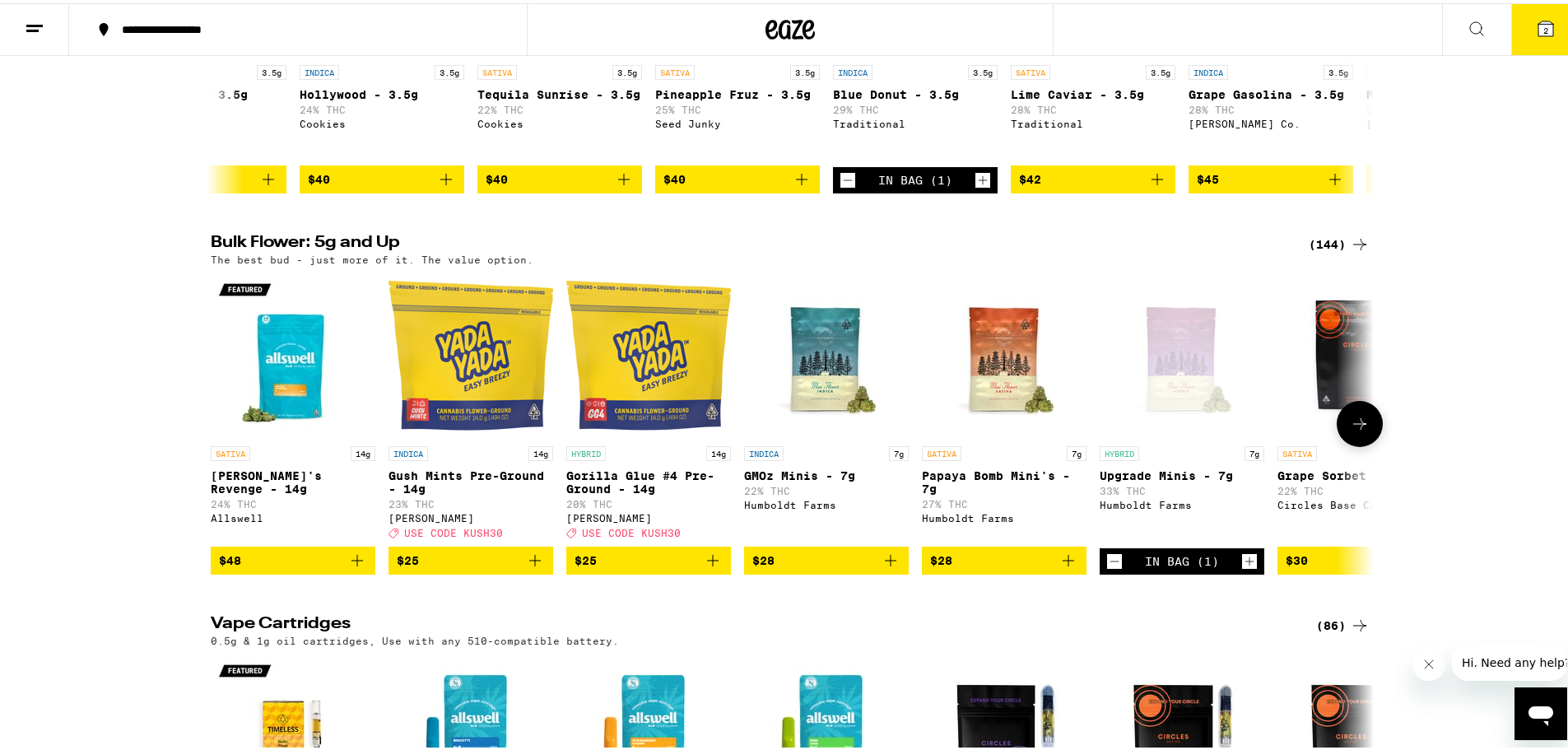
scroll to position [2306, 0]
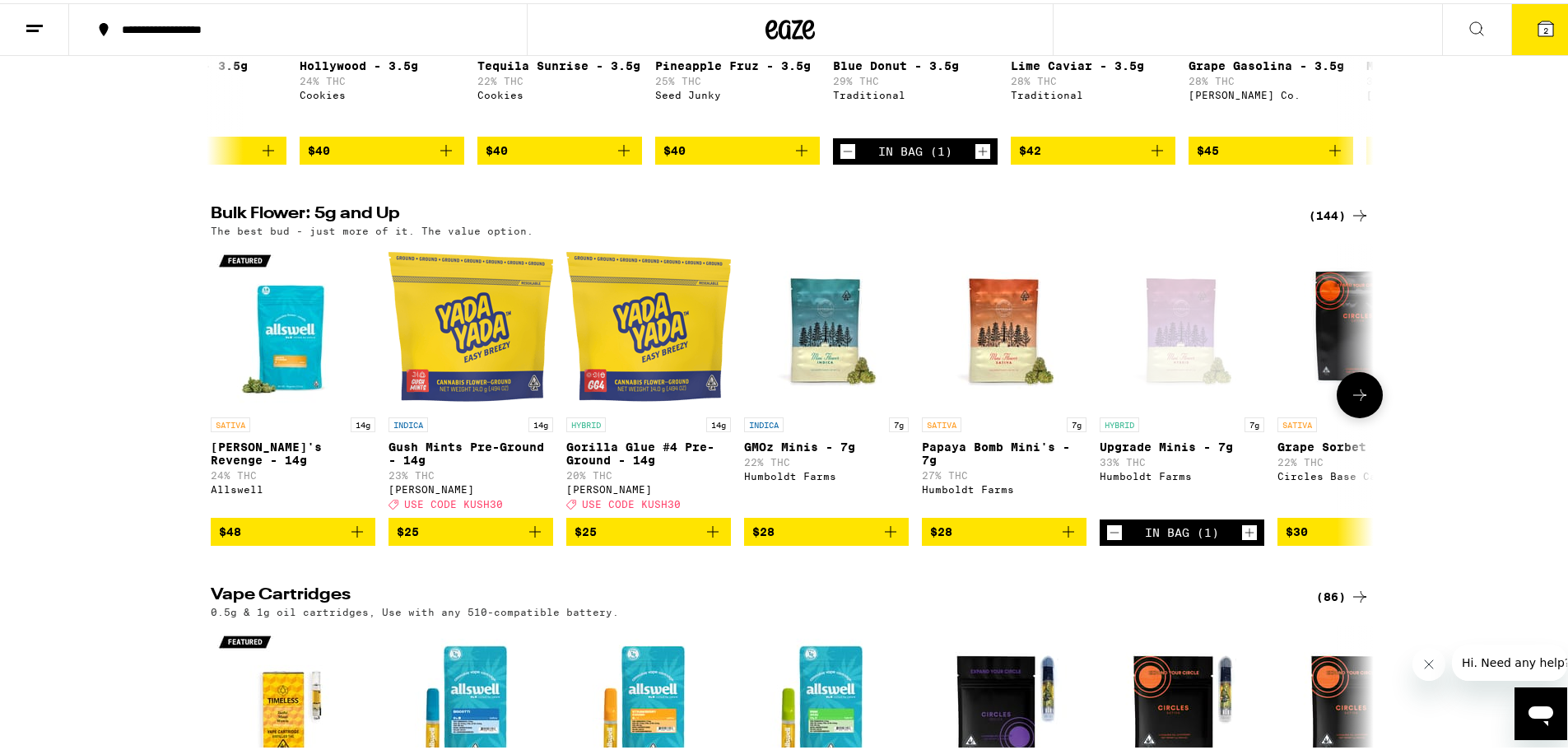
click at [1360, 401] on icon at bounding box center [1360, 391] width 20 height 20
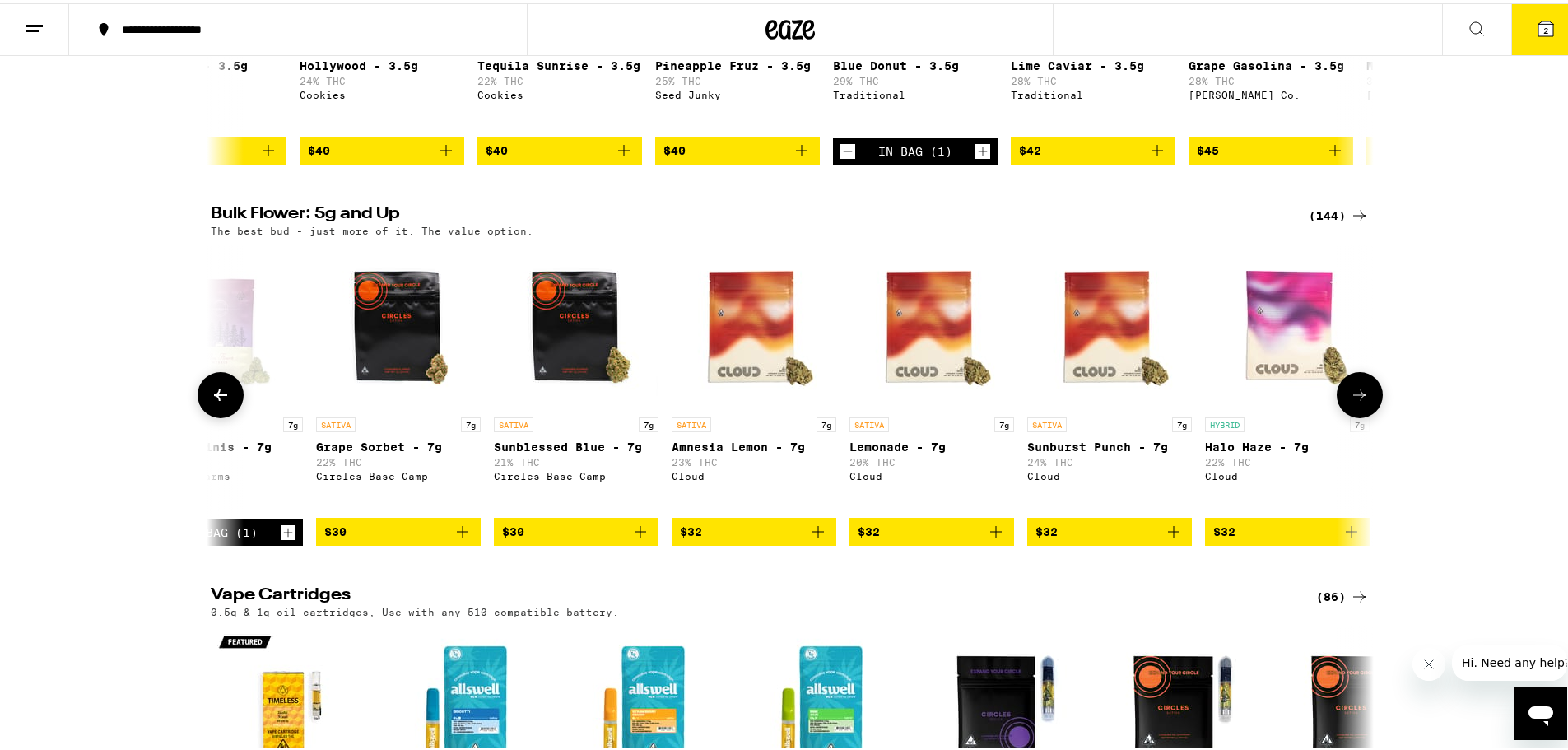
scroll to position [0, 980]
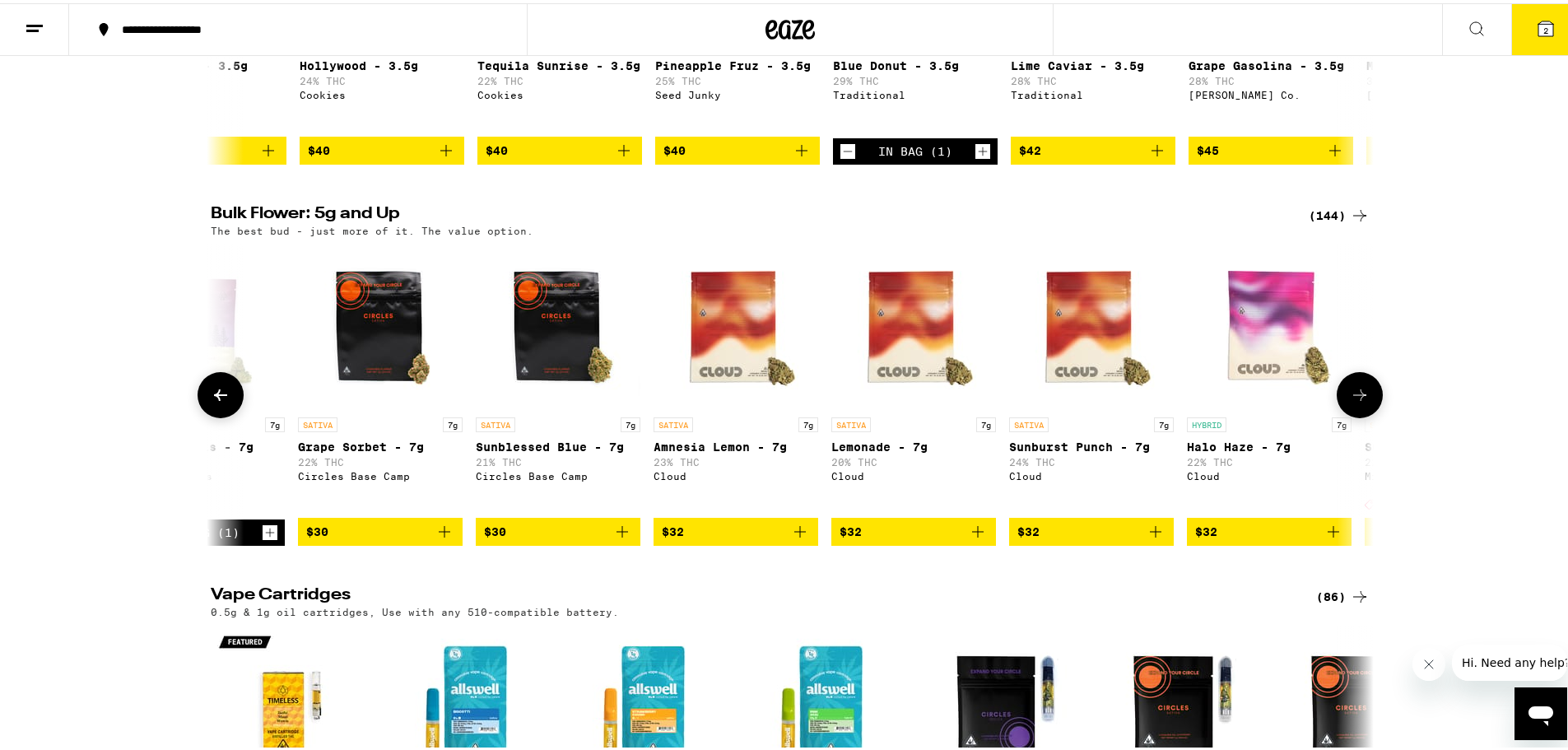
click at [1360, 415] on button at bounding box center [1360, 392] width 46 height 46
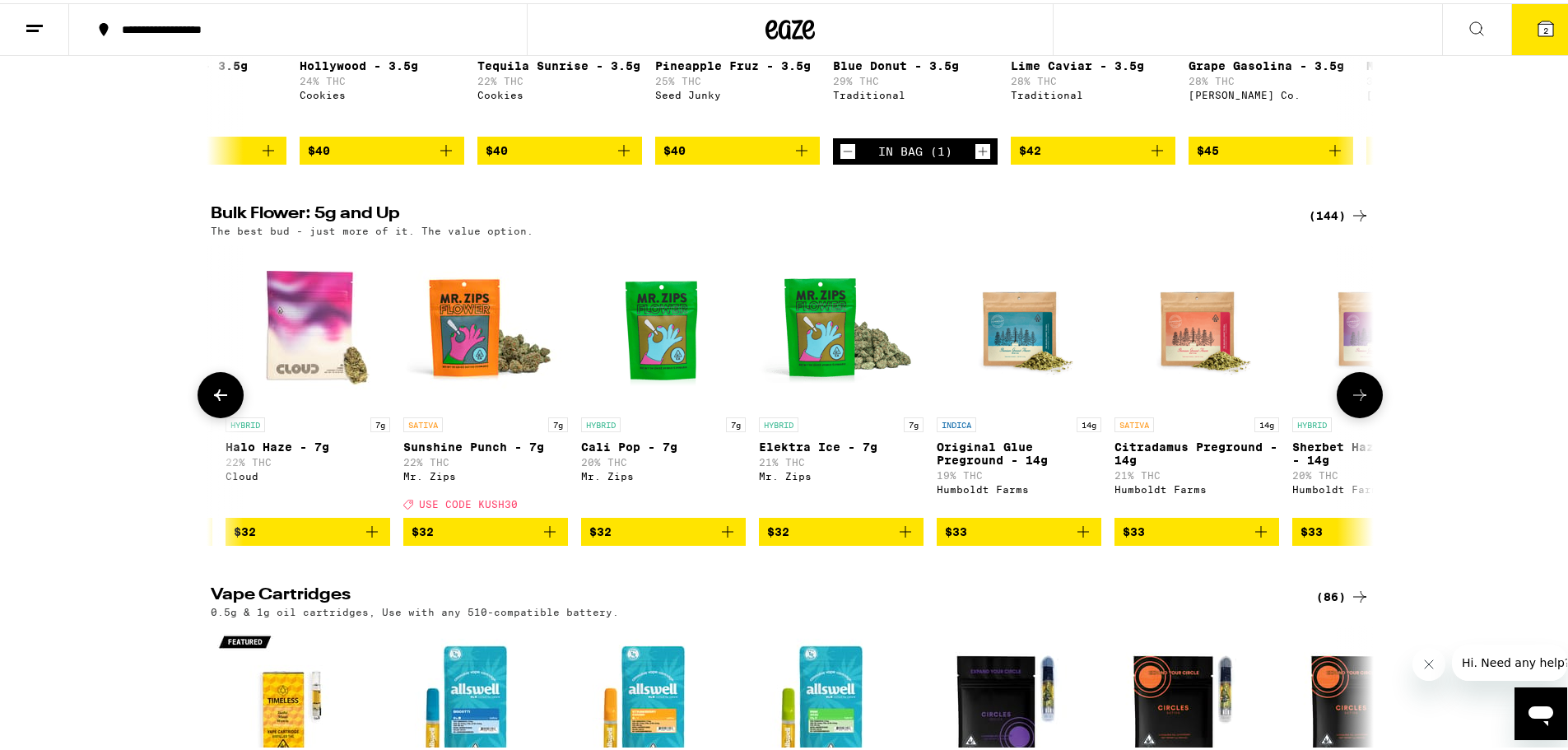
scroll to position [0, 1959]
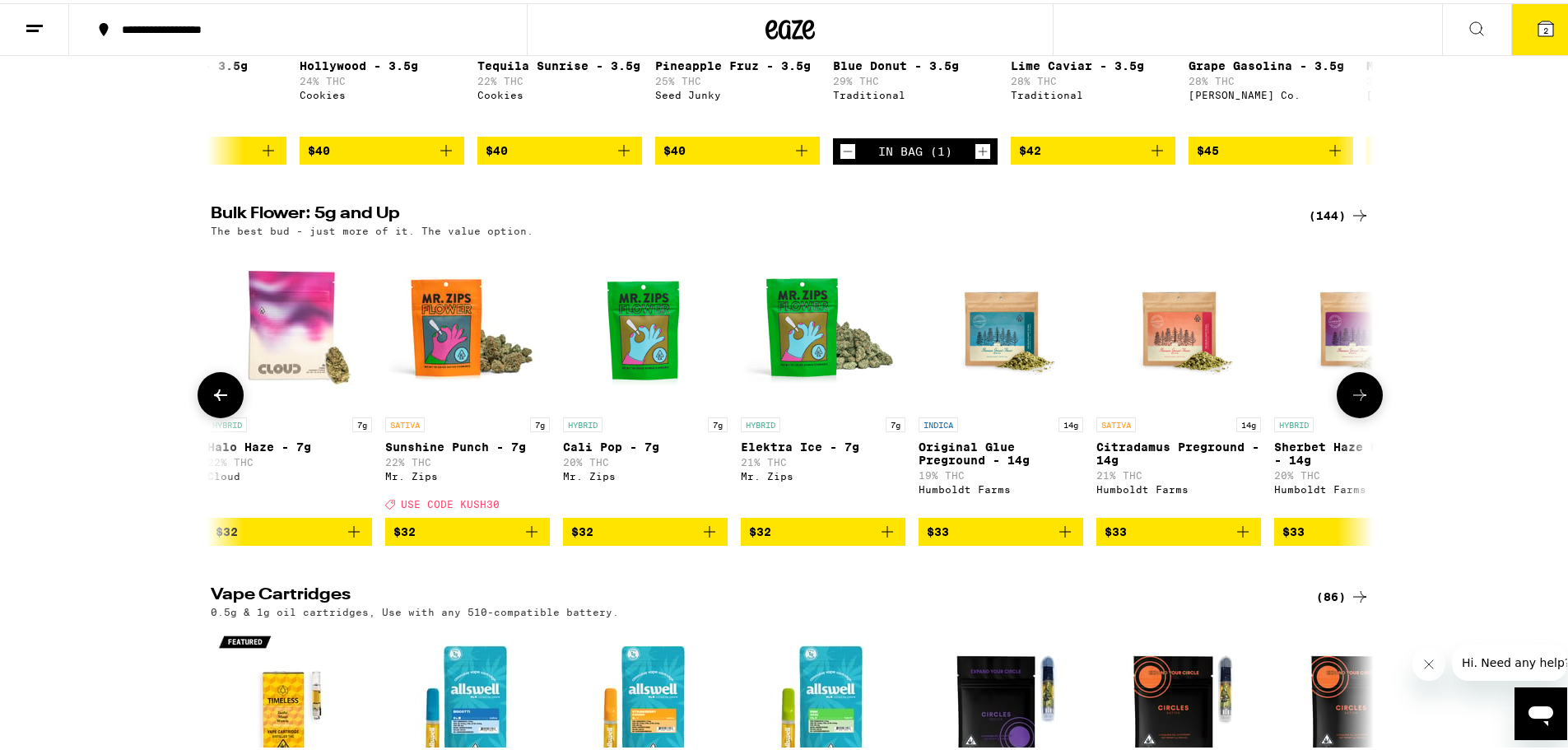
click at [213, 401] on icon at bounding box center [220, 391] width 20 height 20
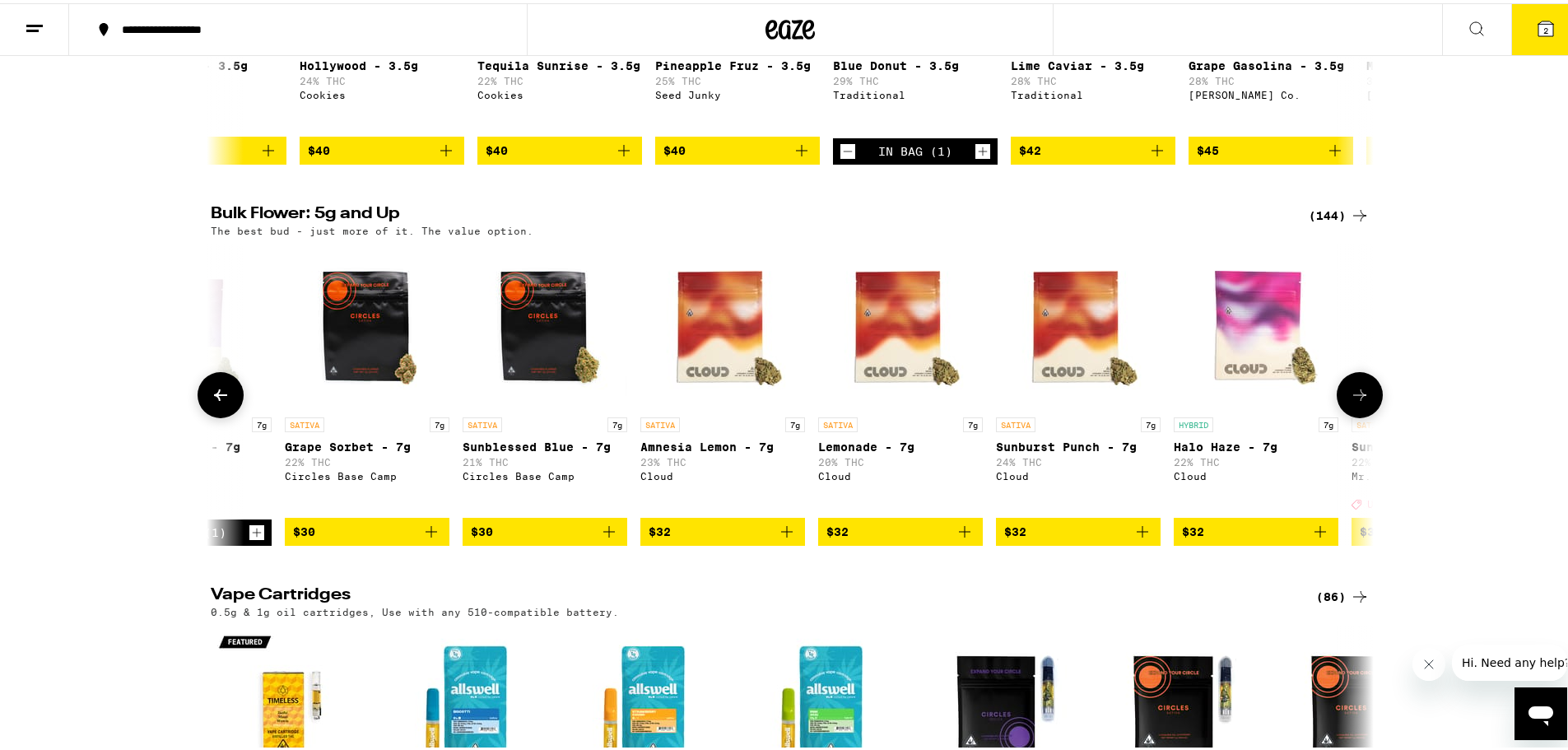
scroll to position [0, 980]
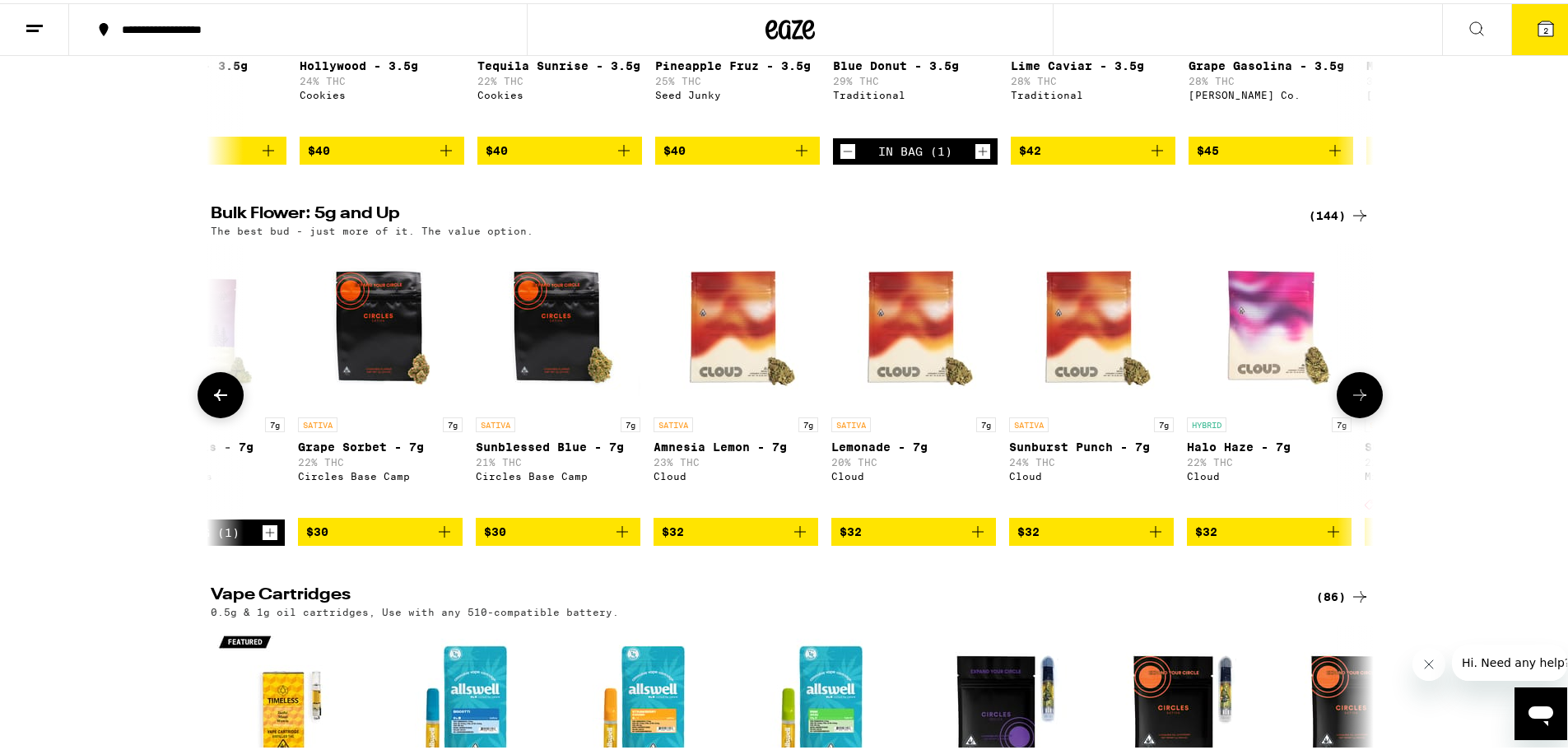
click at [1154, 538] on icon "Add to bag" at bounding box center [1156, 528] width 20 height 20
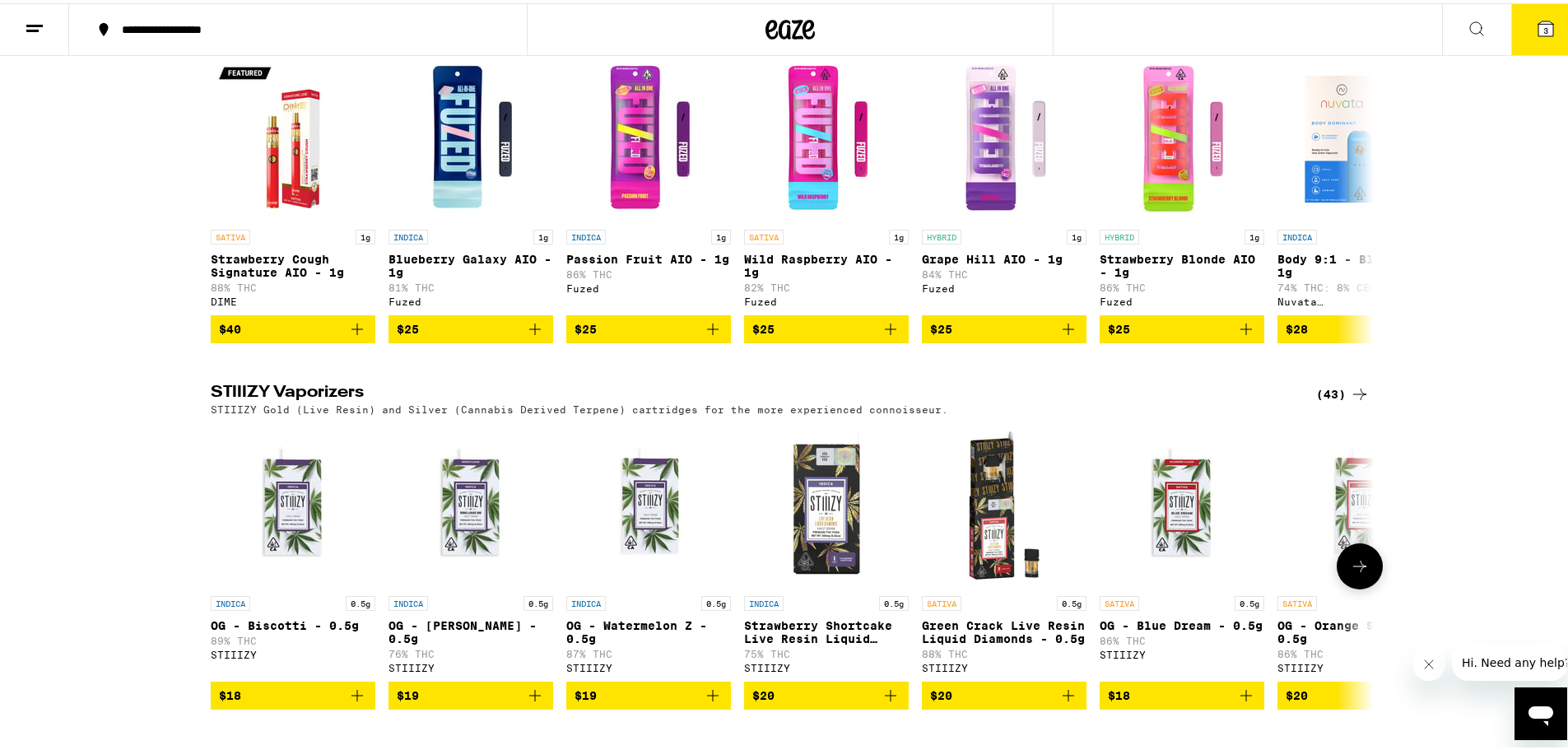
scroll to position [3458, 0]
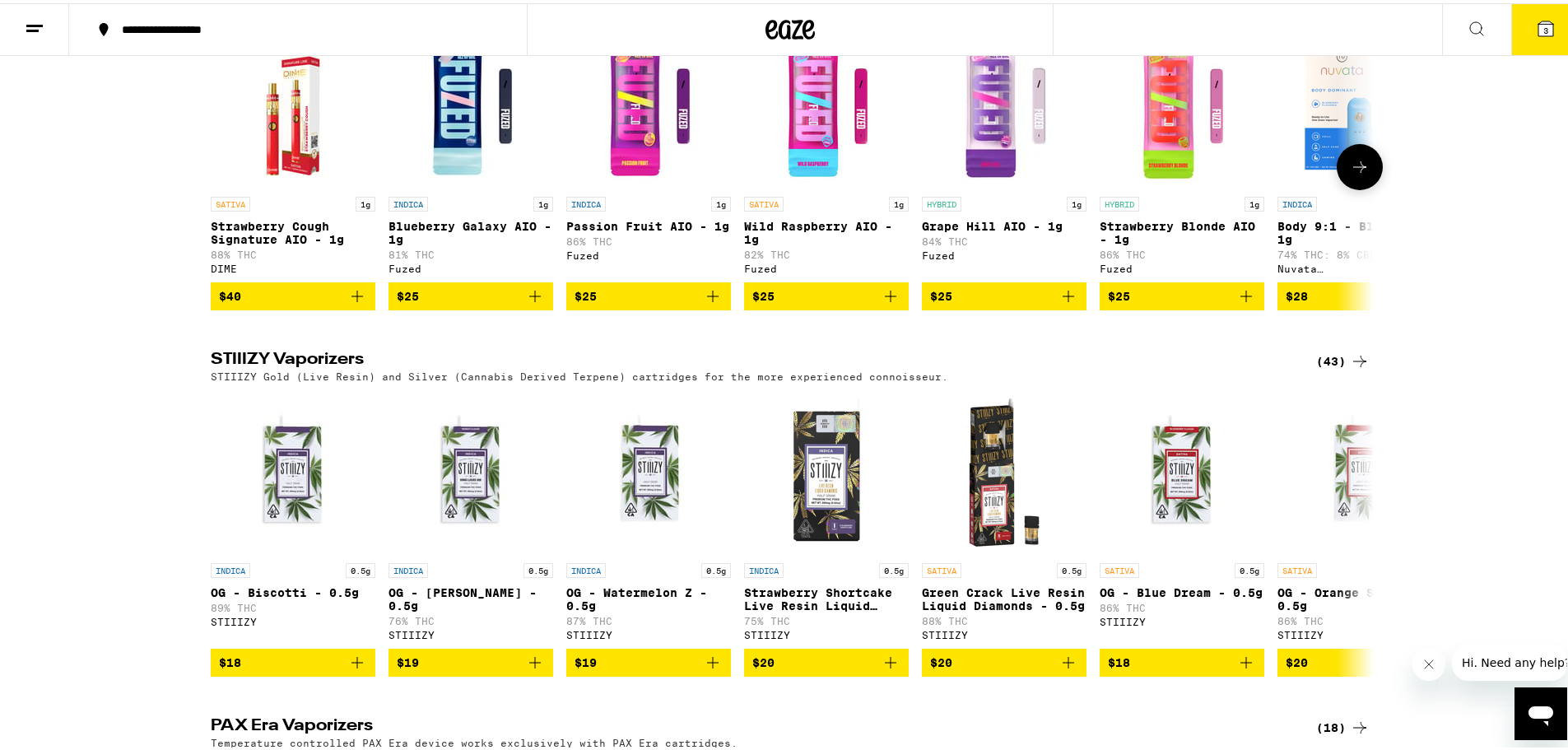
click at [532, 303] on icon "Add to bag" at bounding box center [535, 293] width 20 height 20
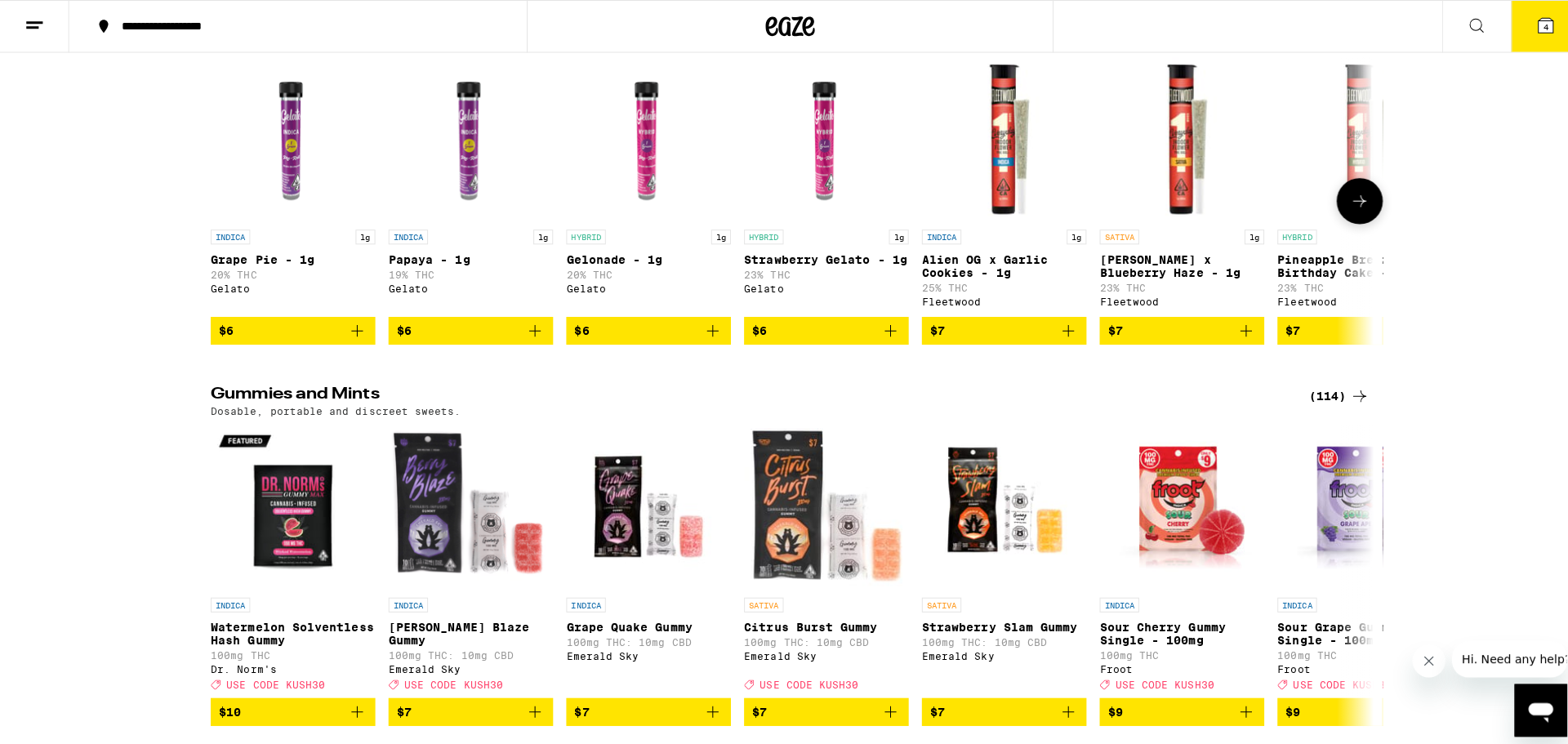
scroll to position [5227, 0]
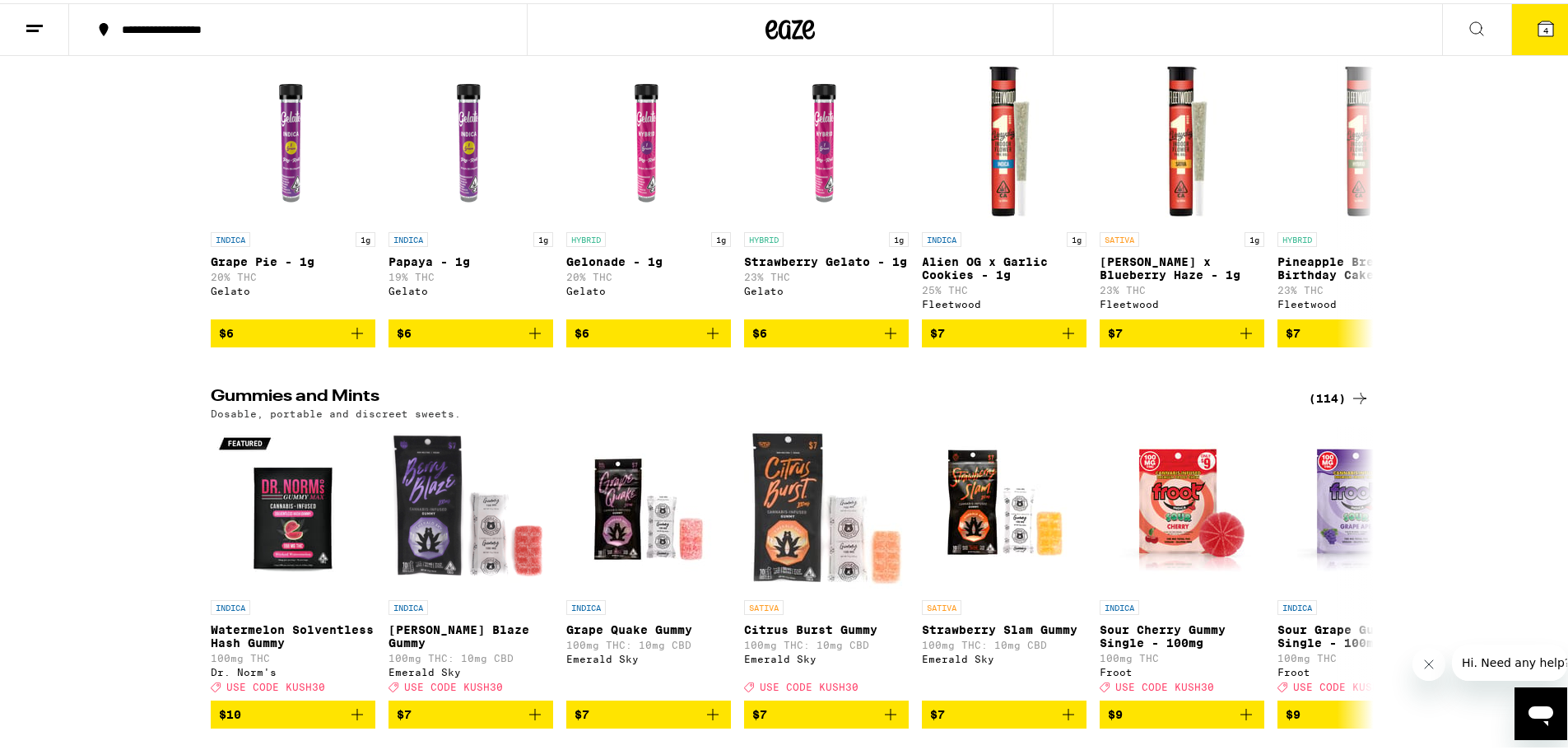
click at [1544, 20] on button "4" at bounding box center [1546, 26] width 69 height 51
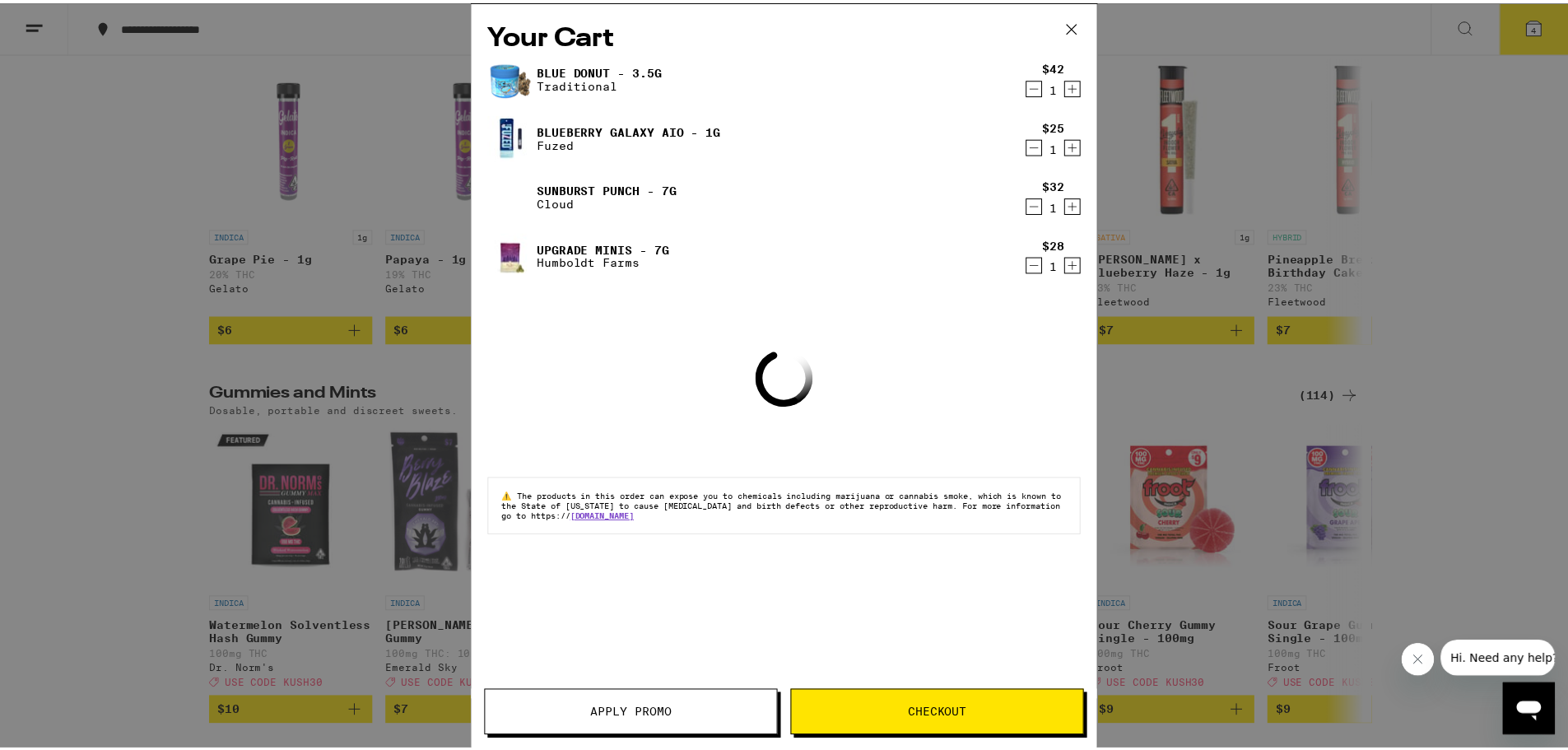
scroll to position [5101, 0]
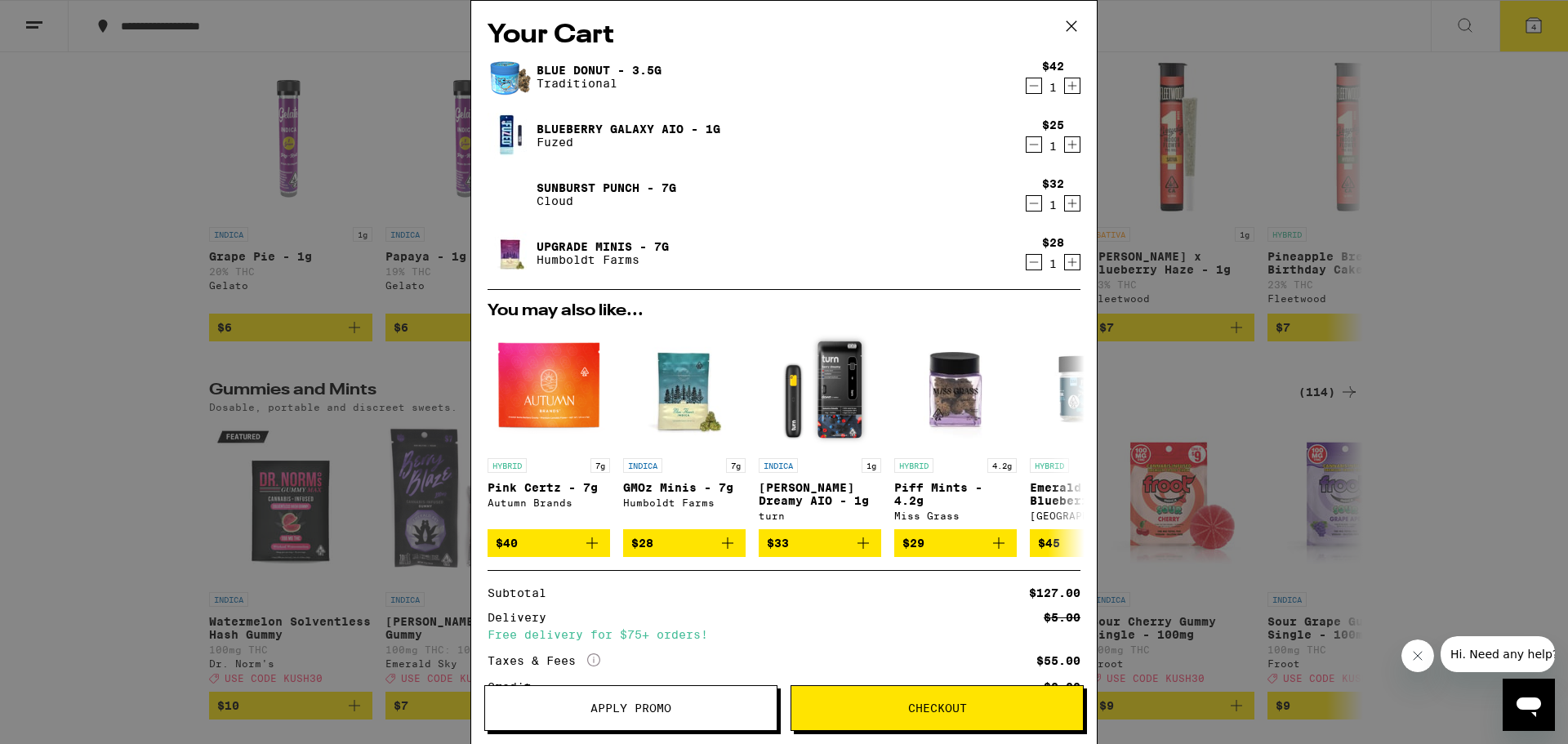
click at [668, 702] on span "Apply Promo" at bounding box center [630, 708] width 80 height 11
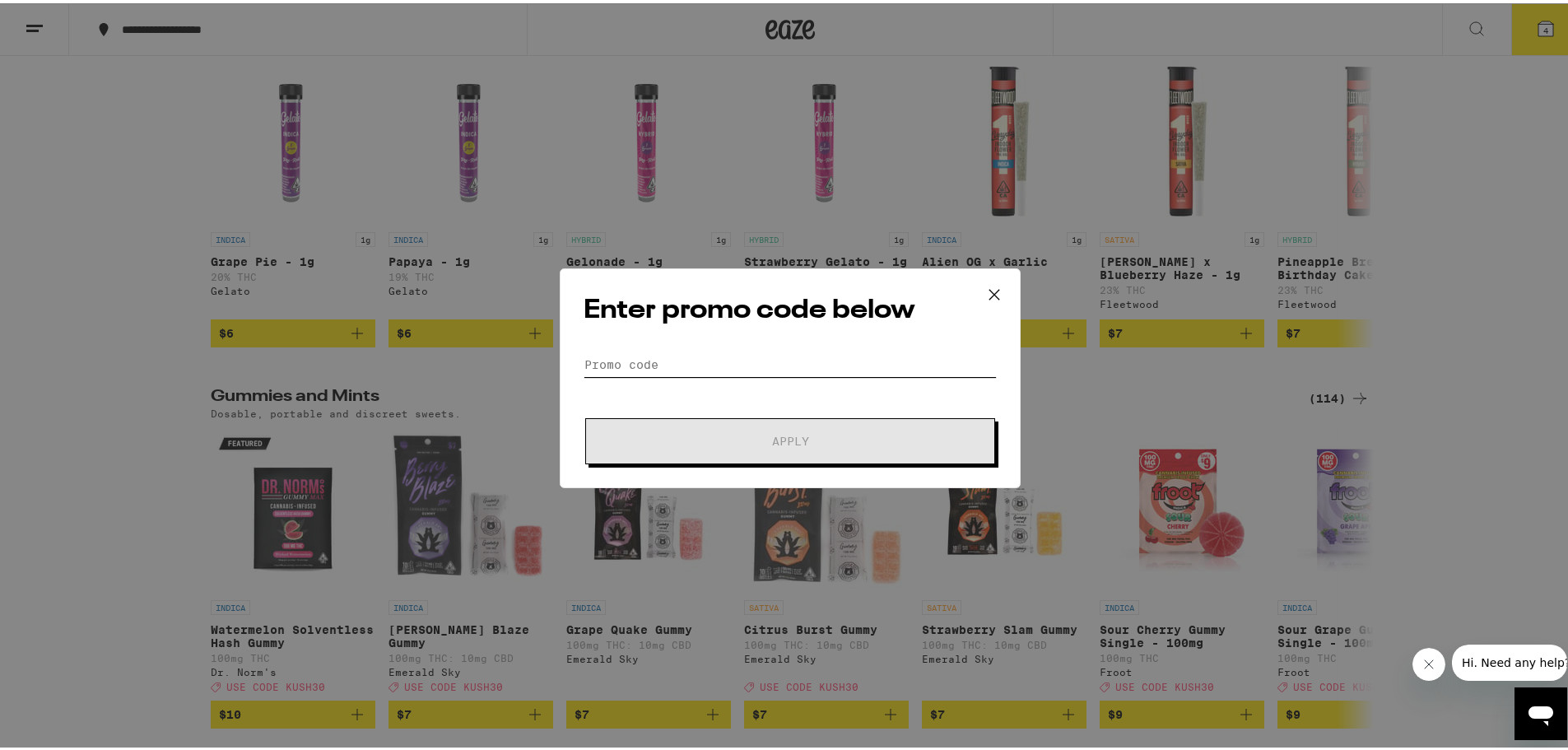
click at [757, 356] on input "Promo Code" at bounding box center [790, 361] width 413 height 25
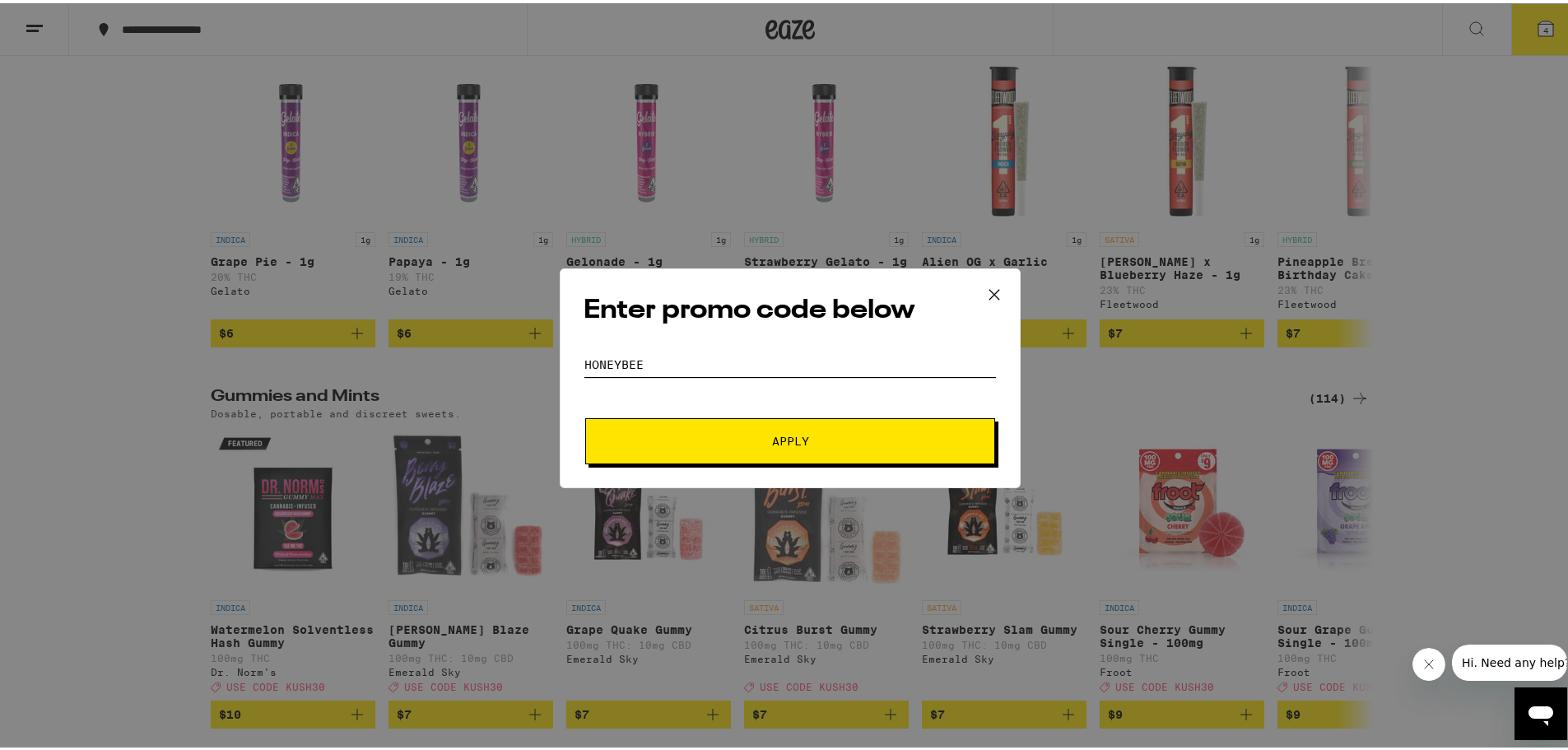
type input "honeybee"
click at [753, 447] on button "Apply" at bounding box center [790, 438] width 410 height 46
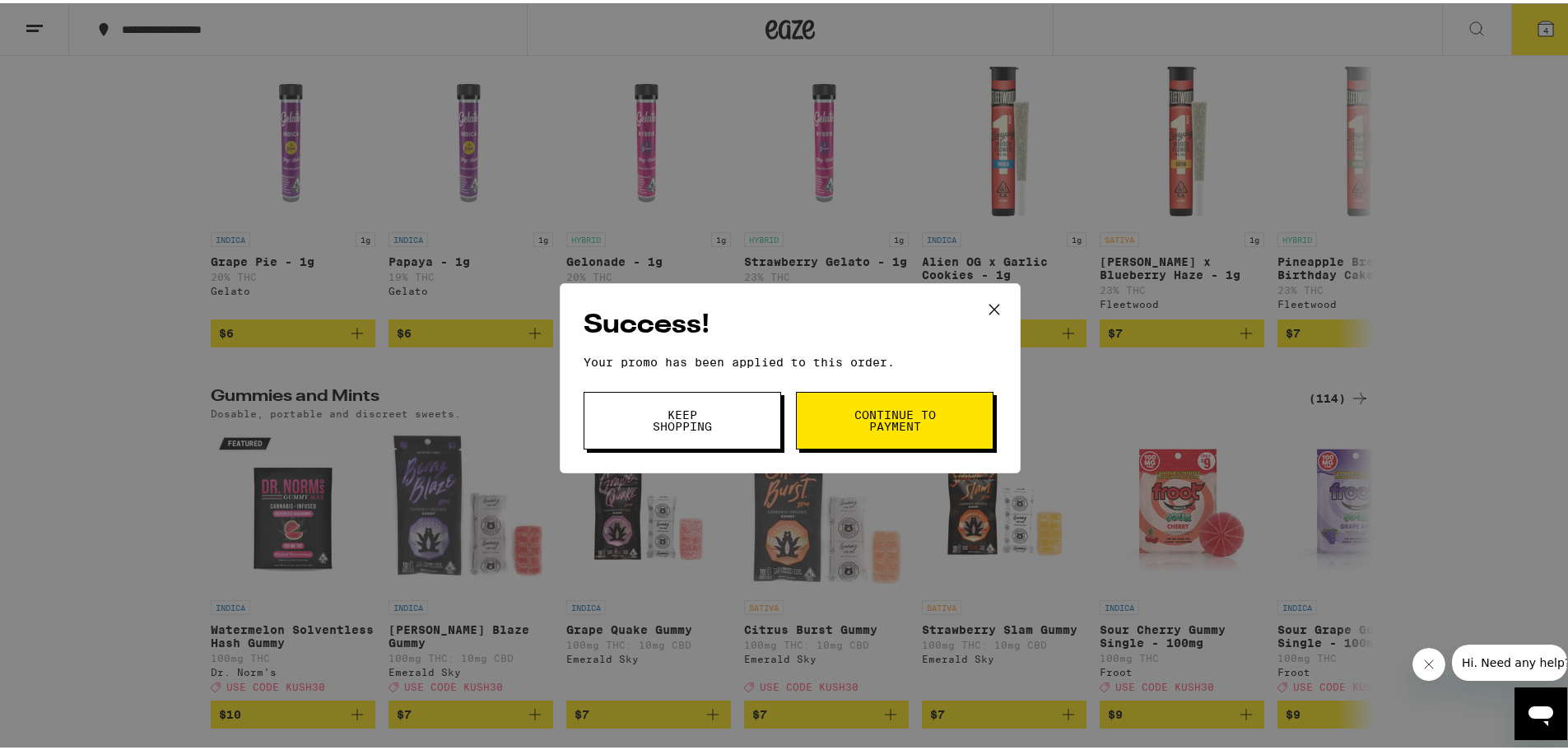
click at [872, 447] on div "Success! Your promo has been applied to this order. Promo Code honeybee Keep Sh…" at bounding box center [790, 375] width 461 height 190
click at [876, 442] on button "Continue to payment" at bounding box center [894, 417] width 197 height 57
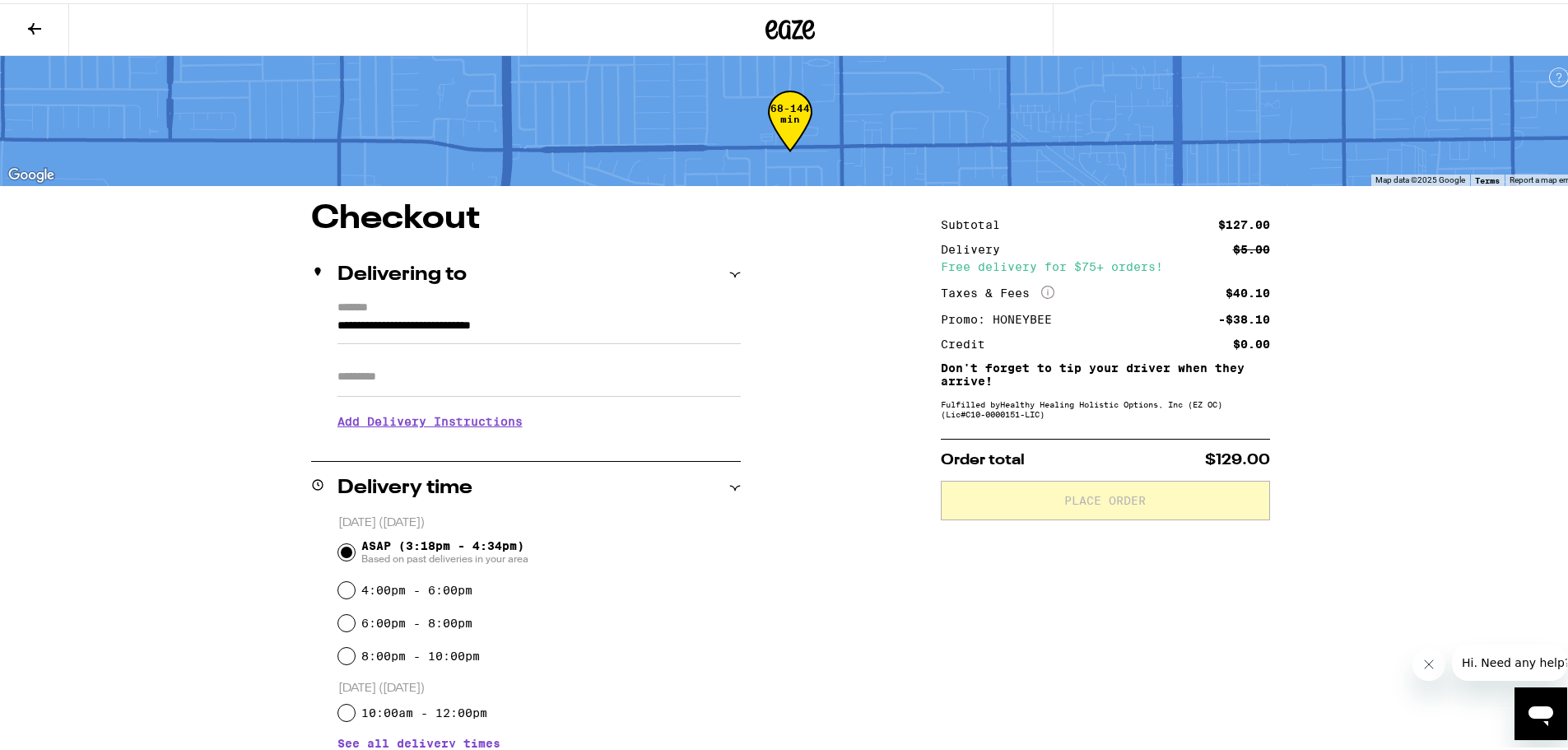
click at [514, 376] on input "Apt/Suite" at bounding box center [539, 373] width 403 height 39
type input "**********"
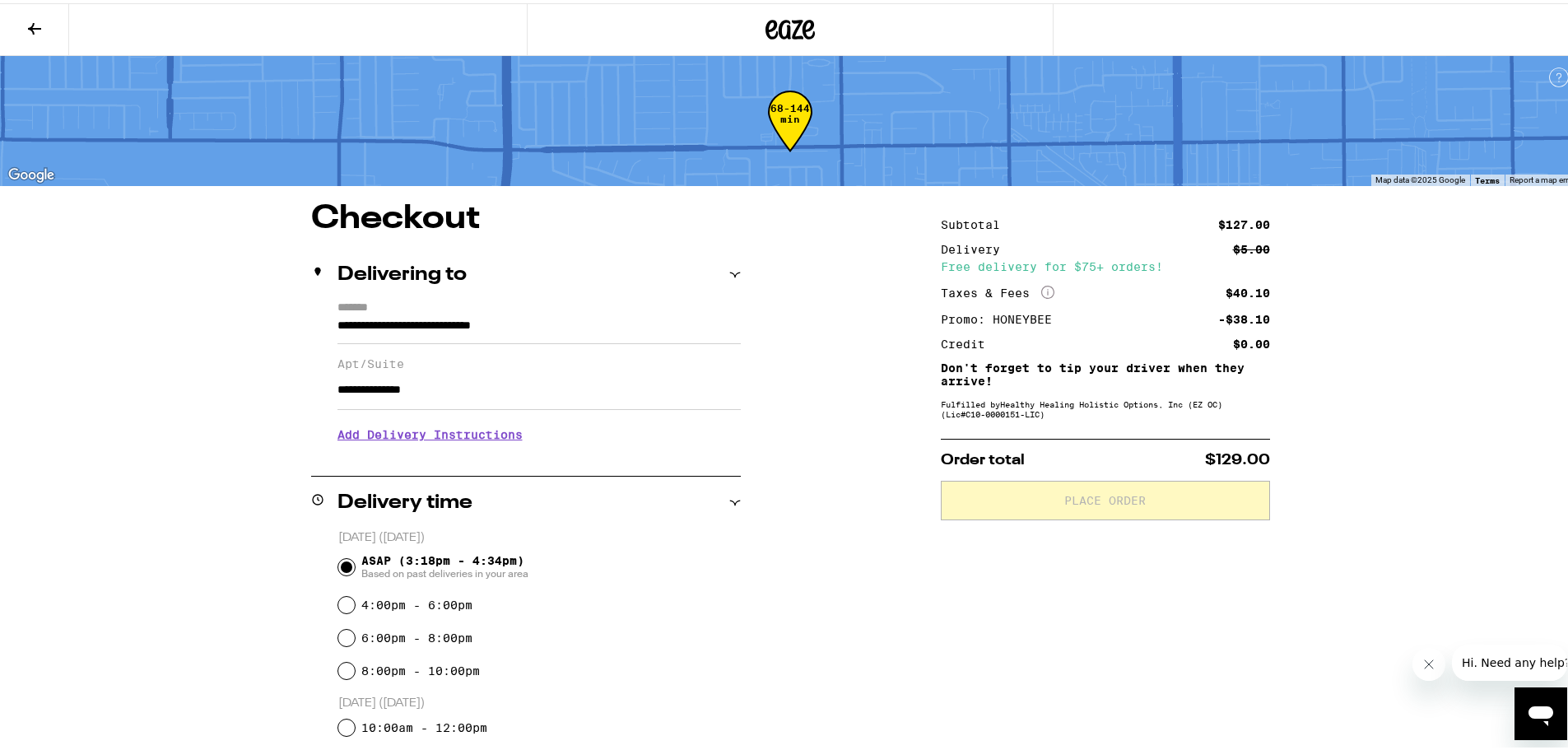
click at [826, 627] on div "**********" at bounding box center [790, 729] width 1185 height 1060
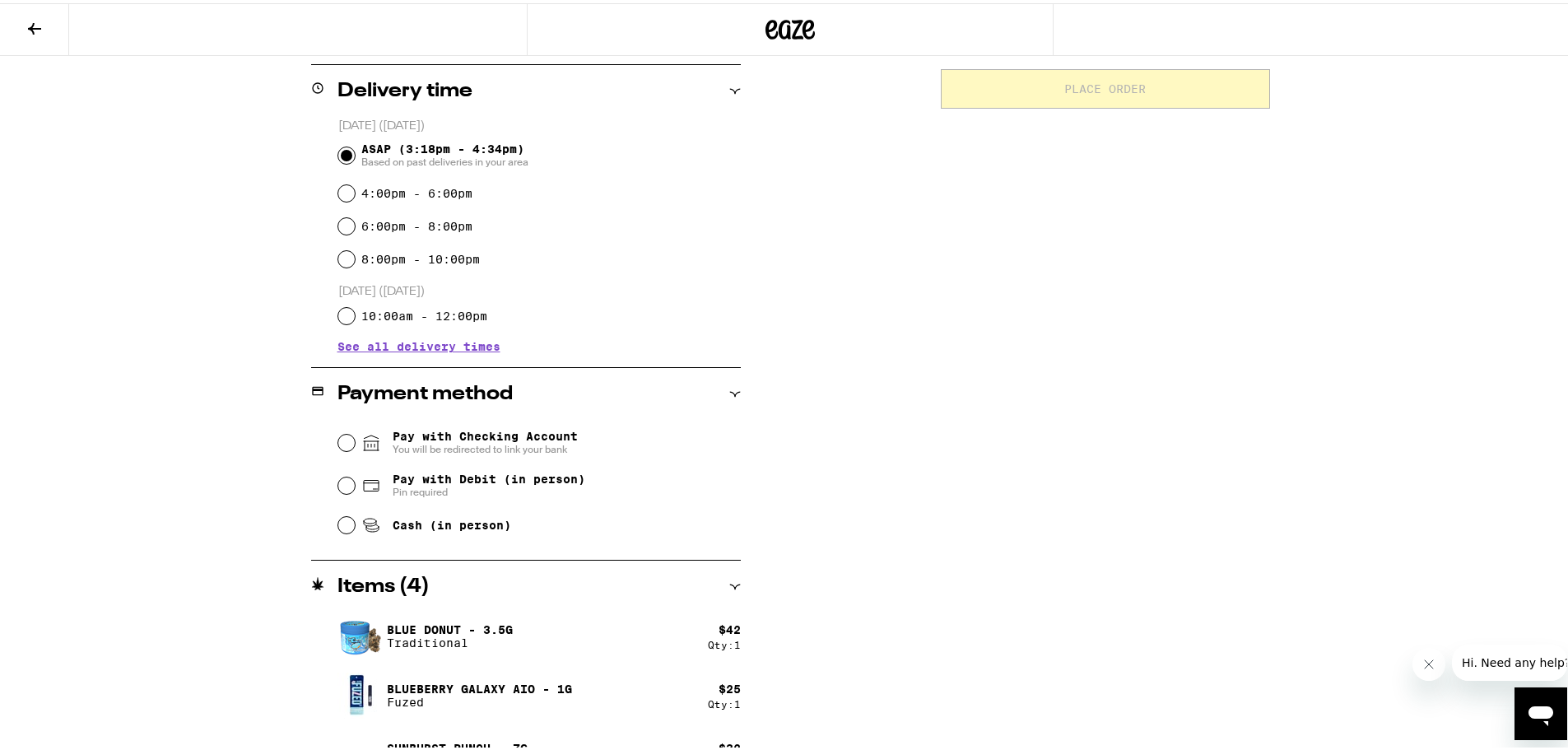
scroll to position [494, 0]
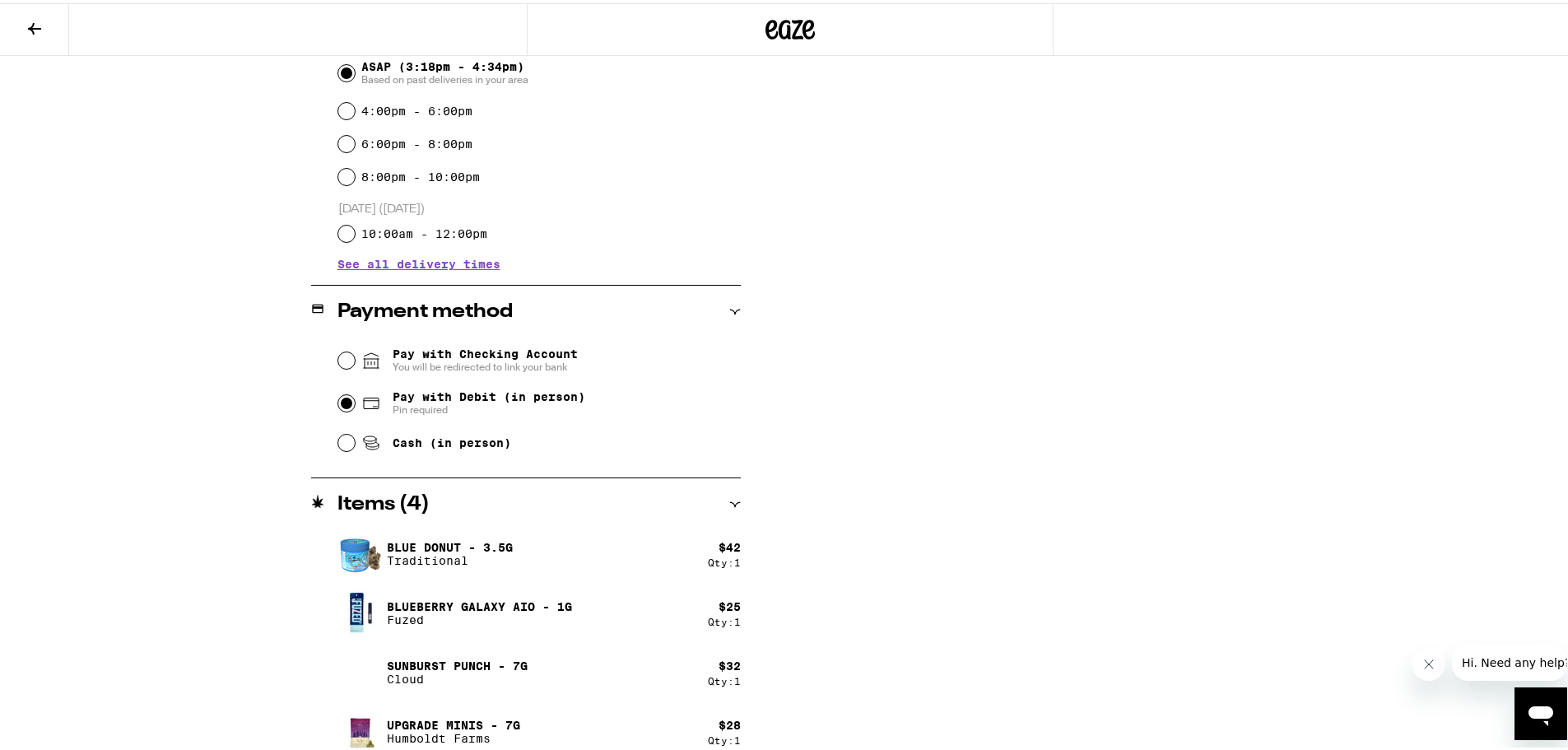
click at [338, 398] on input "Pay with Debit (in person) Pin required" at bounding box center [346, 400] width 16 height 16
radio input "true"
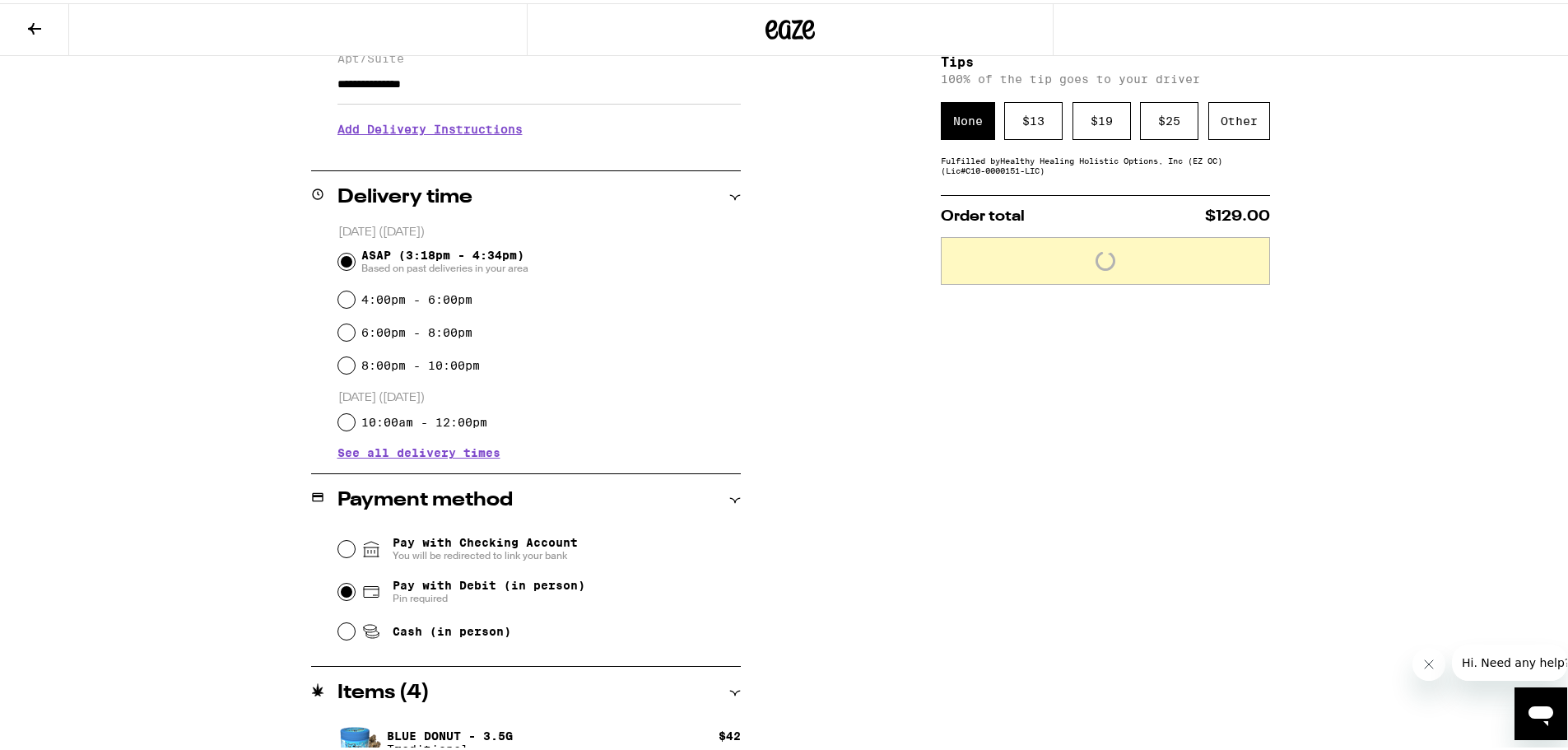
scroll to position [82, 0]
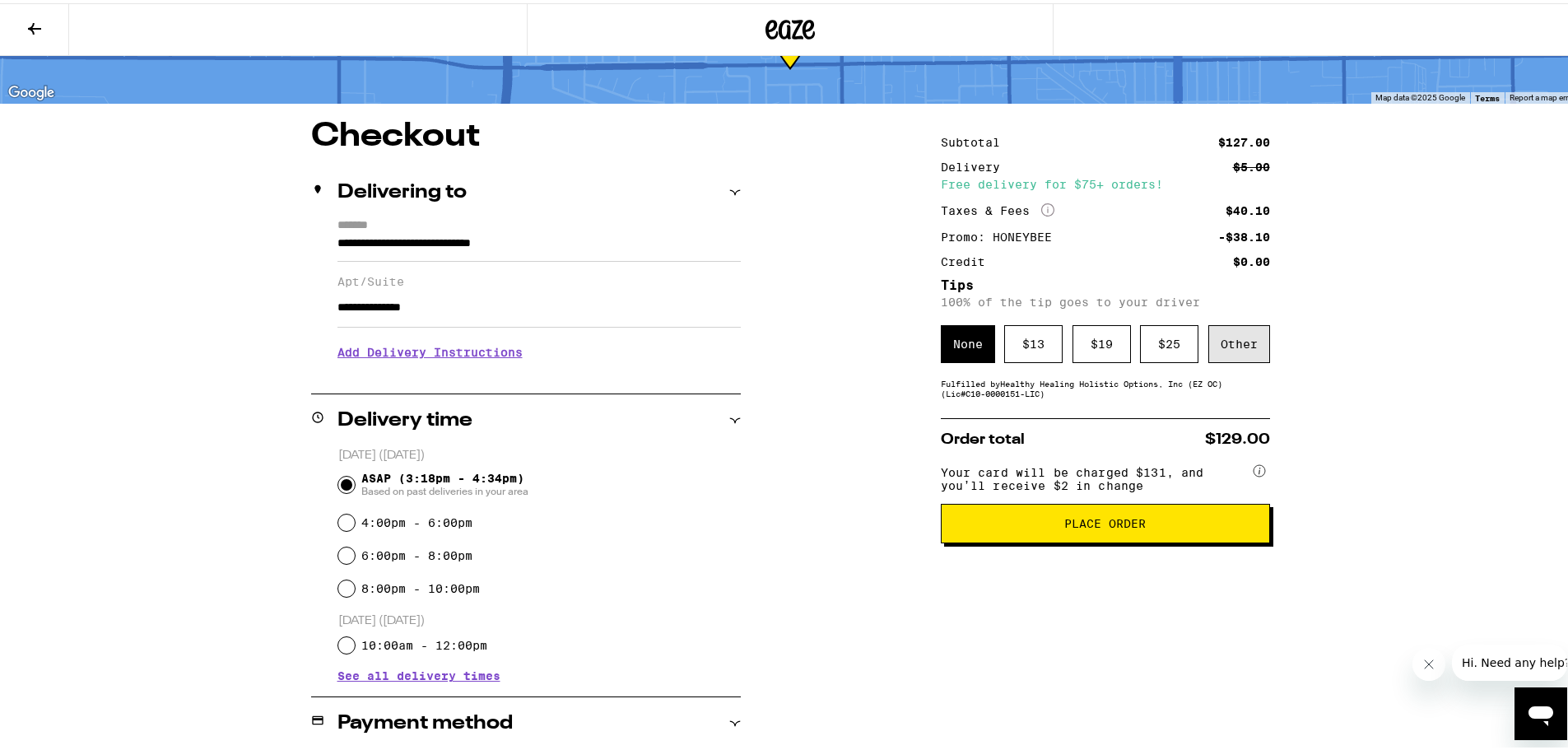
click at [1231, 360] on div "Other" at bounding box center [1239, 341] width 61 height 38
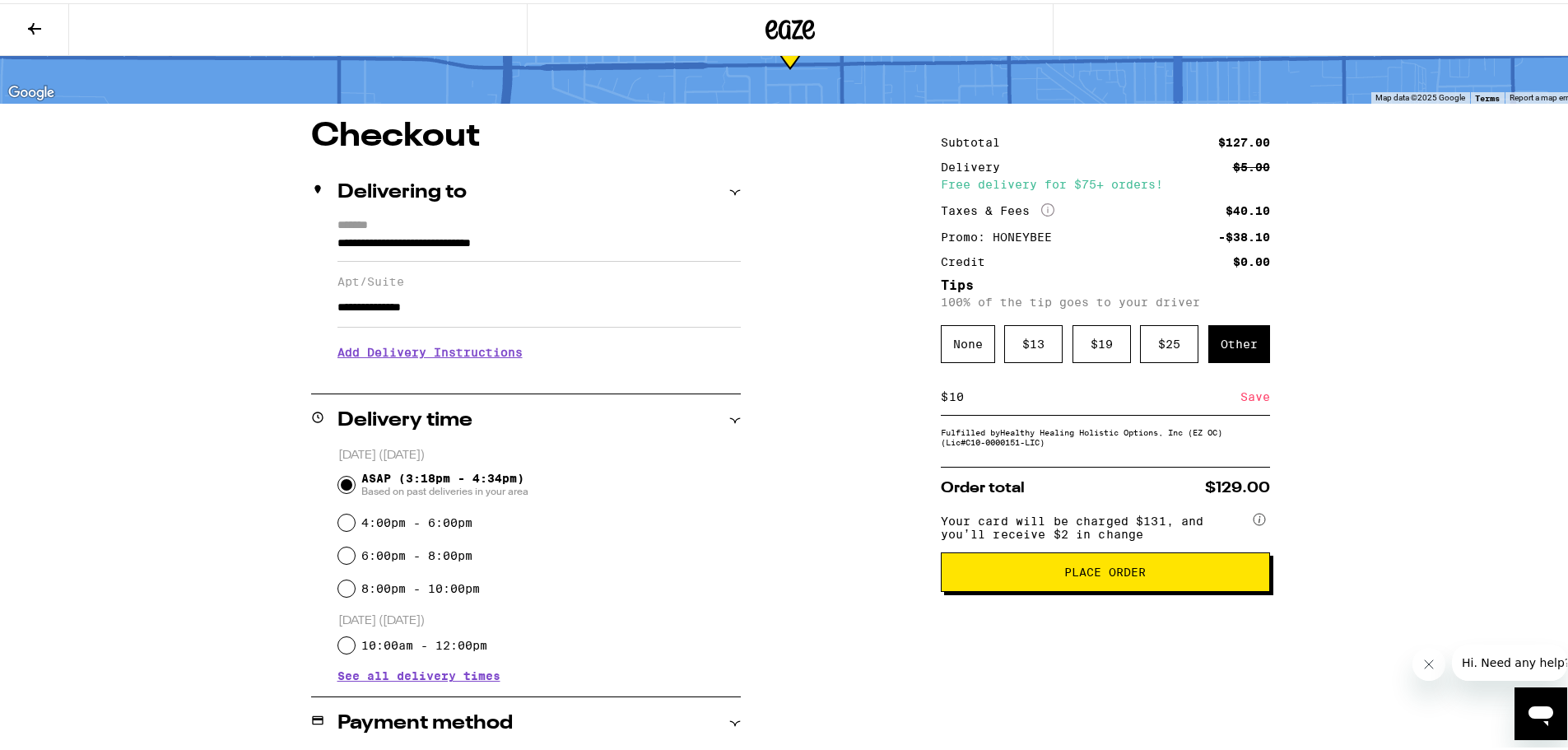
type input "10"
click at [1249, 400] on div "Save" at bounding box center [1255, 394] width 30 height 36
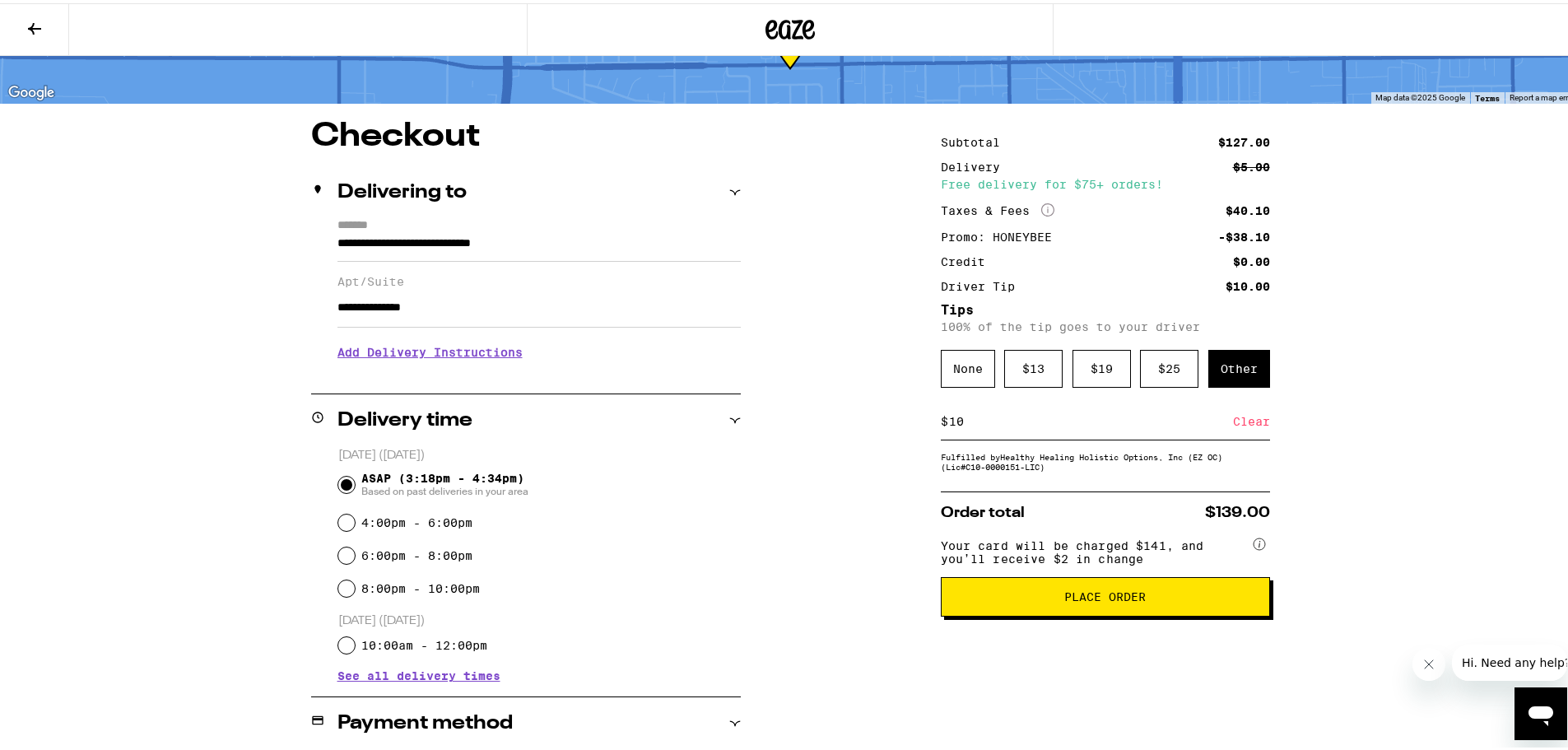
click at [1139, 631] on div "Subtotal $127.00 Delivery $5.00 Free delivery for $75+ orders! Taxes & Fees Mor…" at bounding box center [1106, 647] width 330 height 1060
click at [1132, 600] on span "Place Order" at bounding box center [1104, 593] width 81 height 11
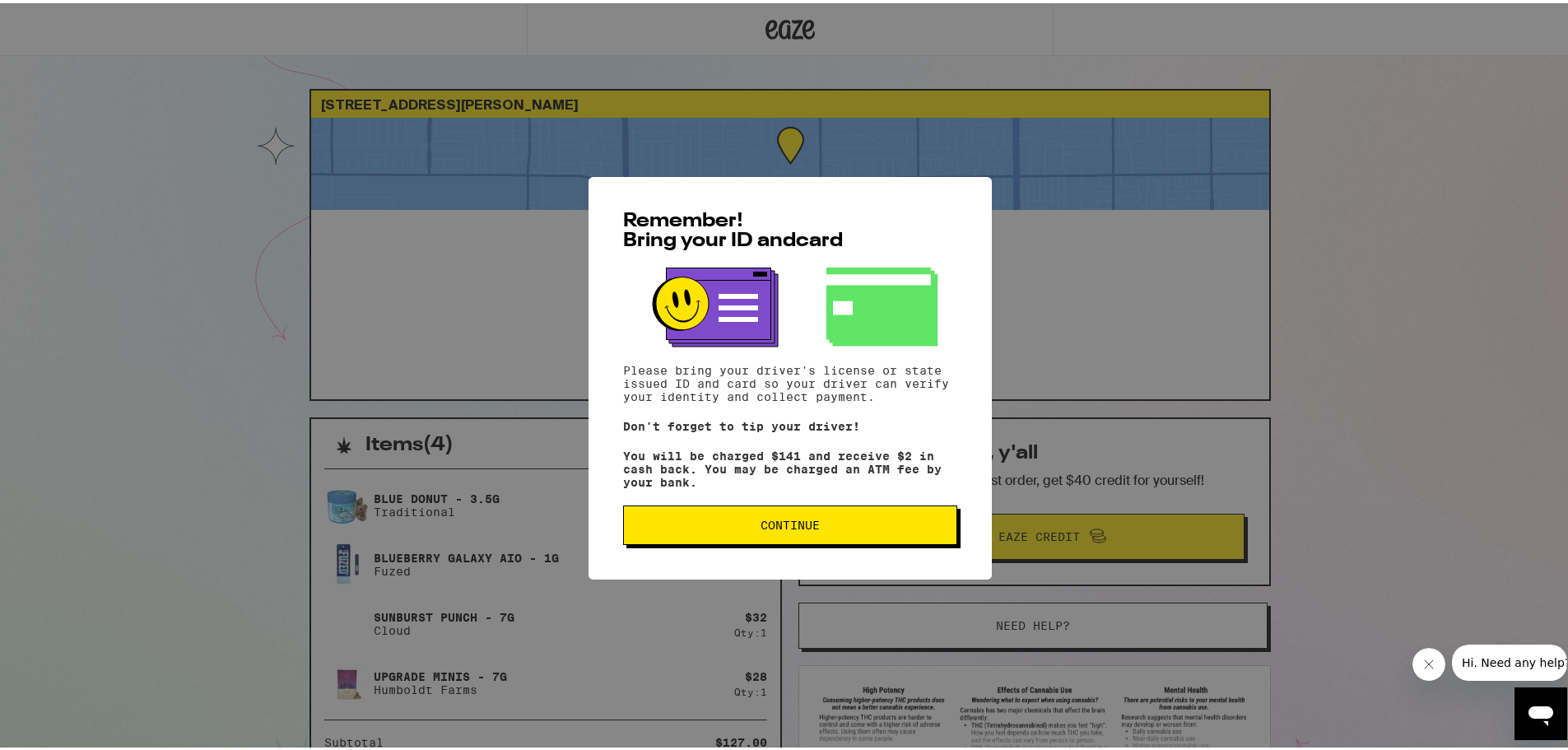
click at [778, 528] on span "Continue" at bounding box center [790, 521] width 59 height 11
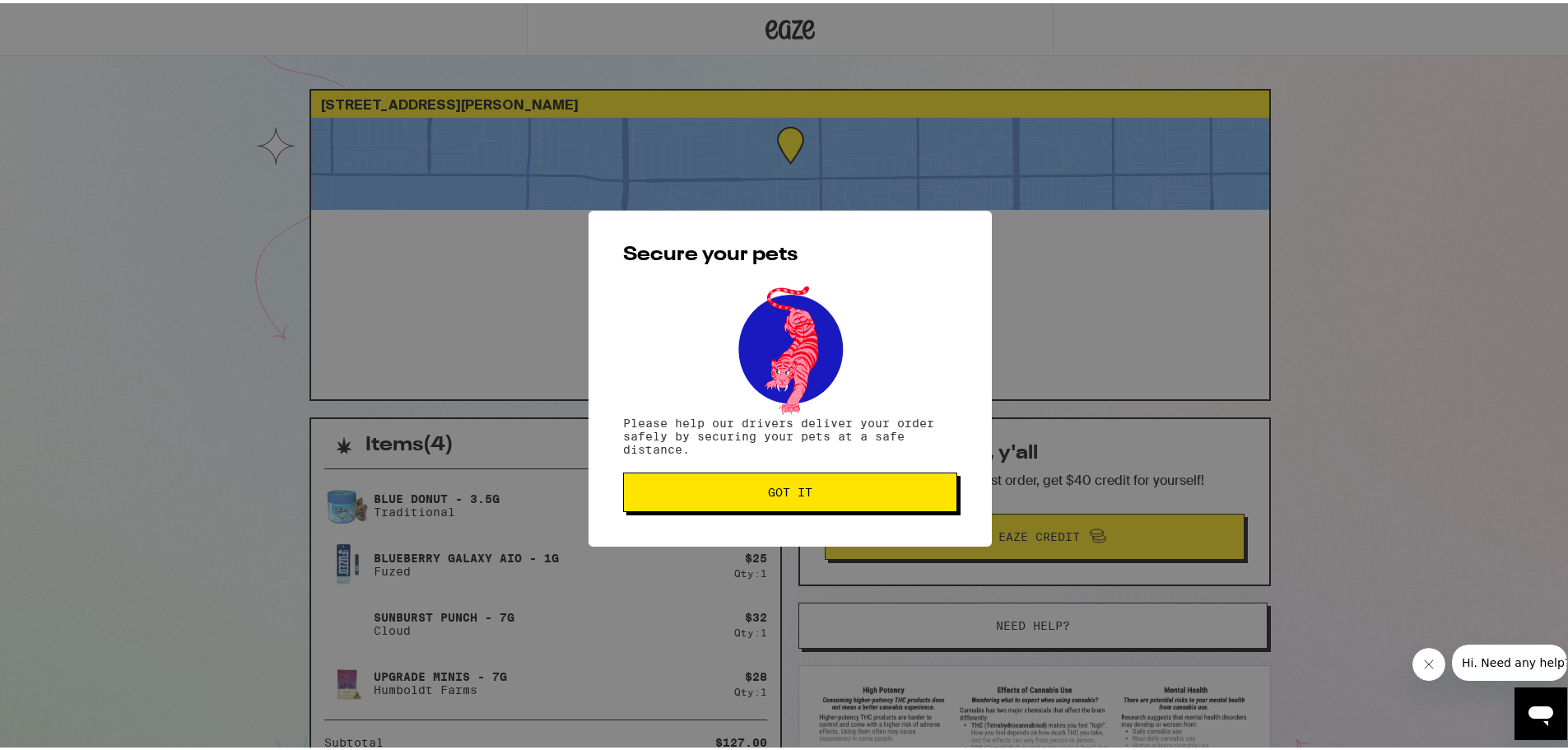
click at [768, 492] on span "Got it" at bounding box center [790, 489] width 44 height 11
